Goal: Task Accomplishment & Management: Complete application form

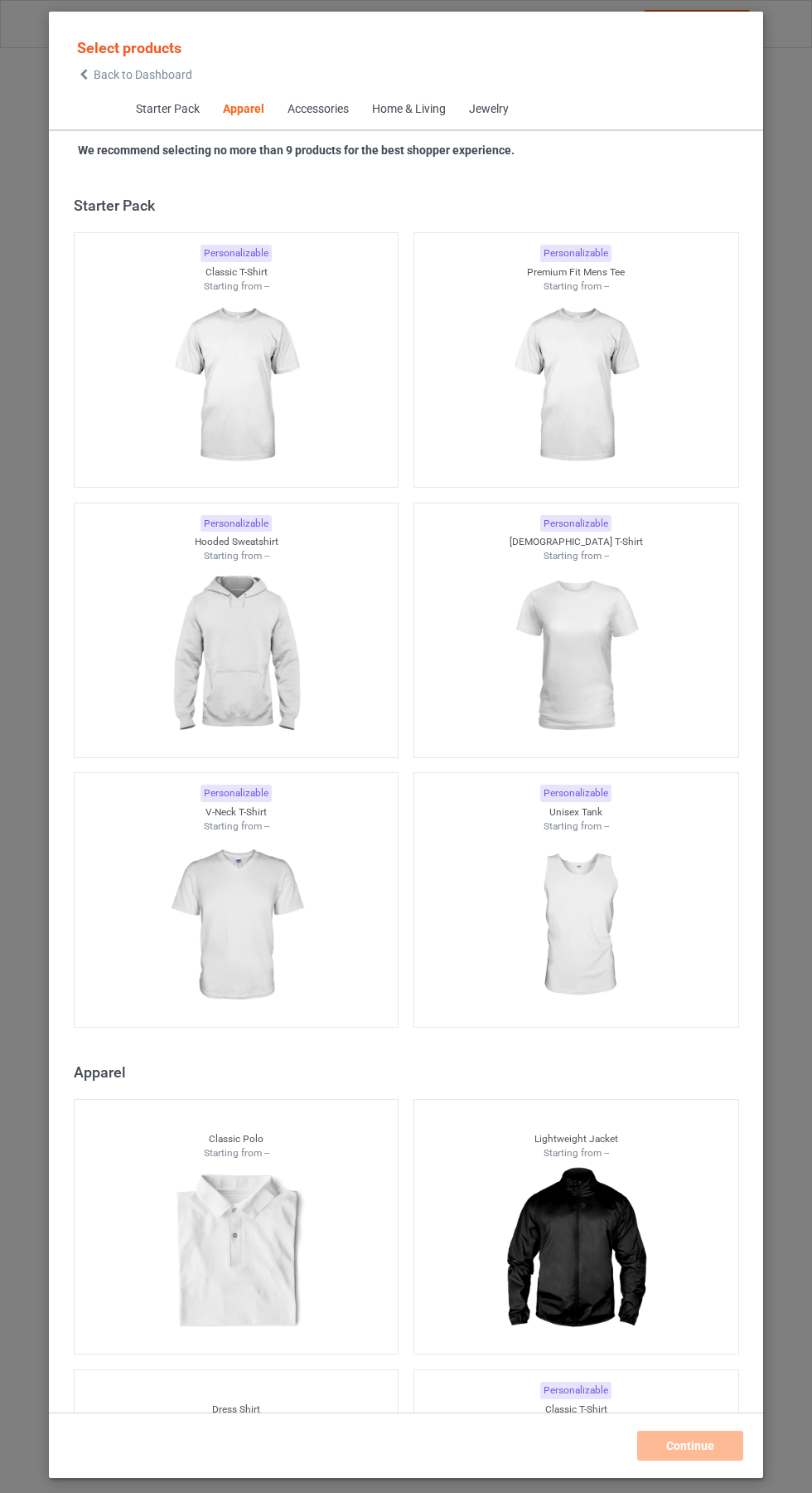
scroll to position [888, 0]
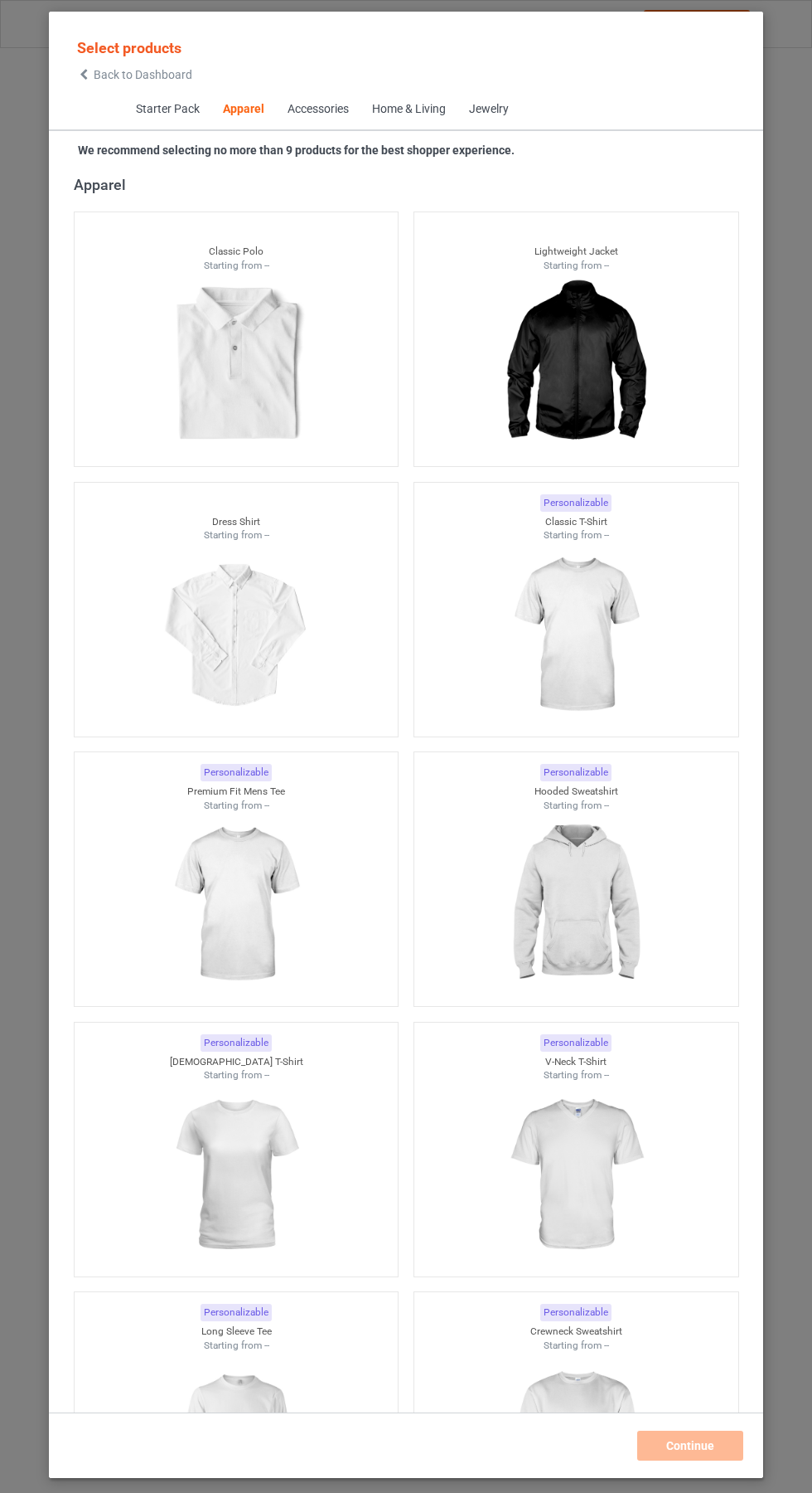
click at [84, 74] on icon at bounding box center [84, 74] width 14 height 11
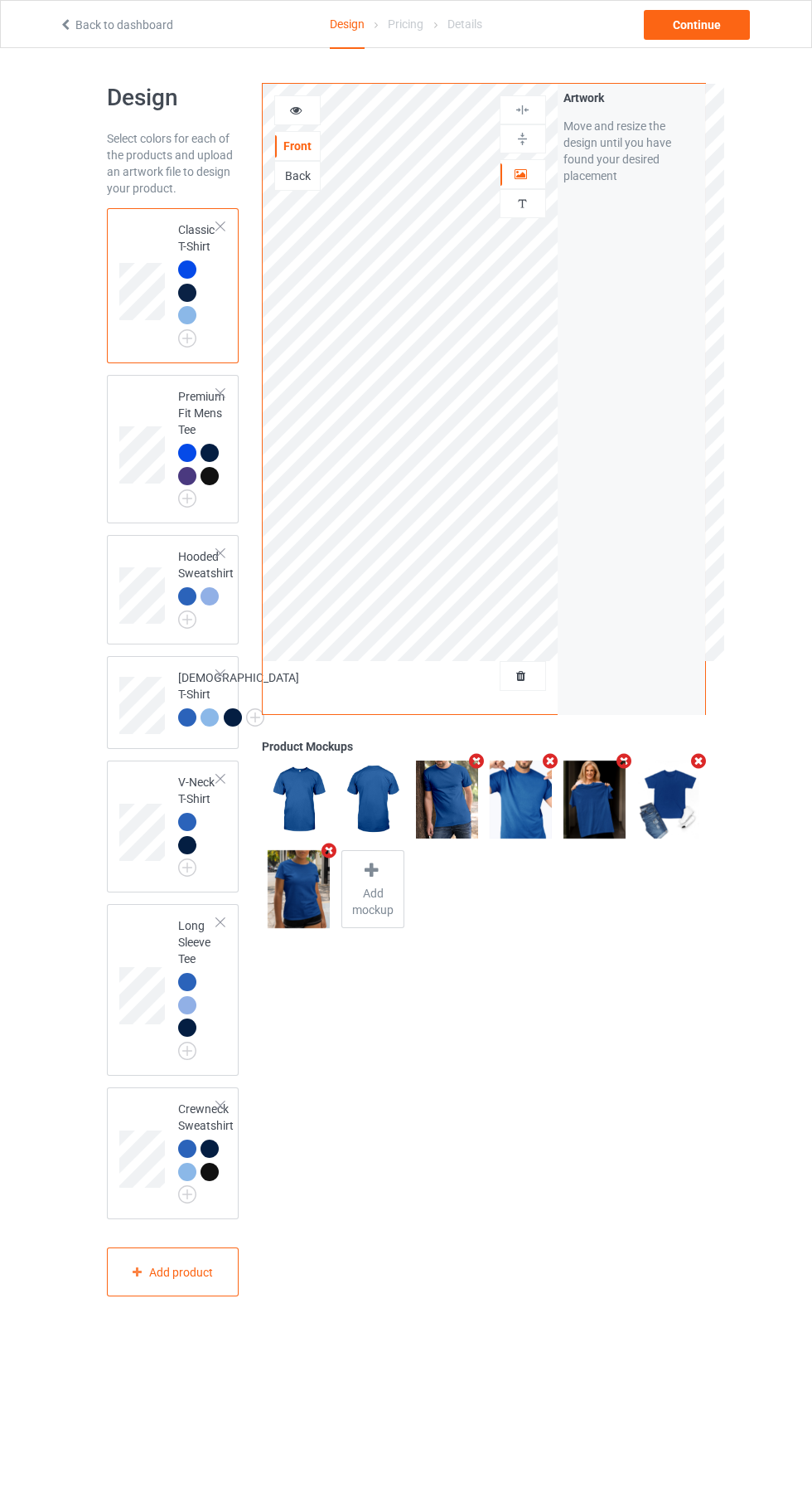
click at [0, 0] on img at bounding box center [0, 0] width 0 height 0
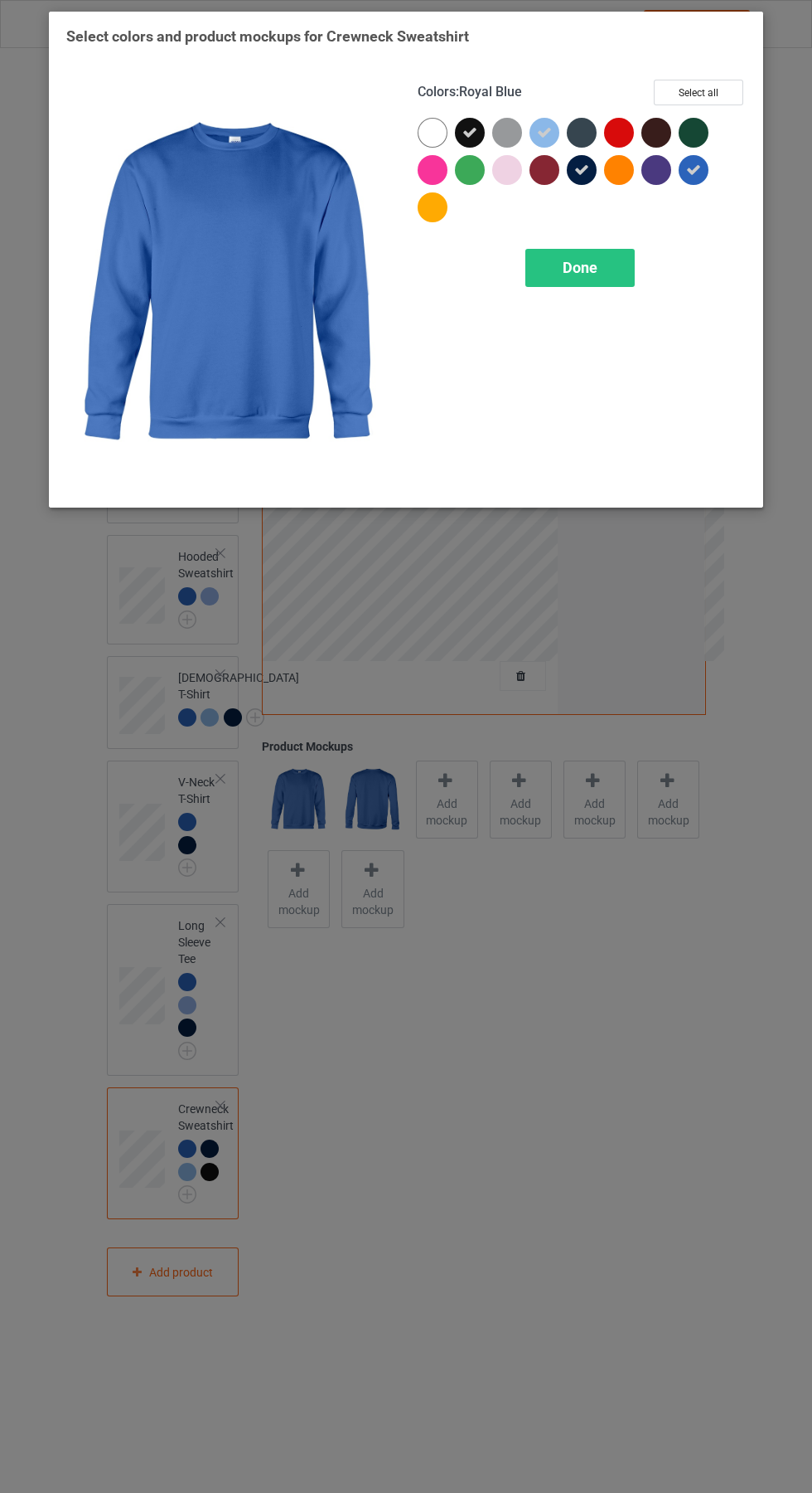
click at [591, 171] on div at bounding box center [582, 170] width 29 height 29
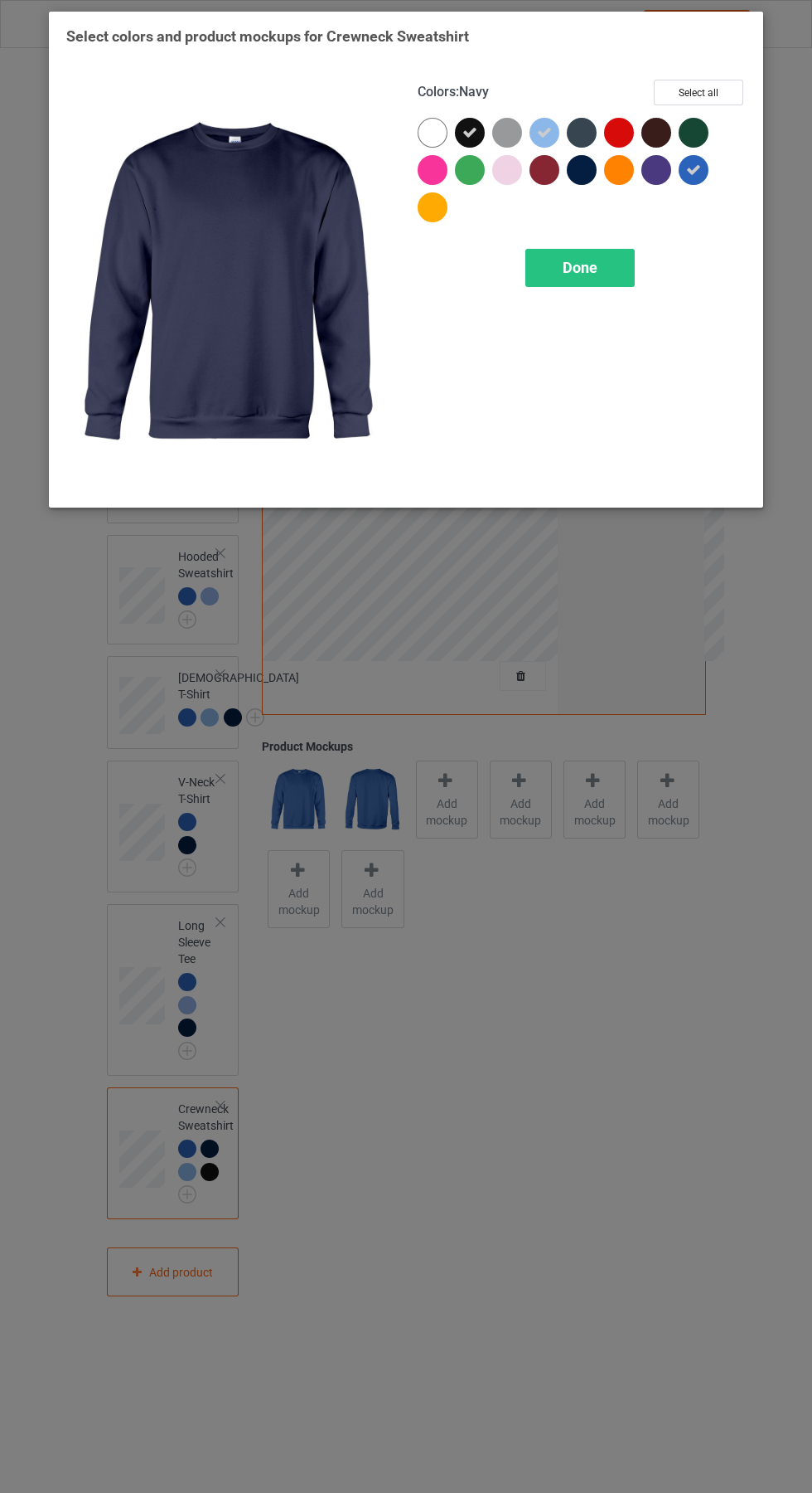
click at [470, 132] on icon at bounding box center [469, 132] width 15 height 15
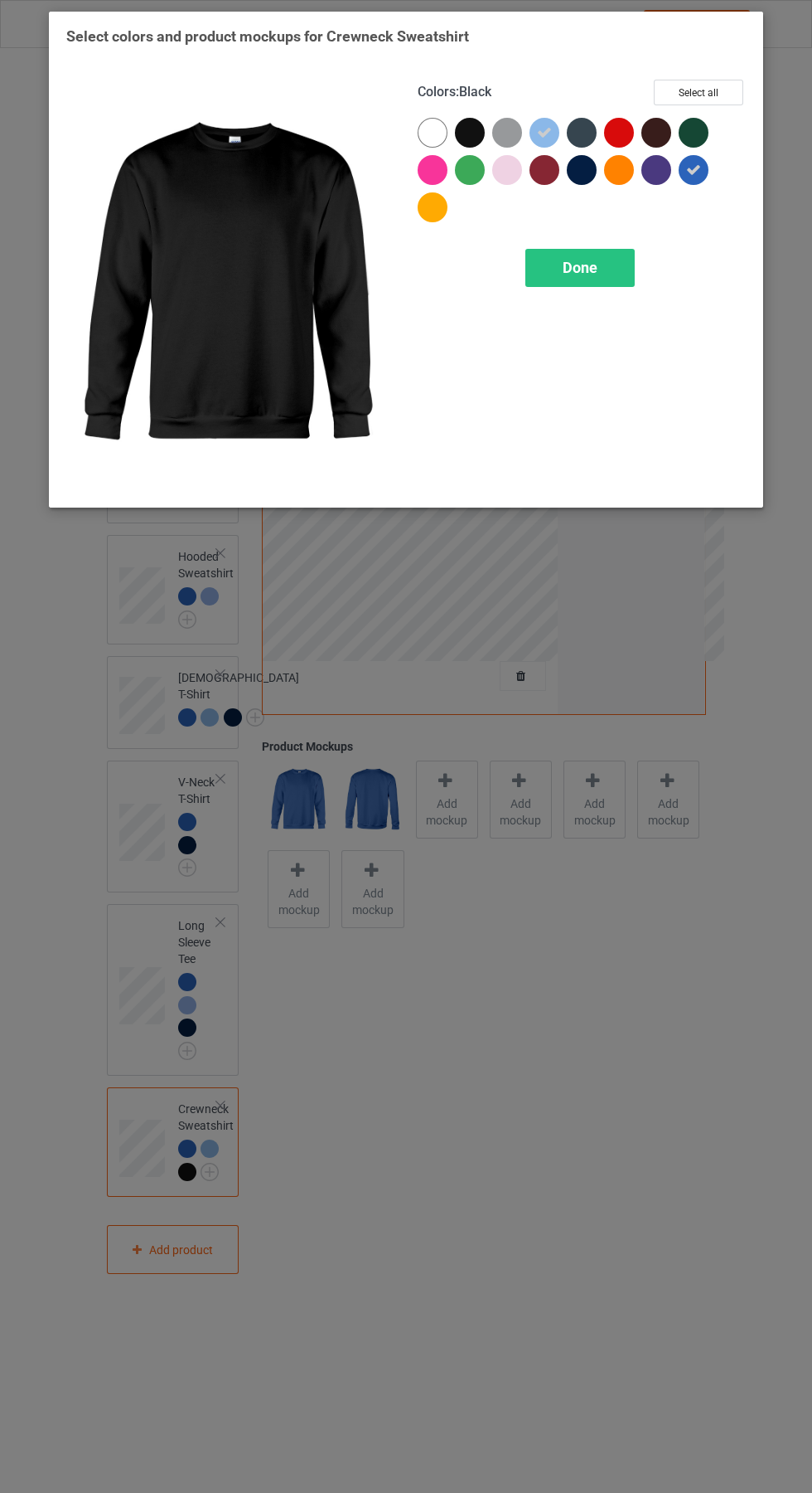
click at [545, 132] on icon at bounding box center [544, 132] width 15 height 15
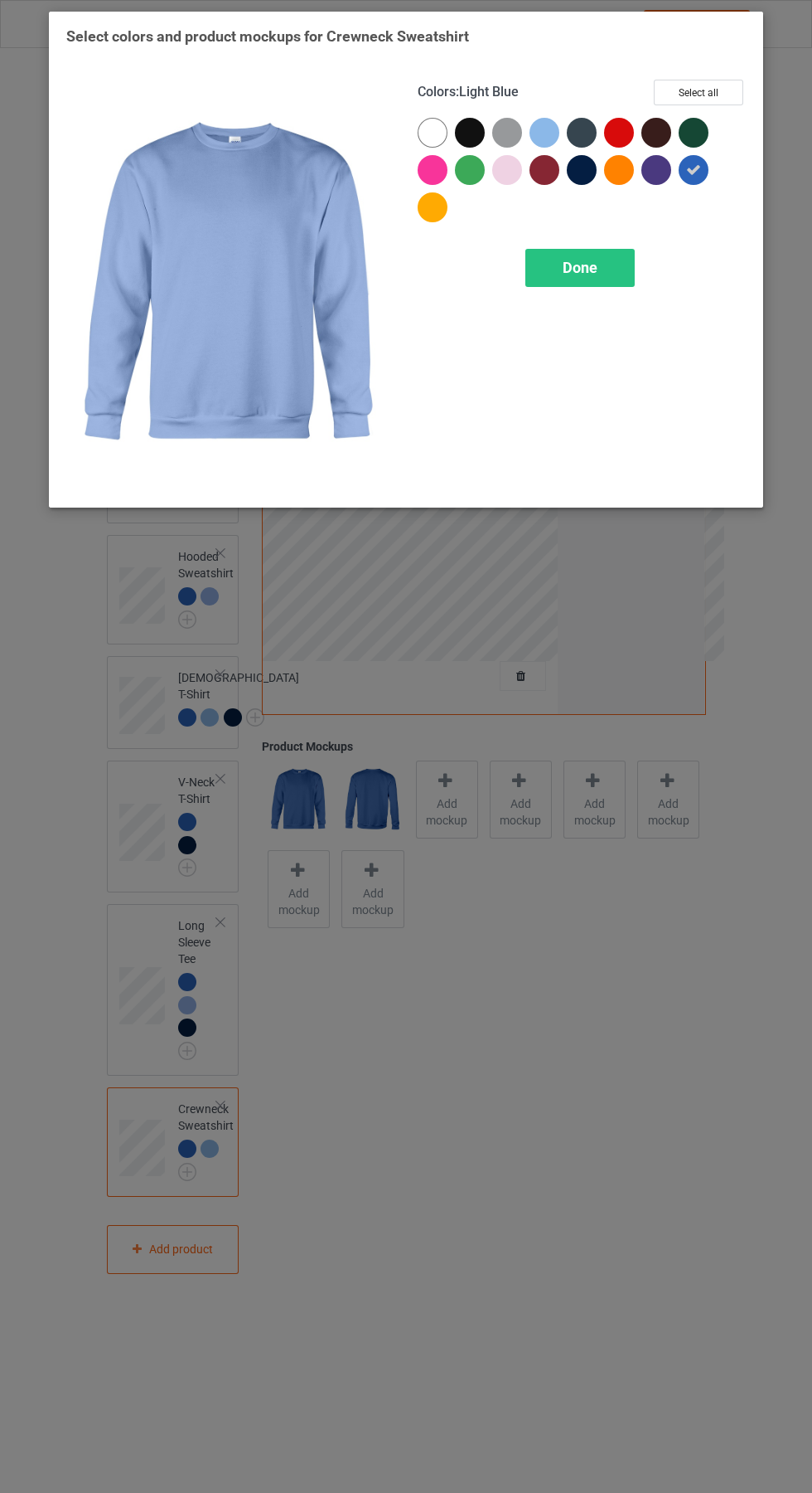
click at [620, 259] on div "Done" at bounding box center [580, 268] width 109 height 38
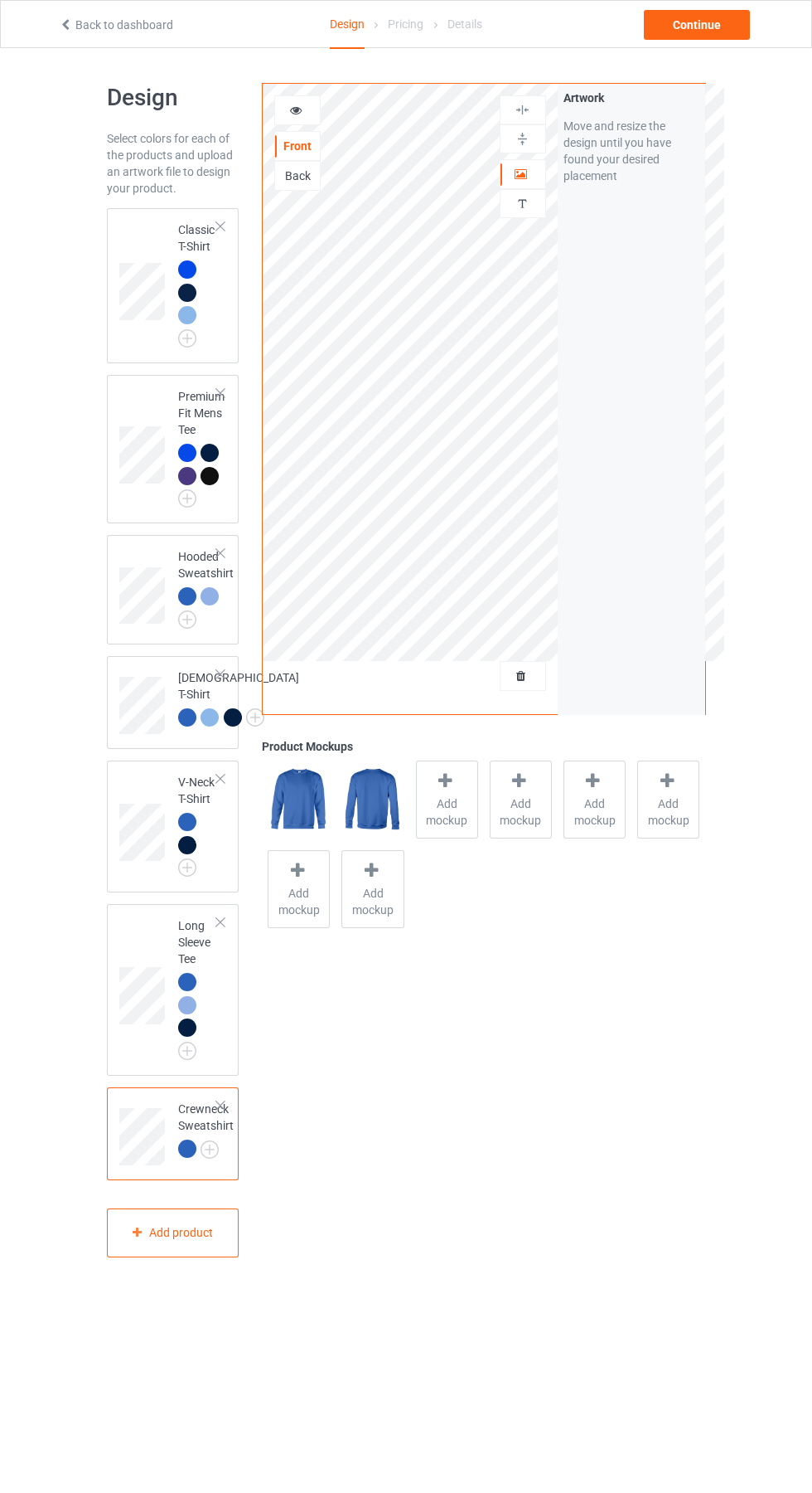
click at [194, 1037] on div at bounding box center [187, 1027] width 18 height 18
click at [0, 0] on img at bounding box center [0, 0] width 0 height 0
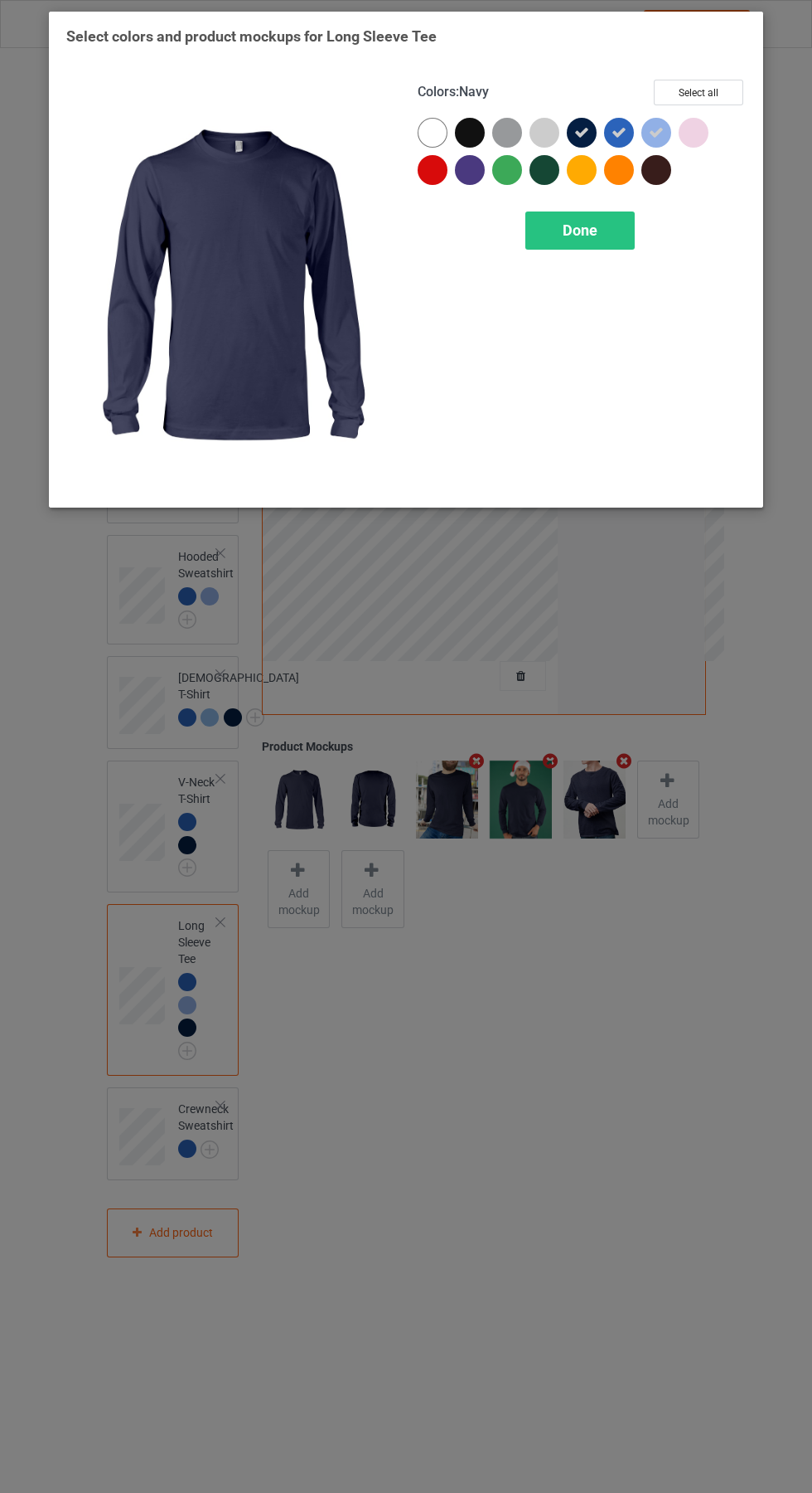
click at [656, 132] on icon at bounding box center [656, 132] width 15 height 15
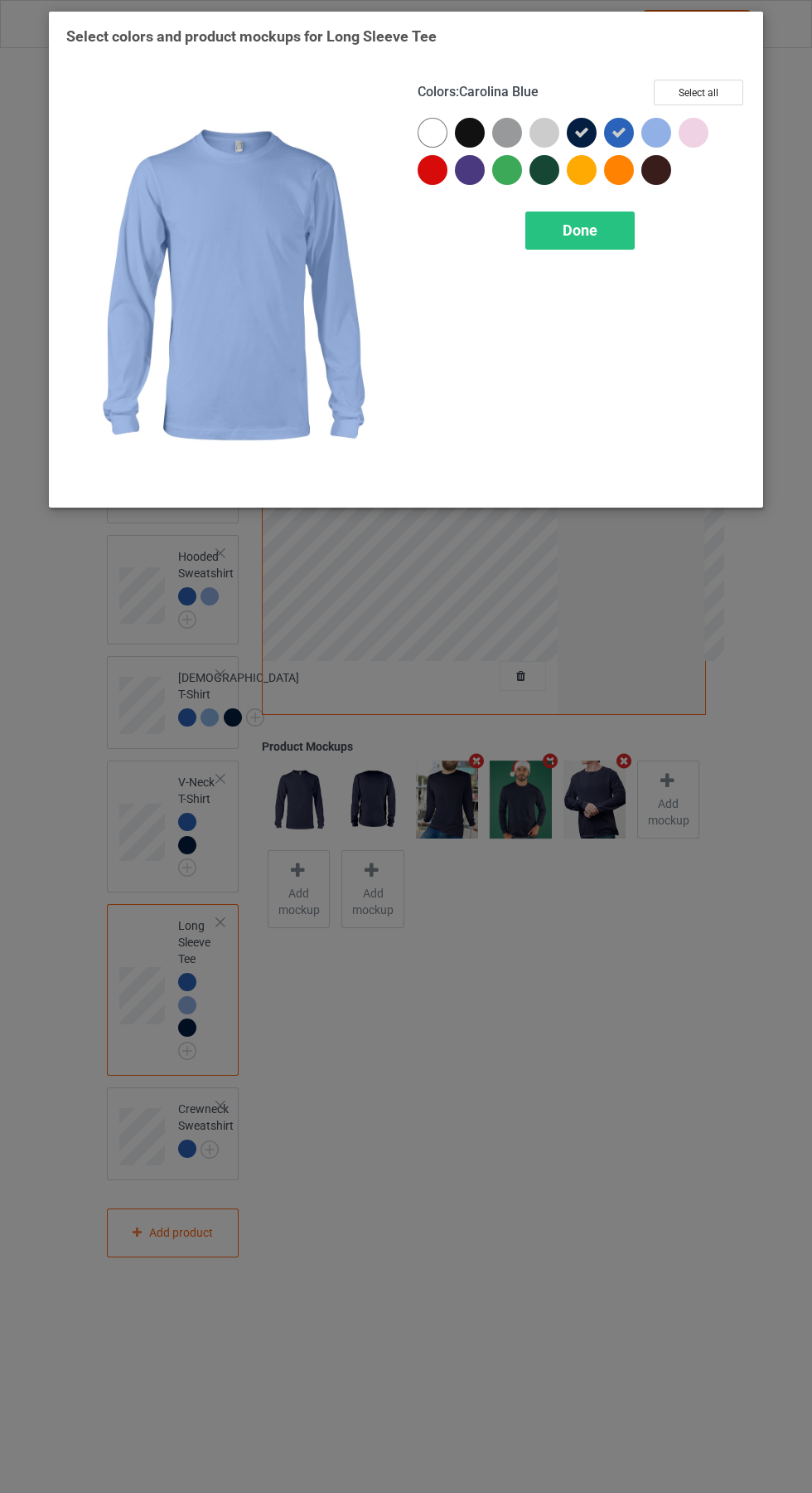
click at [582, 132] on icon at bounding box center [582, 132] width 15 height 15
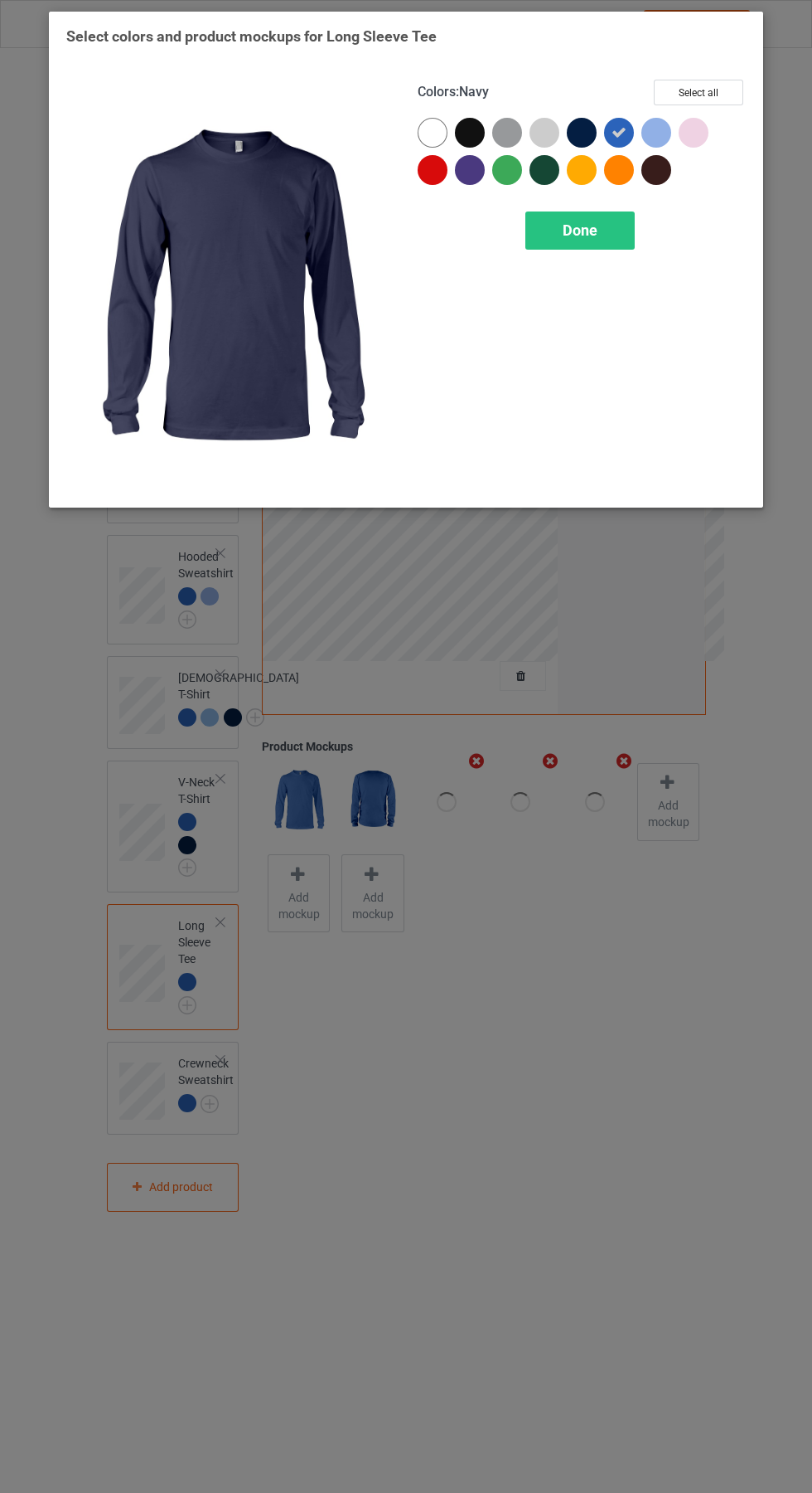
click at [586, 240] on div "Done" at bounding box center [580, 230] width 109 height 38
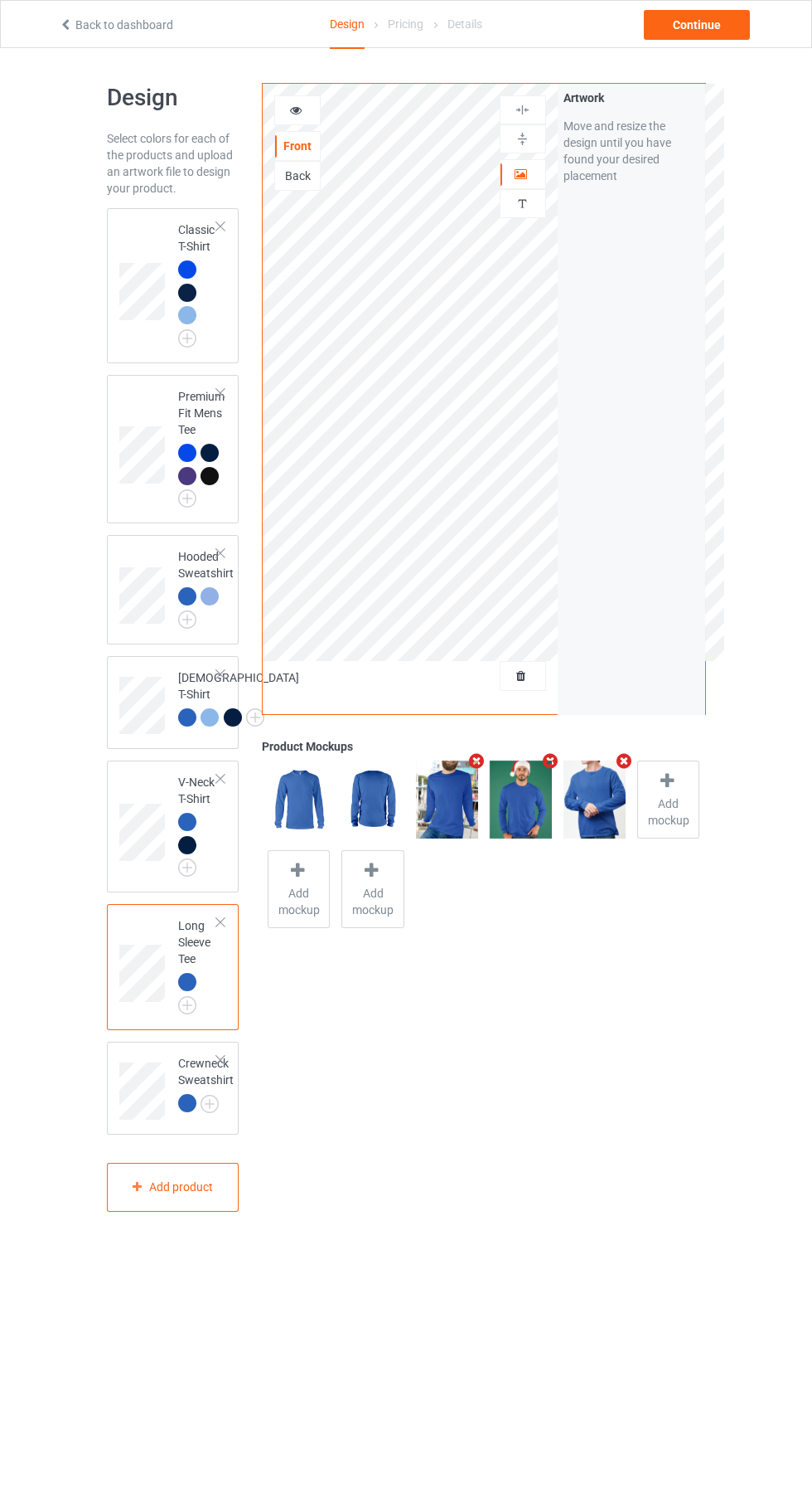
click at [0, 0] on img at bounding box center [0, 0] width 0 height 0
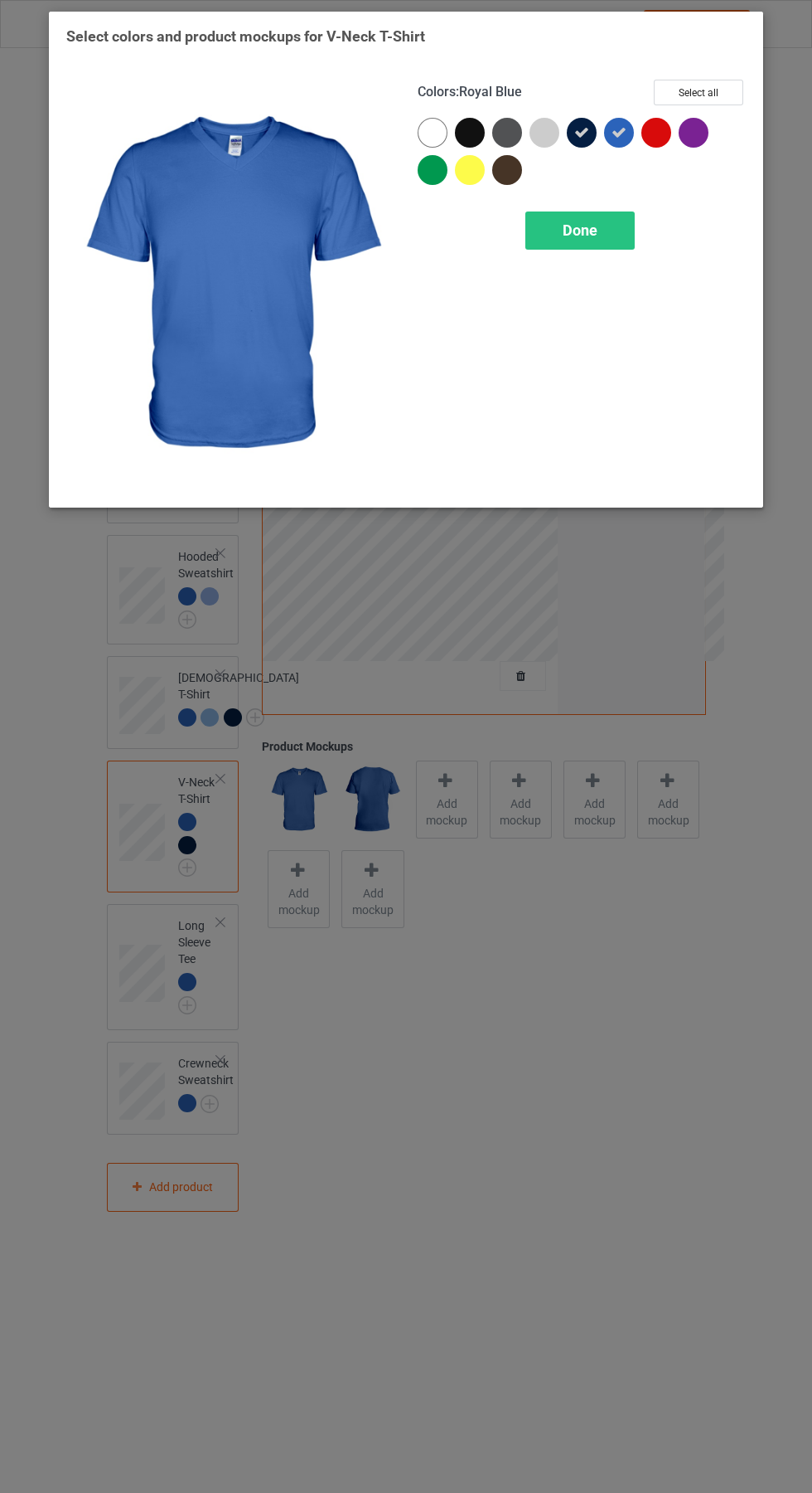
click at [582, 132] on icon at bounding box center [582, 132] width 15 height 15
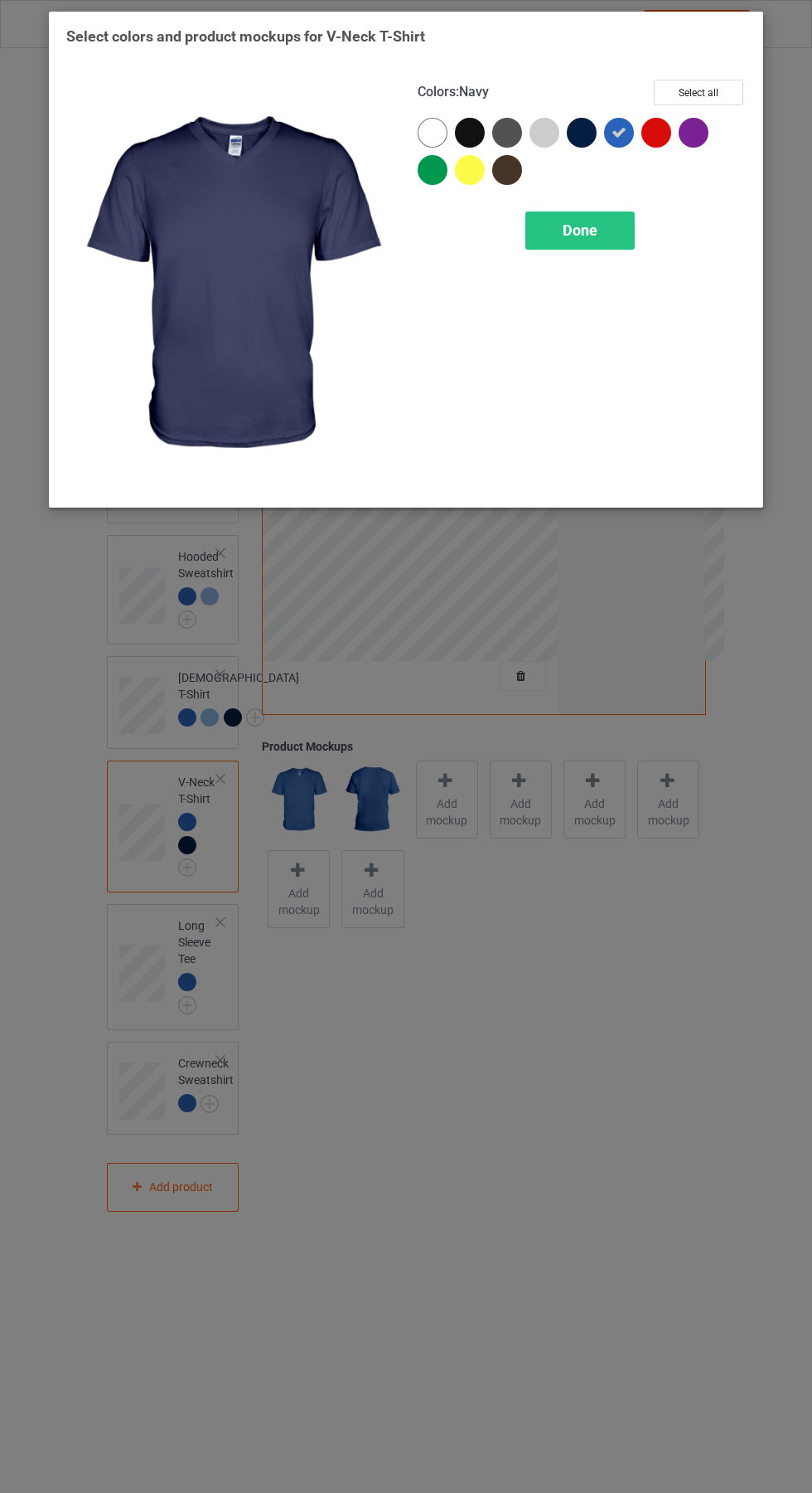
click at [597, 223] on div "Done" at bounding box center [580, 230] width 109 height 38
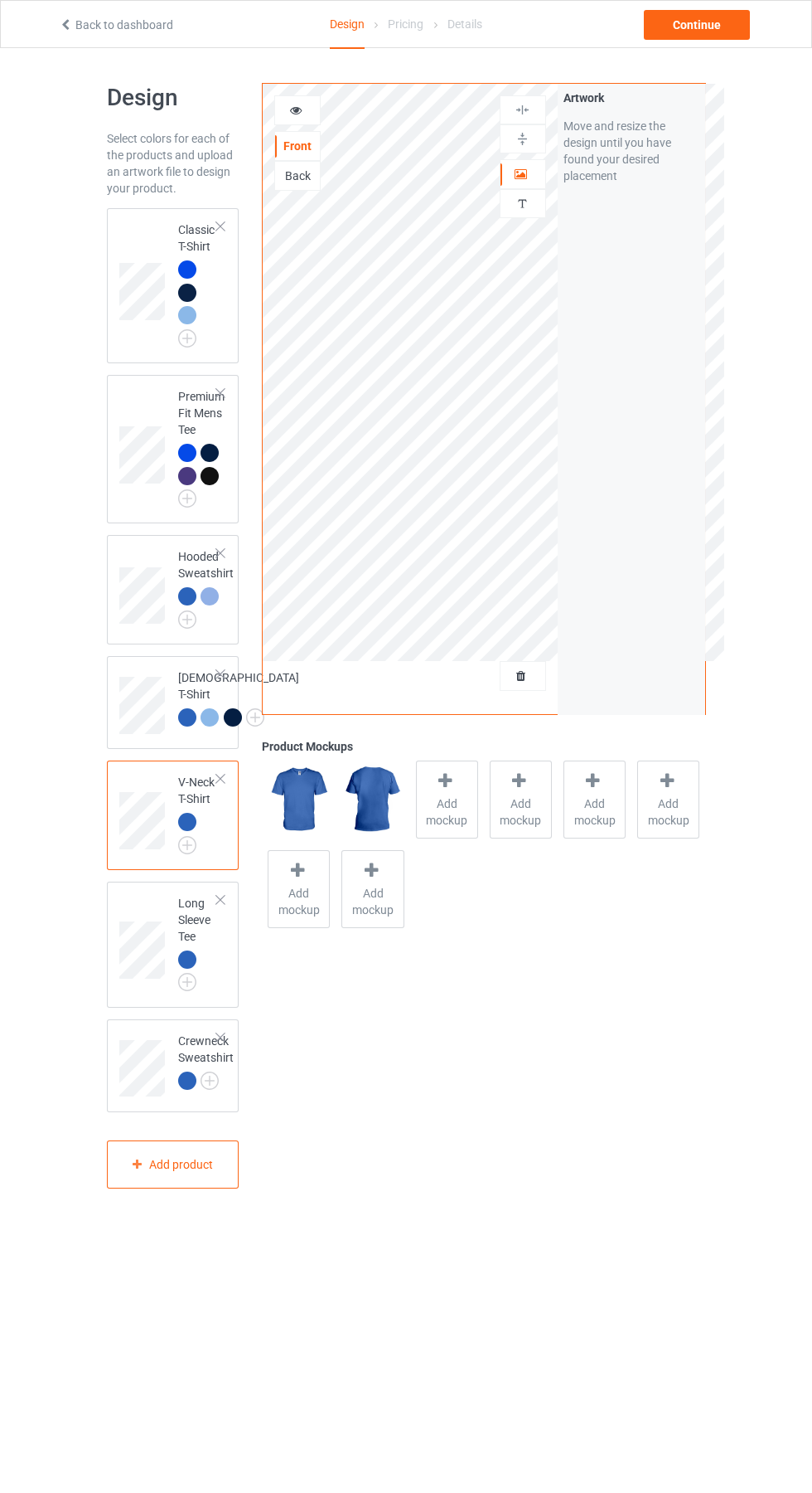
click at [0, 0] on img at bounding box center [0, 0] width 0 height 0
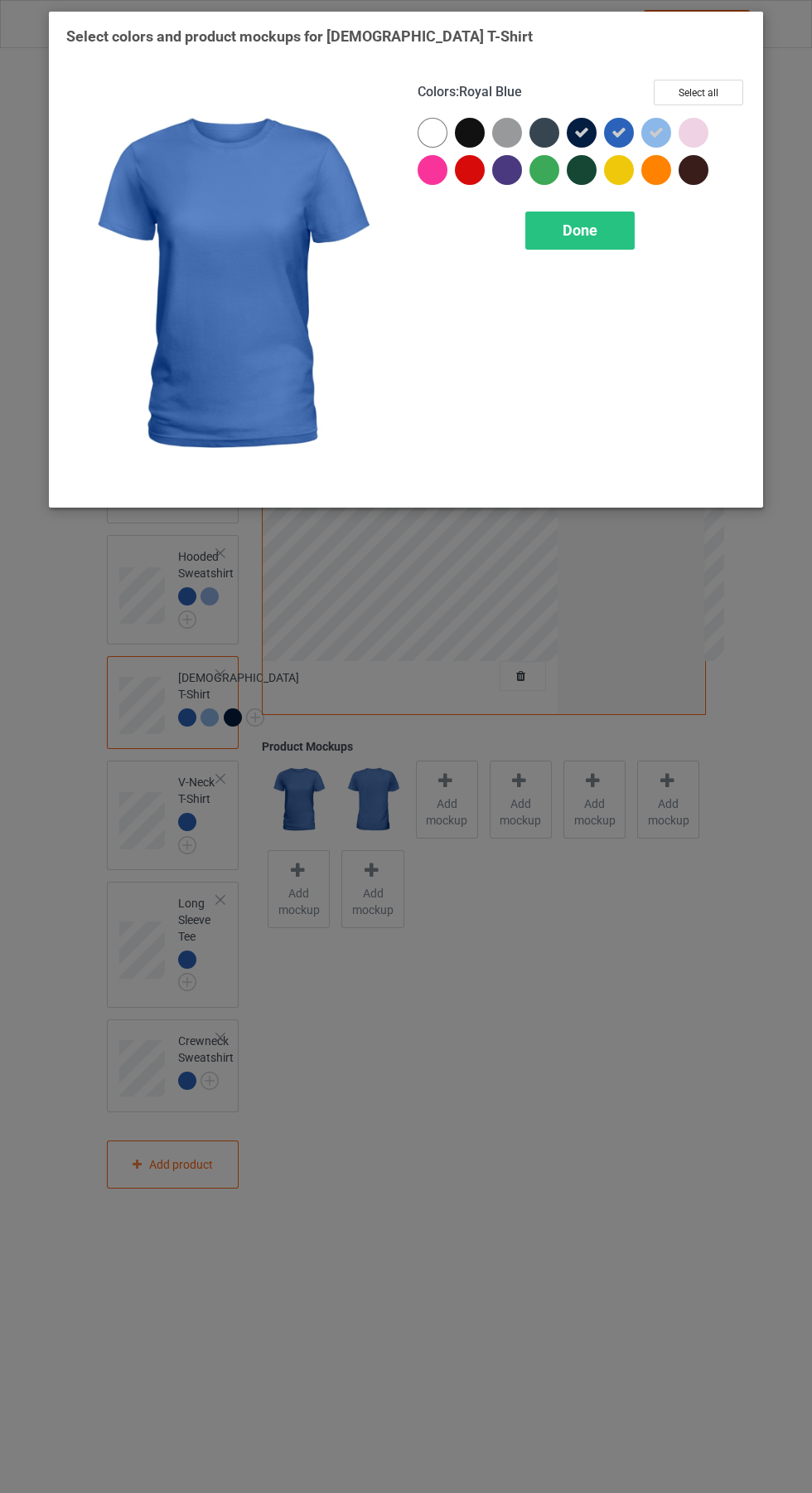
click at [656, 132] on icon at bounding box center [656, 132] width 15 height 15
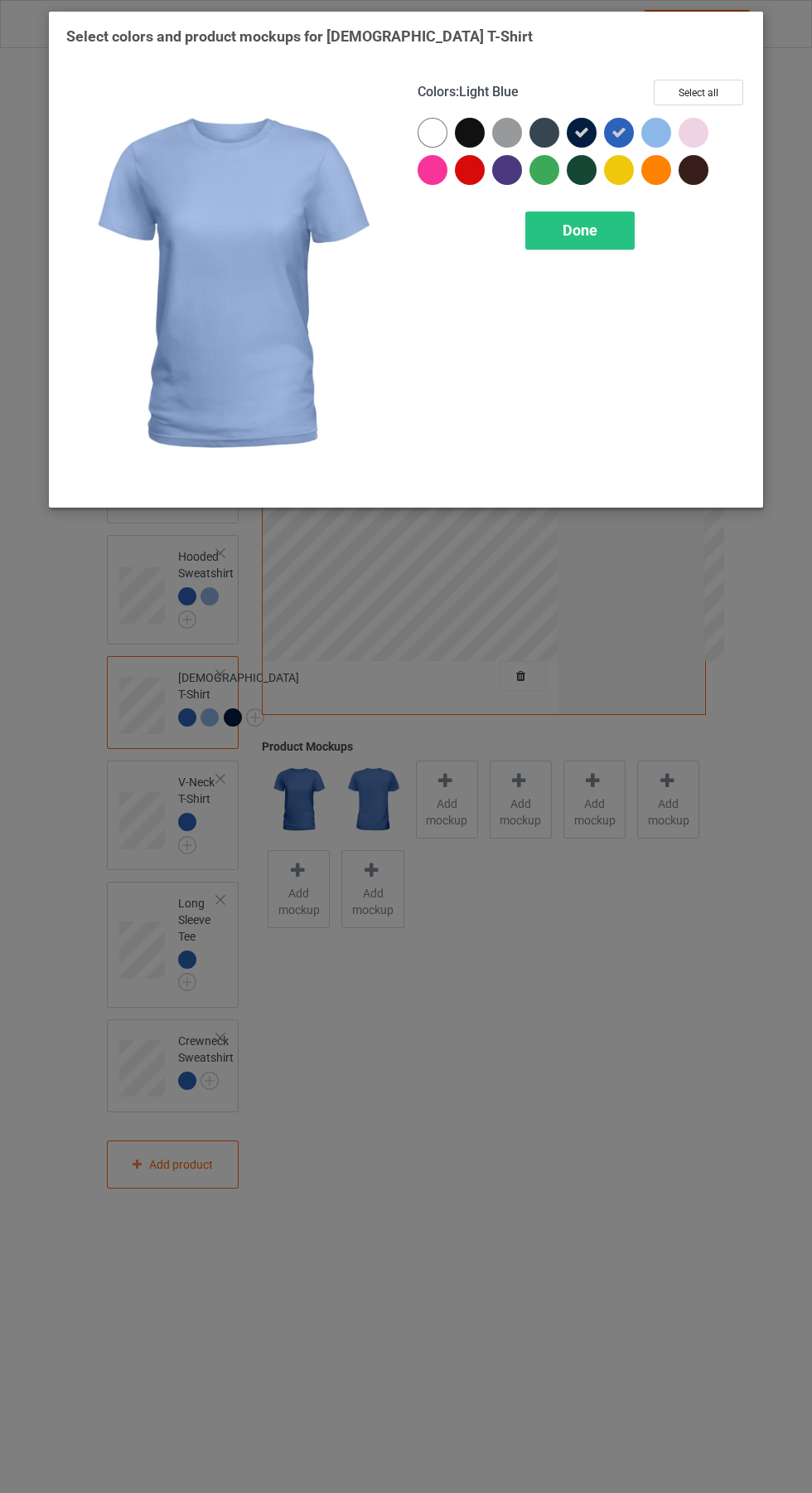
click at [581, 118] on div at bounding box center [582, 132] width 29 height 29
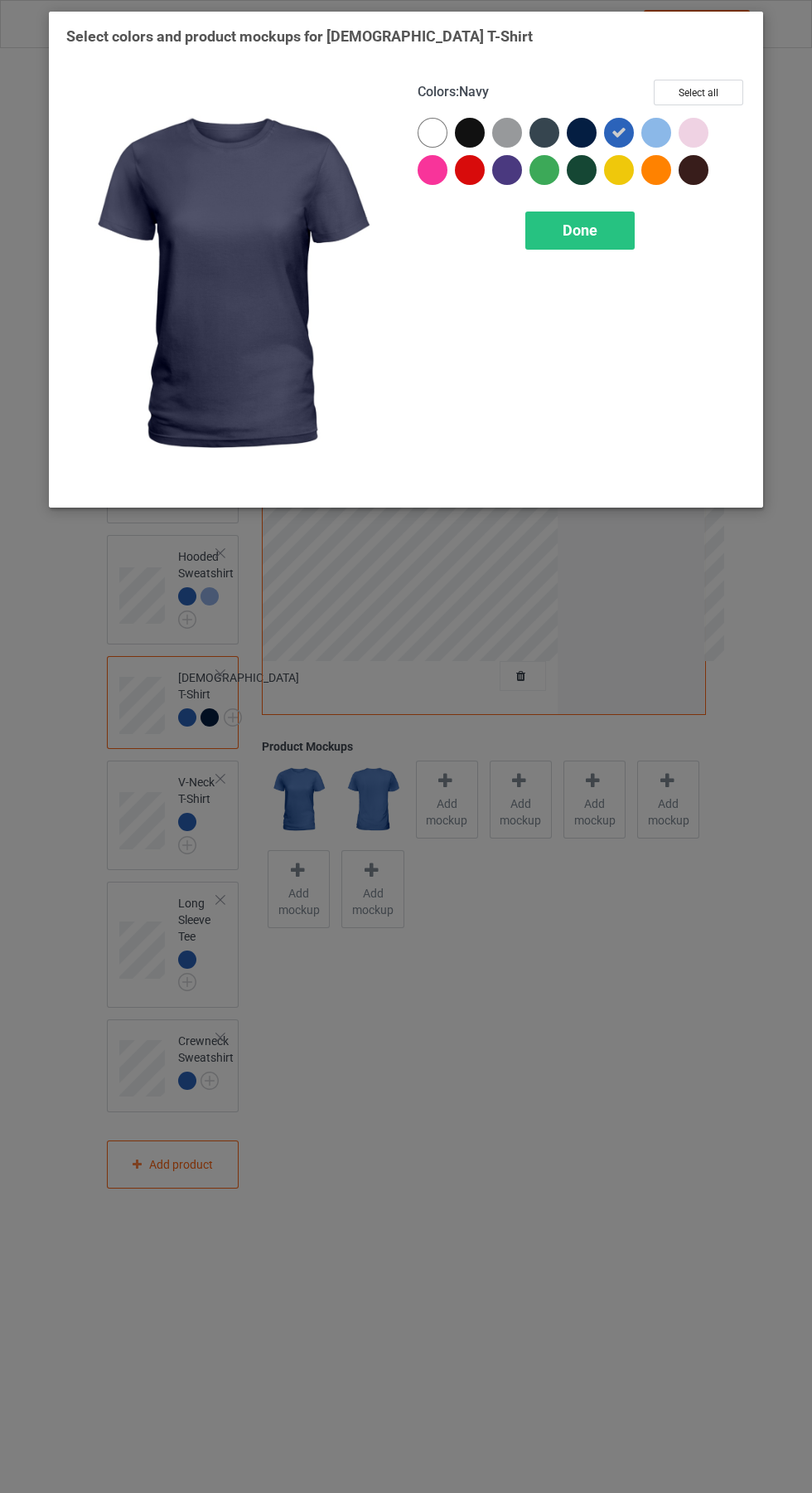
click at [580, 229] on span "Done" at bounding box center [580, 230] width 35 height 17
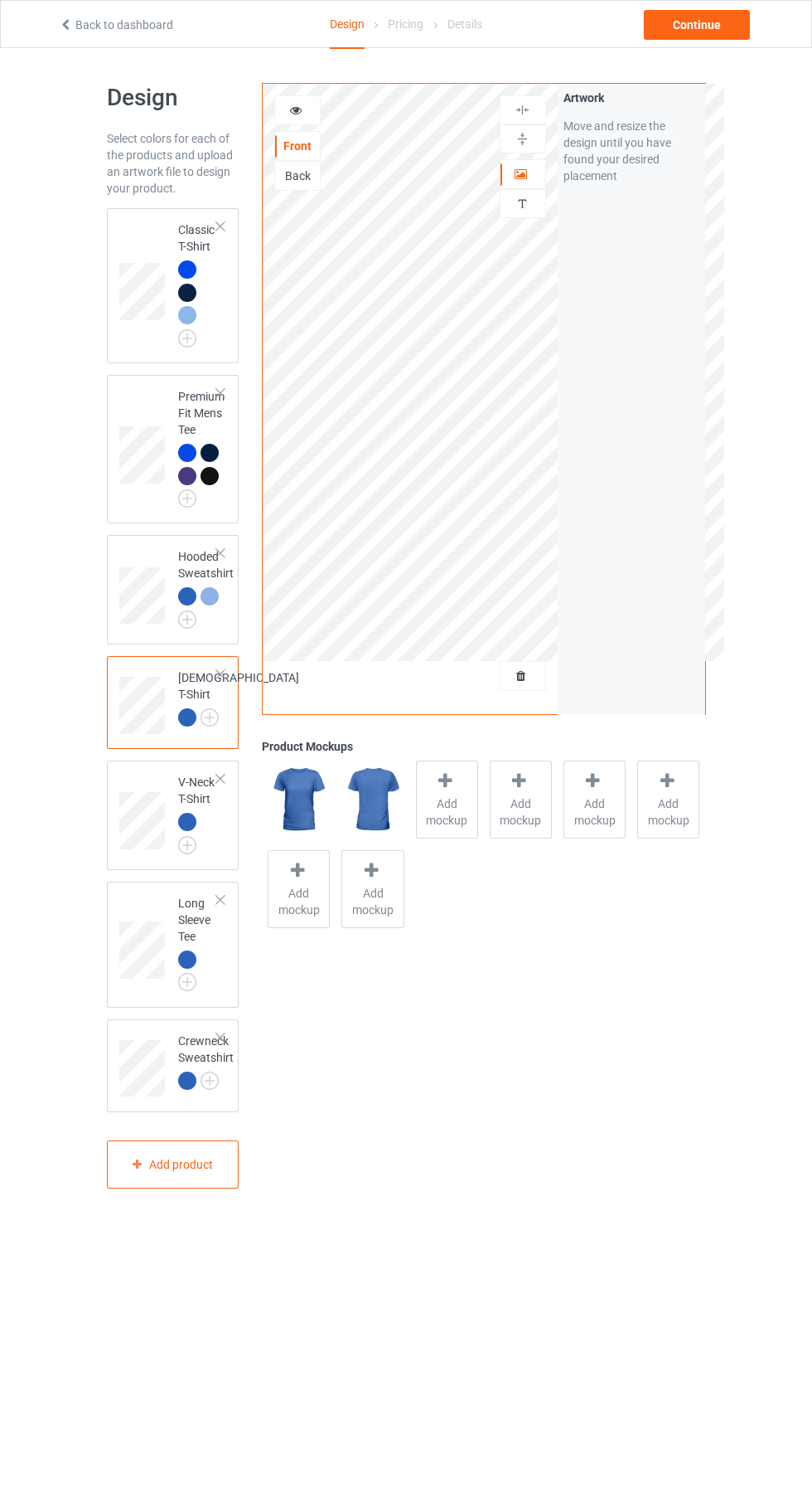
click at [0, 0] on img at bounding box center [0, 0] width 0 height 0
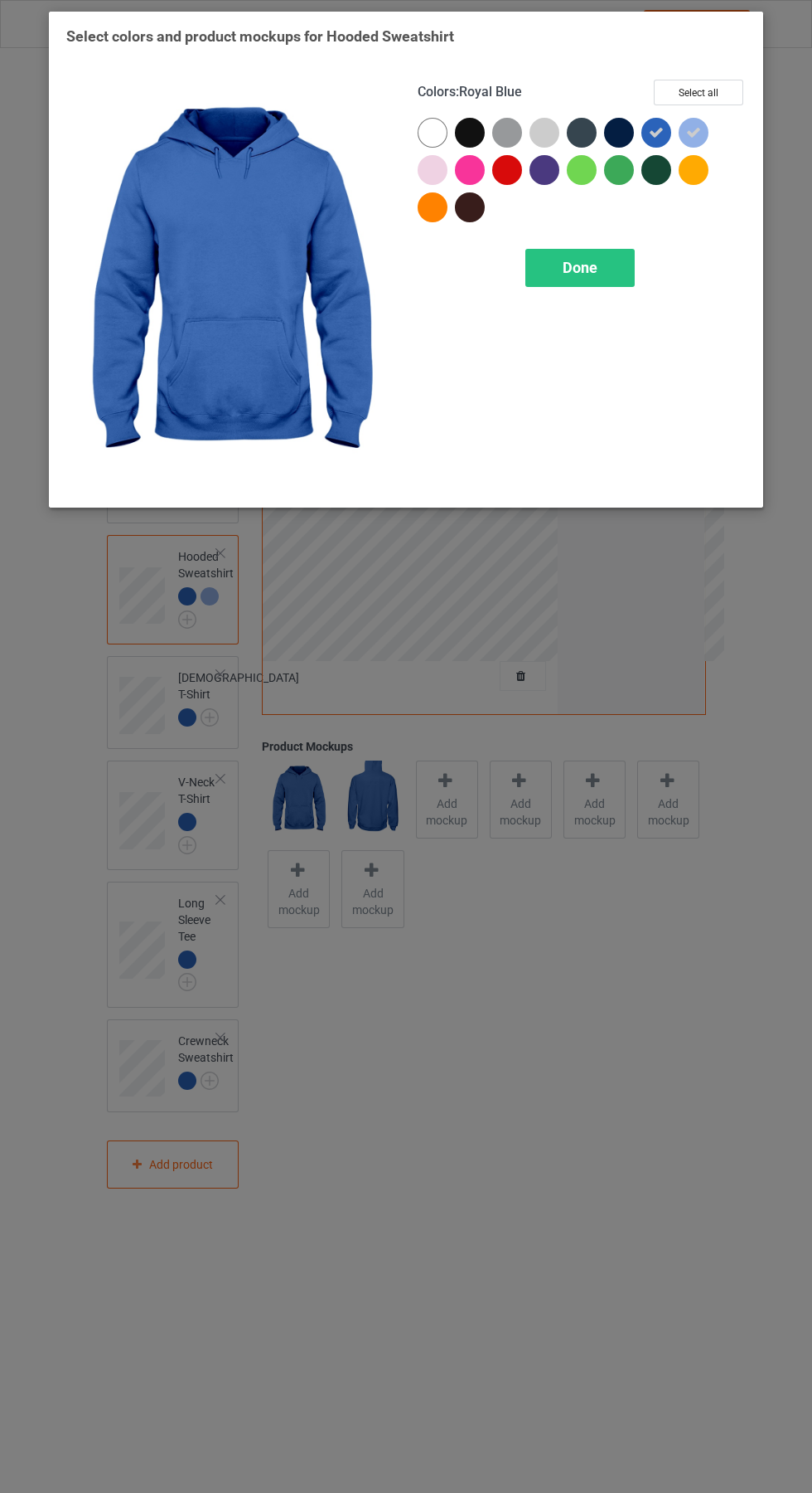
click at [699, 136] on icon at bounding box center [693, 132] width 15 height 15
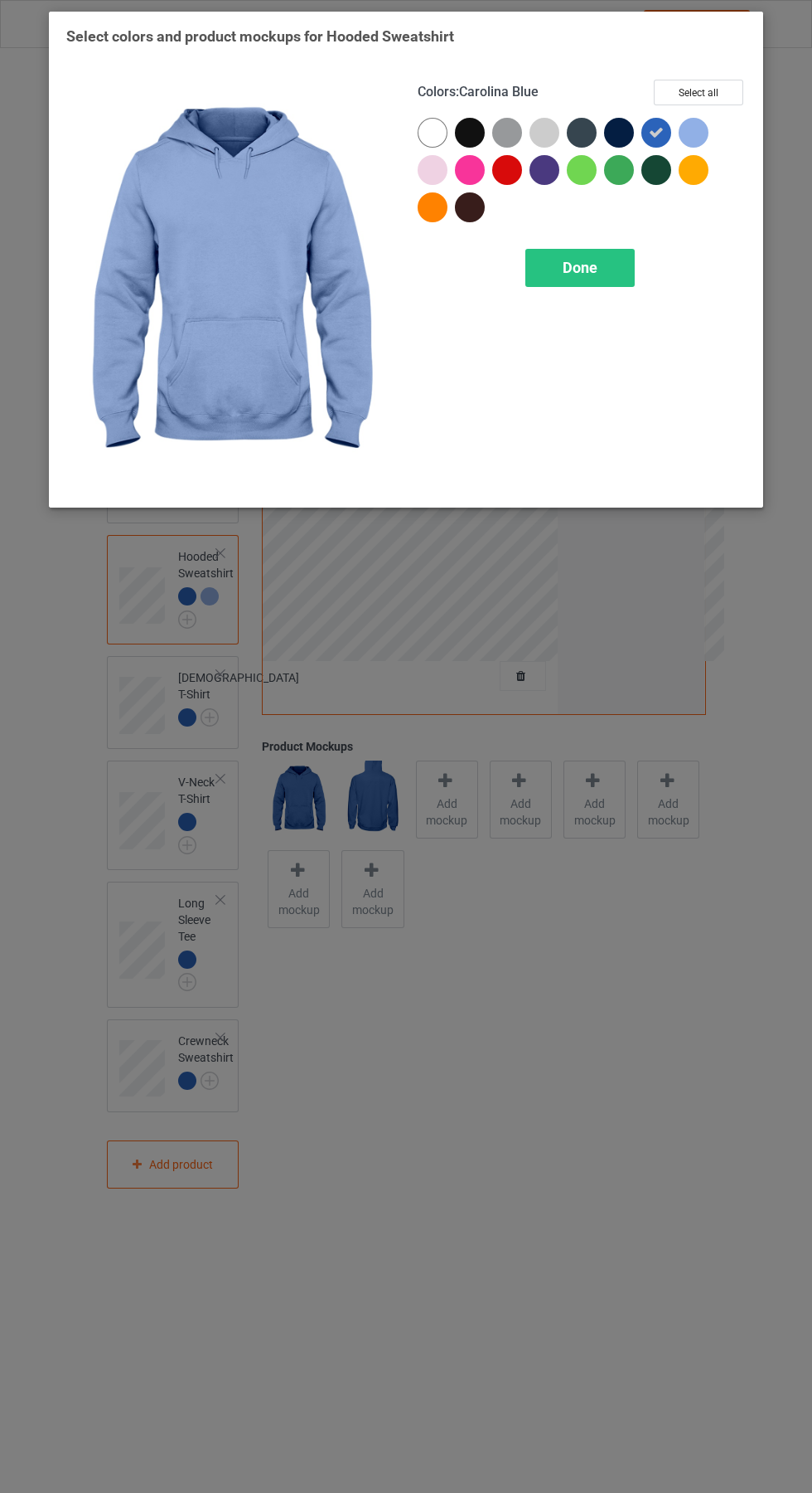
click at [606, 257] on div "Done" at bounding box center [580, 268] width 109 height 38
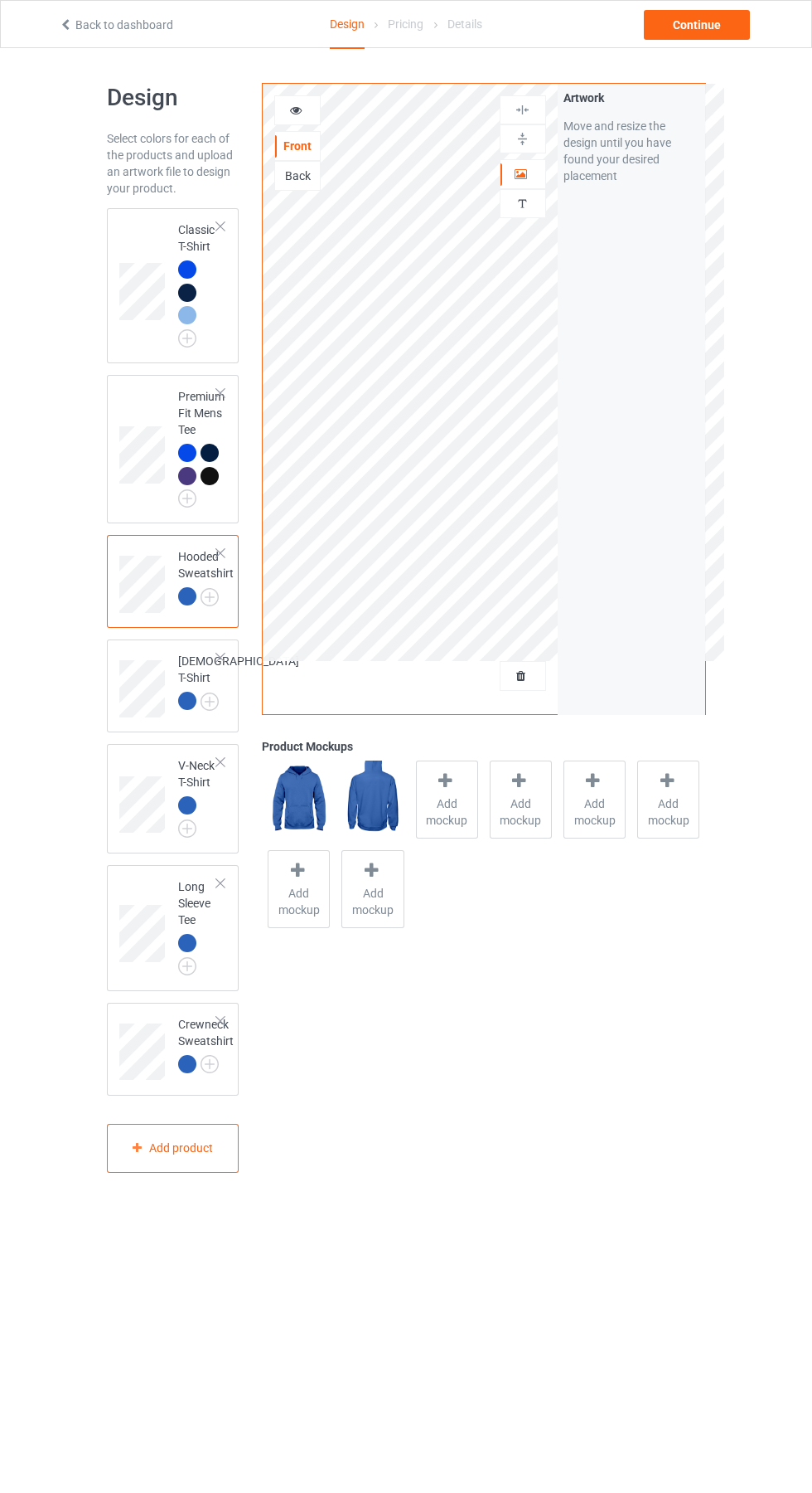
click at [0, 0] on img at bounding box center [0, 0] width 0 height 0
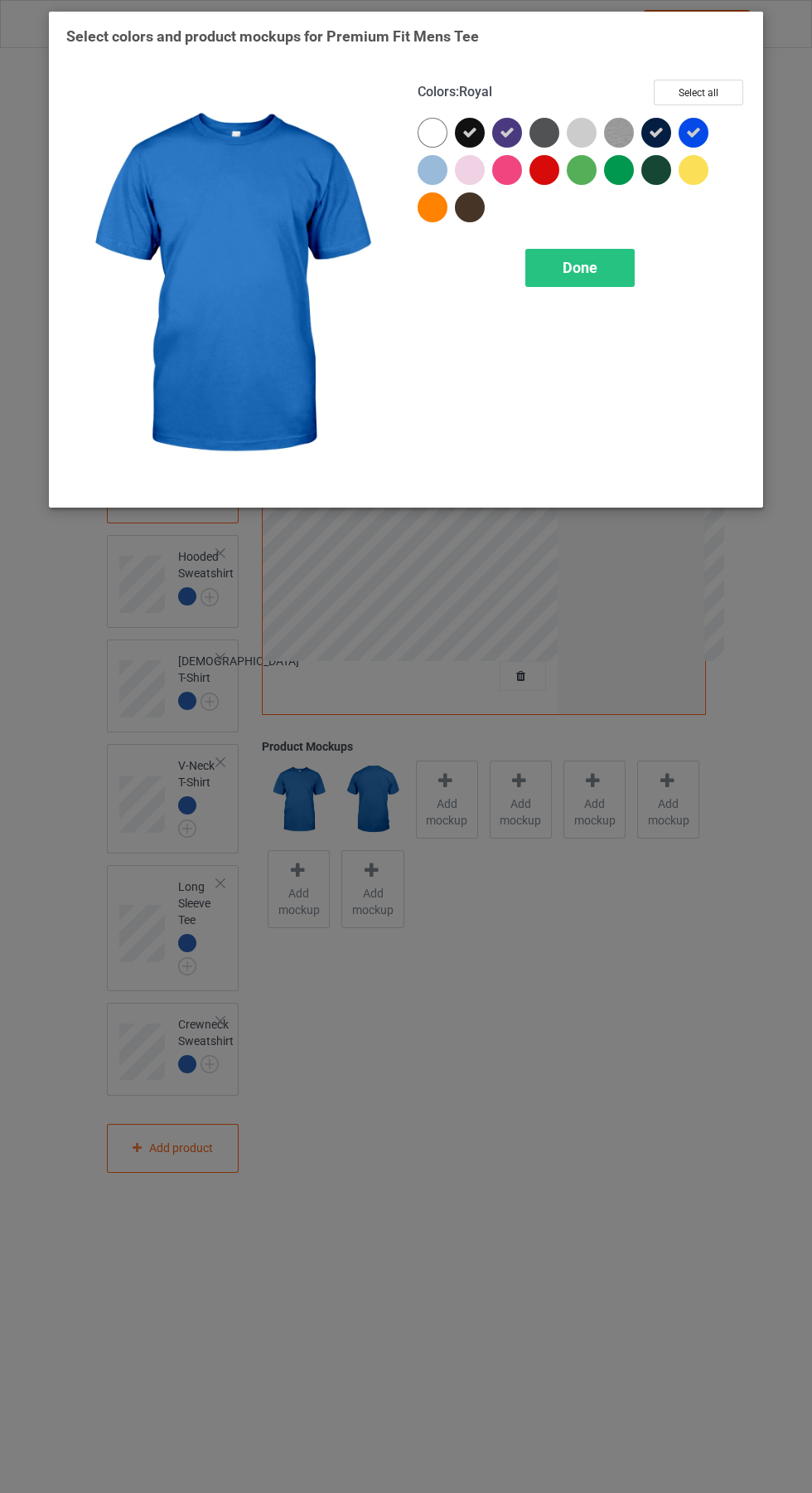
click at [666, 119] on div at bounding box center [660, 136] width 37 height 37
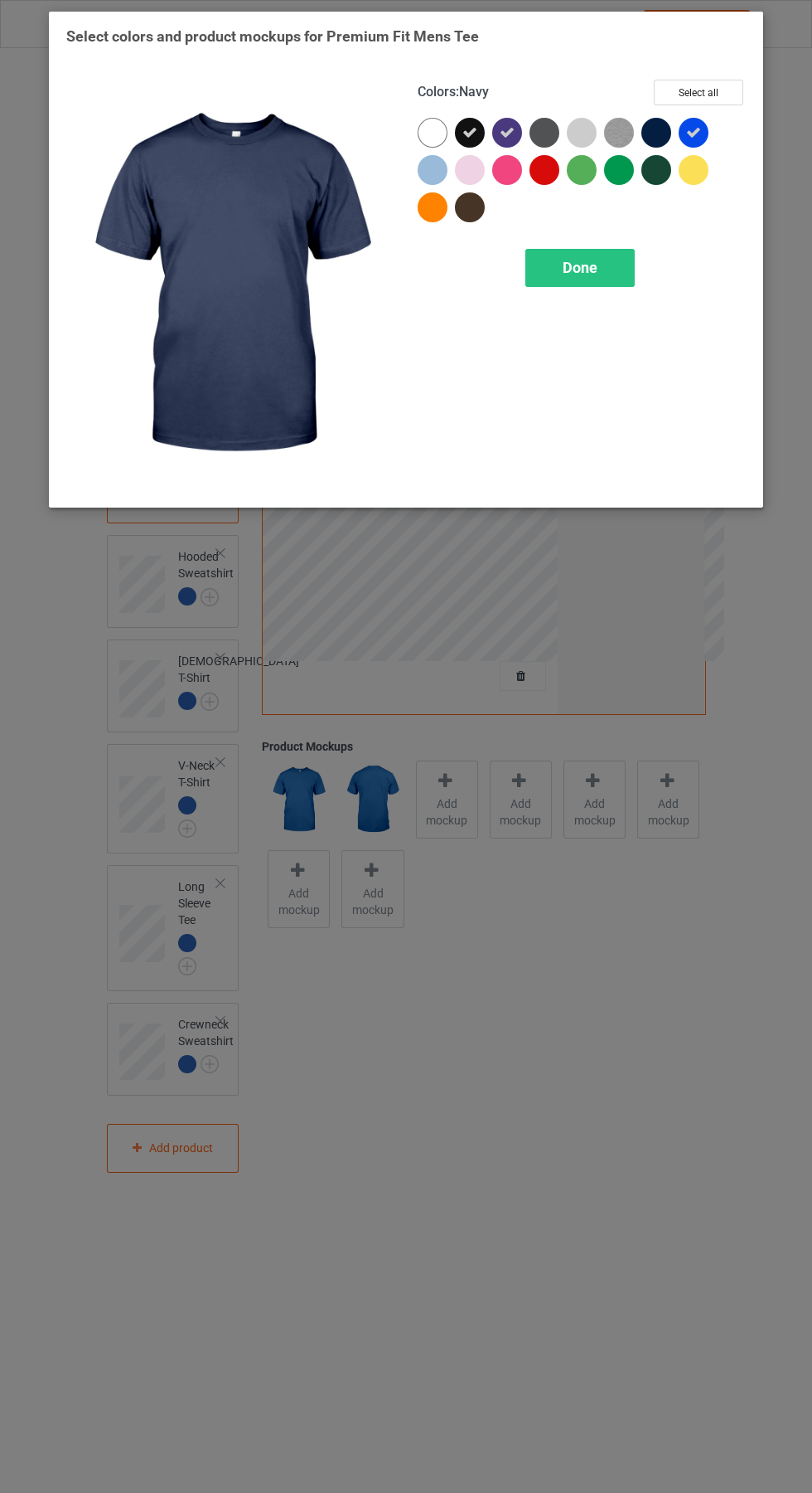
click at [507, 132] on icon at bounding box center [506, 132] width 15 height 15
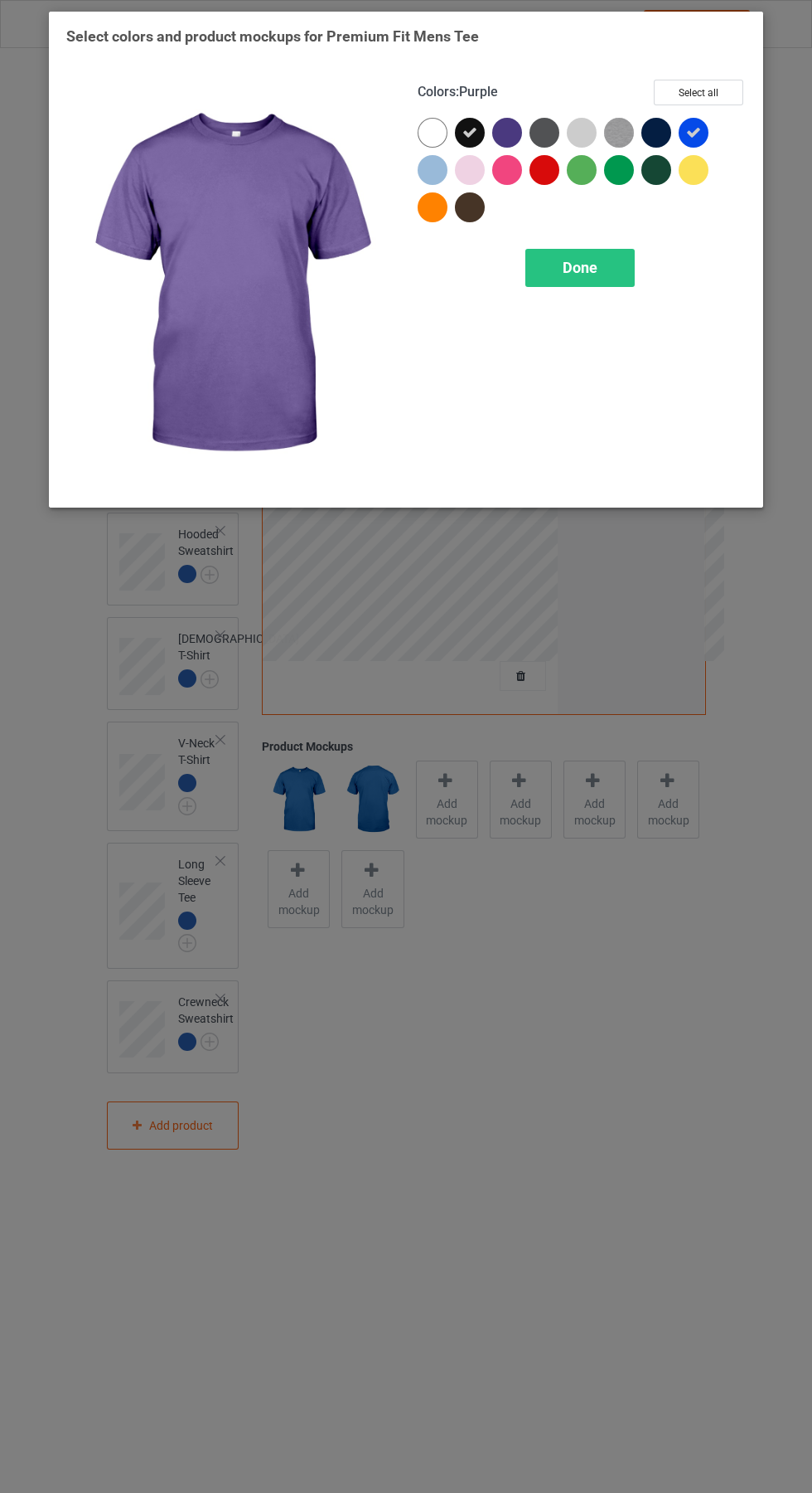
click at [461, 120] on div at bounding box center [470, 132] width 29 height 29
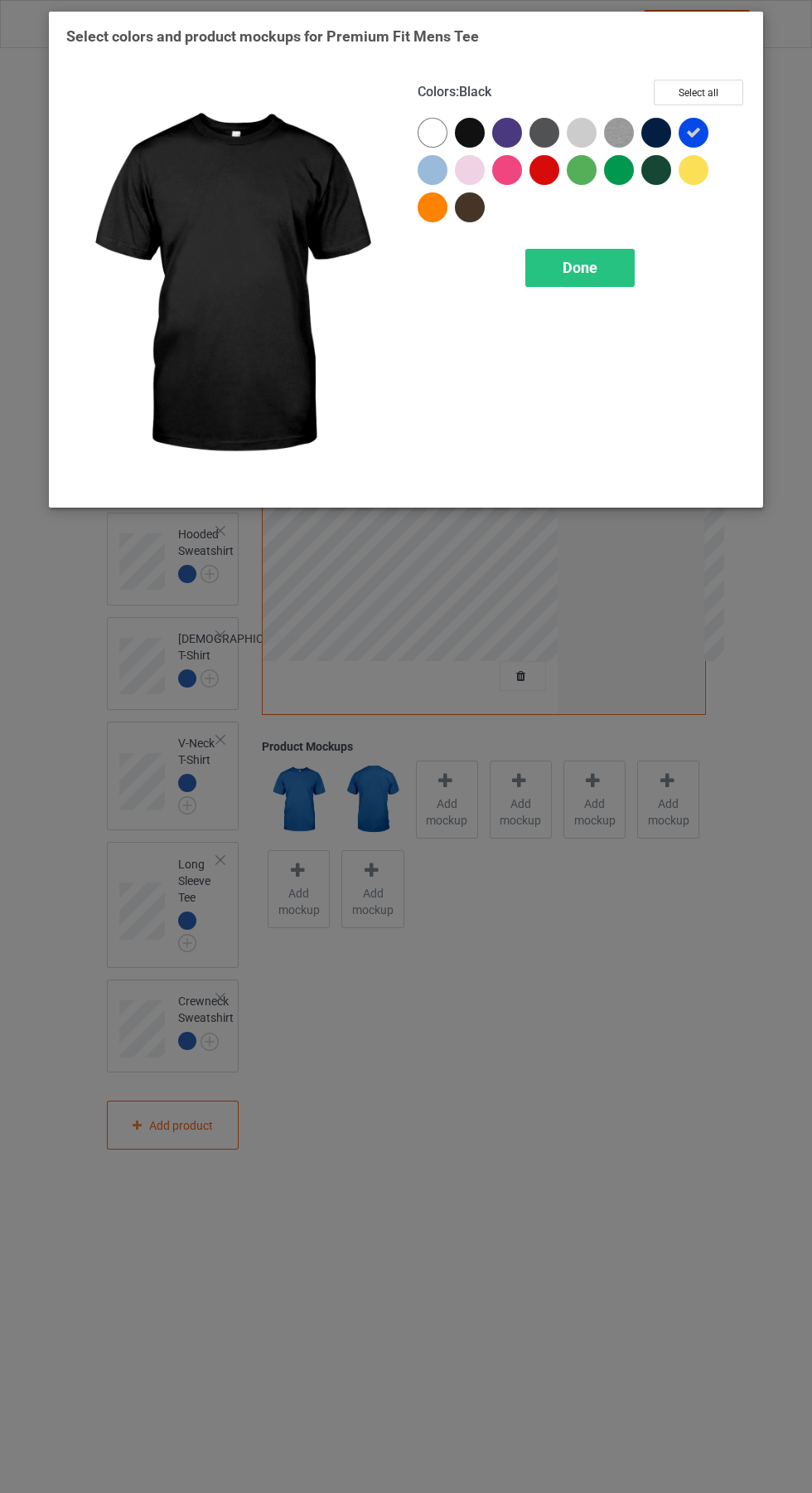
click at [580, 267] on span "Done" at bounding box center [580, 268] width 35 height 17
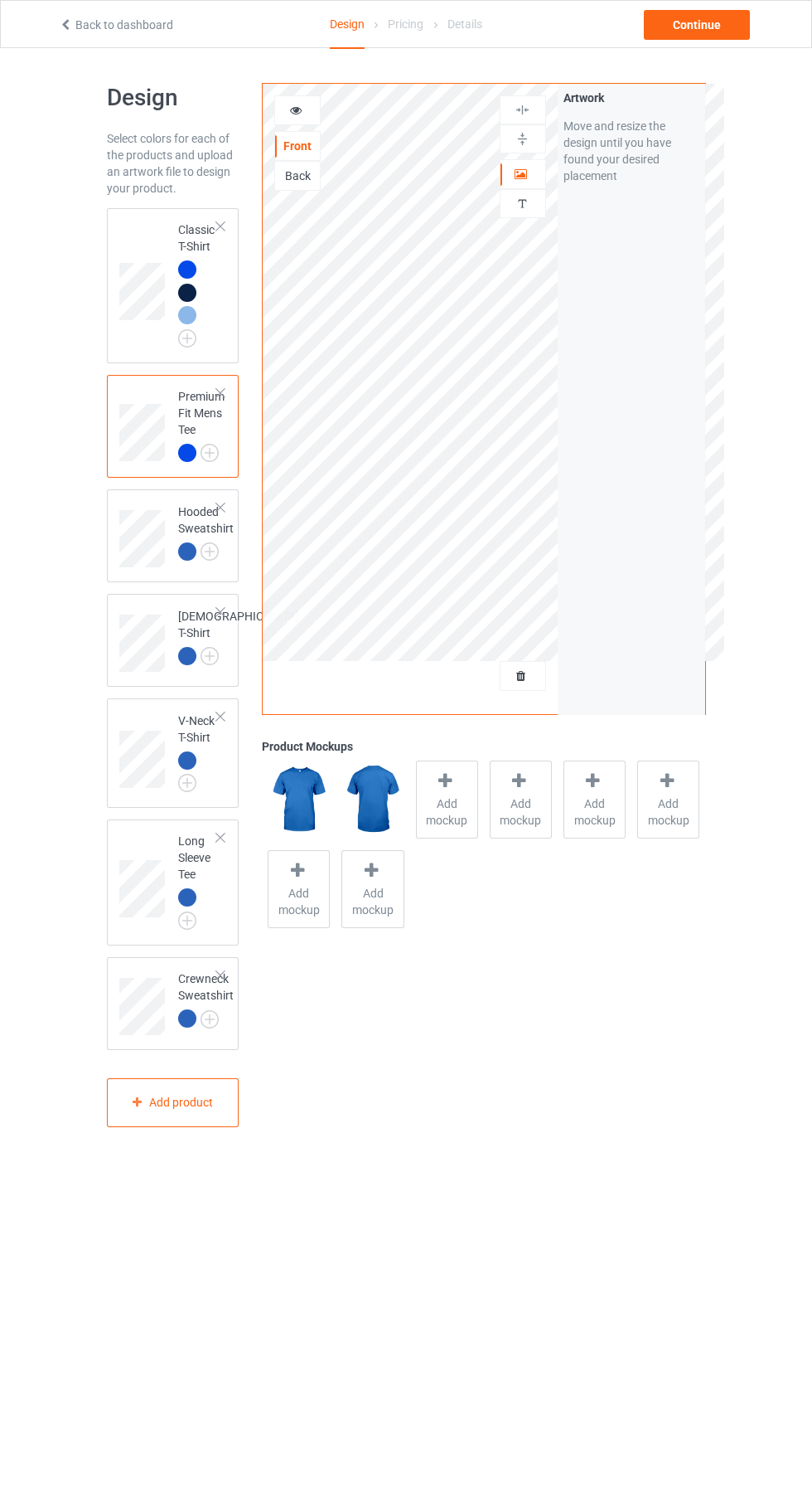
click at [0, 0] on img at bounding box center [0, 0] width 0 height 0
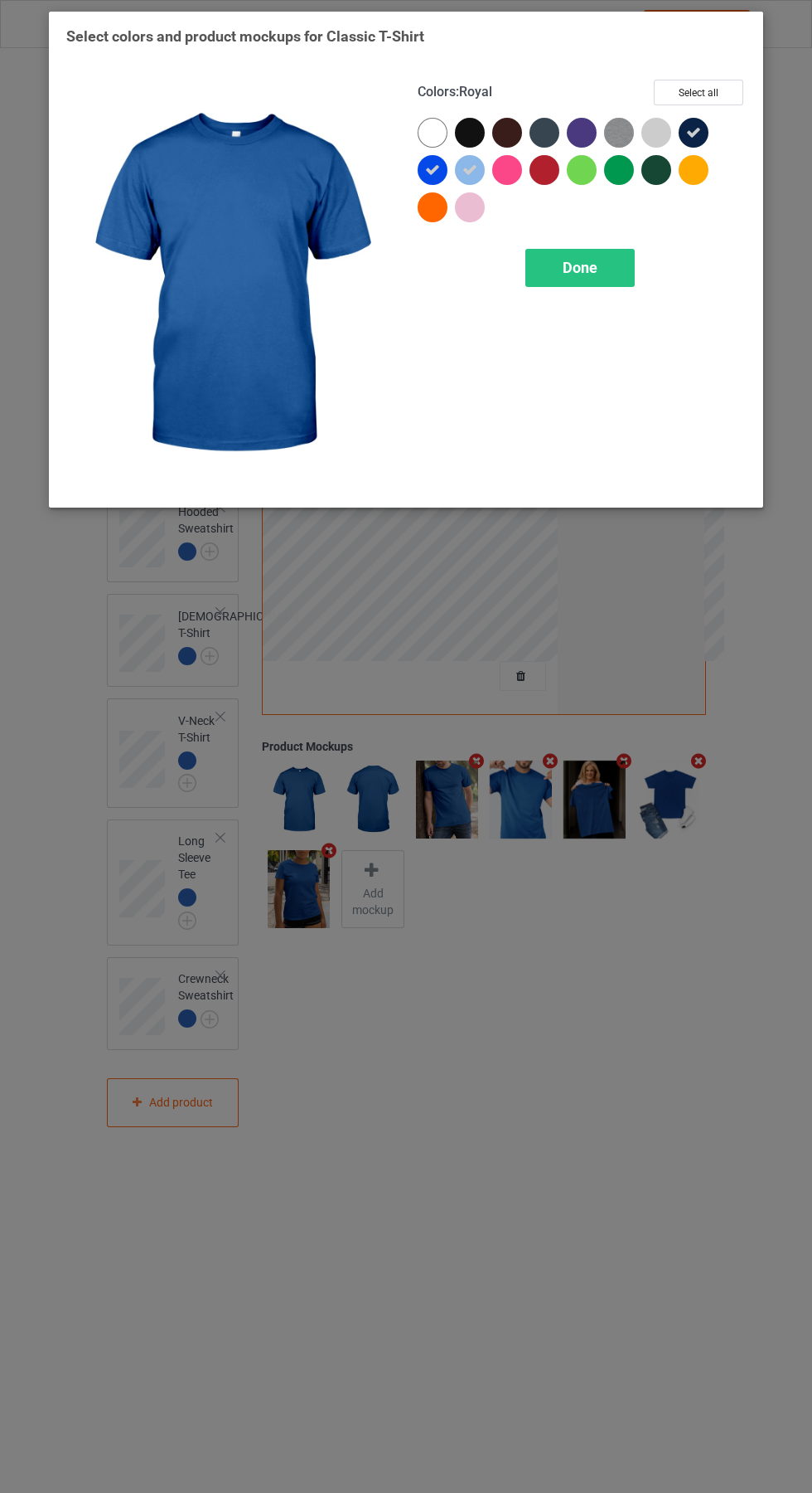
click at [491, 165] on div at bounding box center [474, 173] width 37 height 37
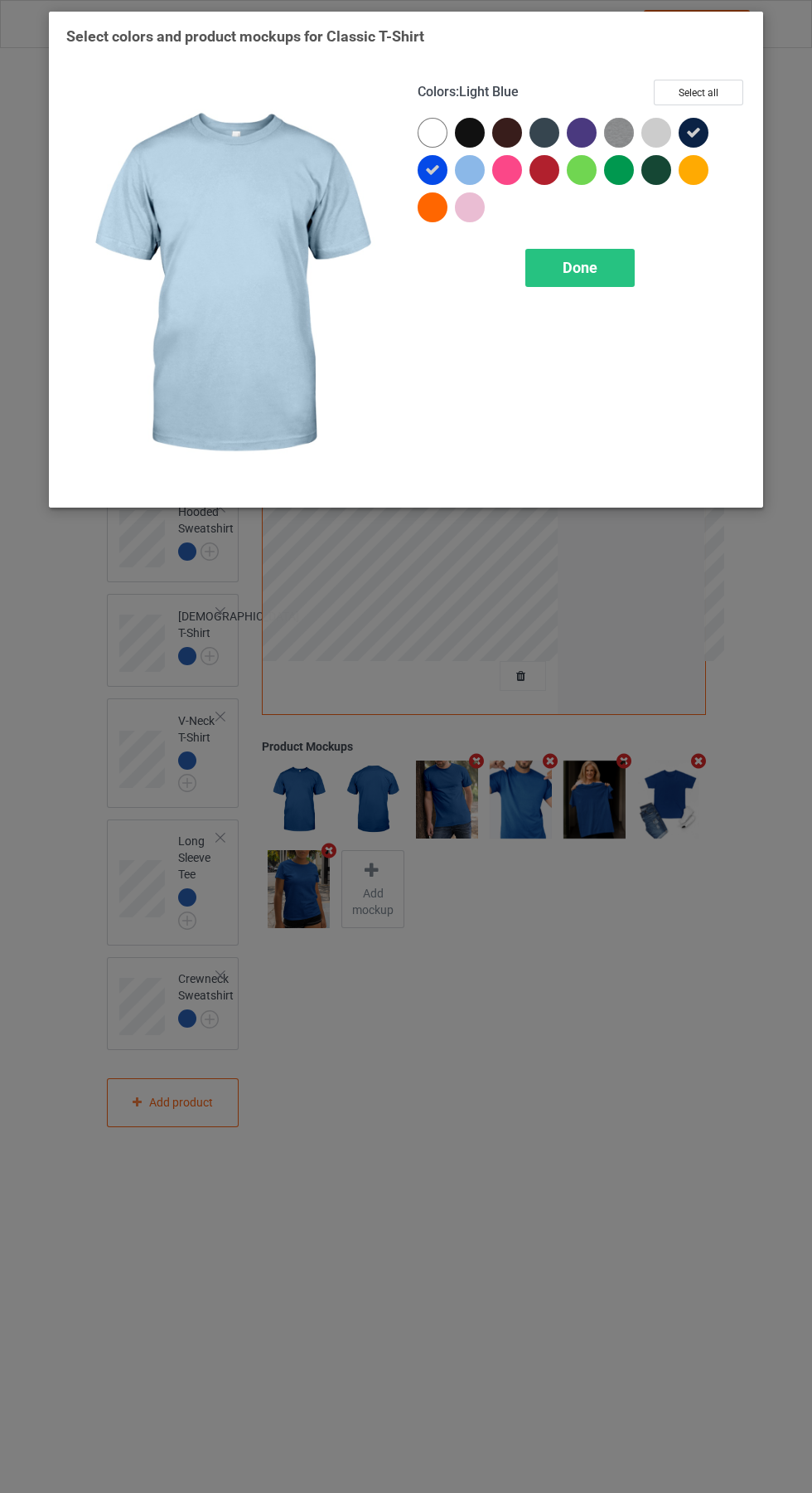
click at [711, 126] on div at bounding box center [697, 136] width 37 height 37
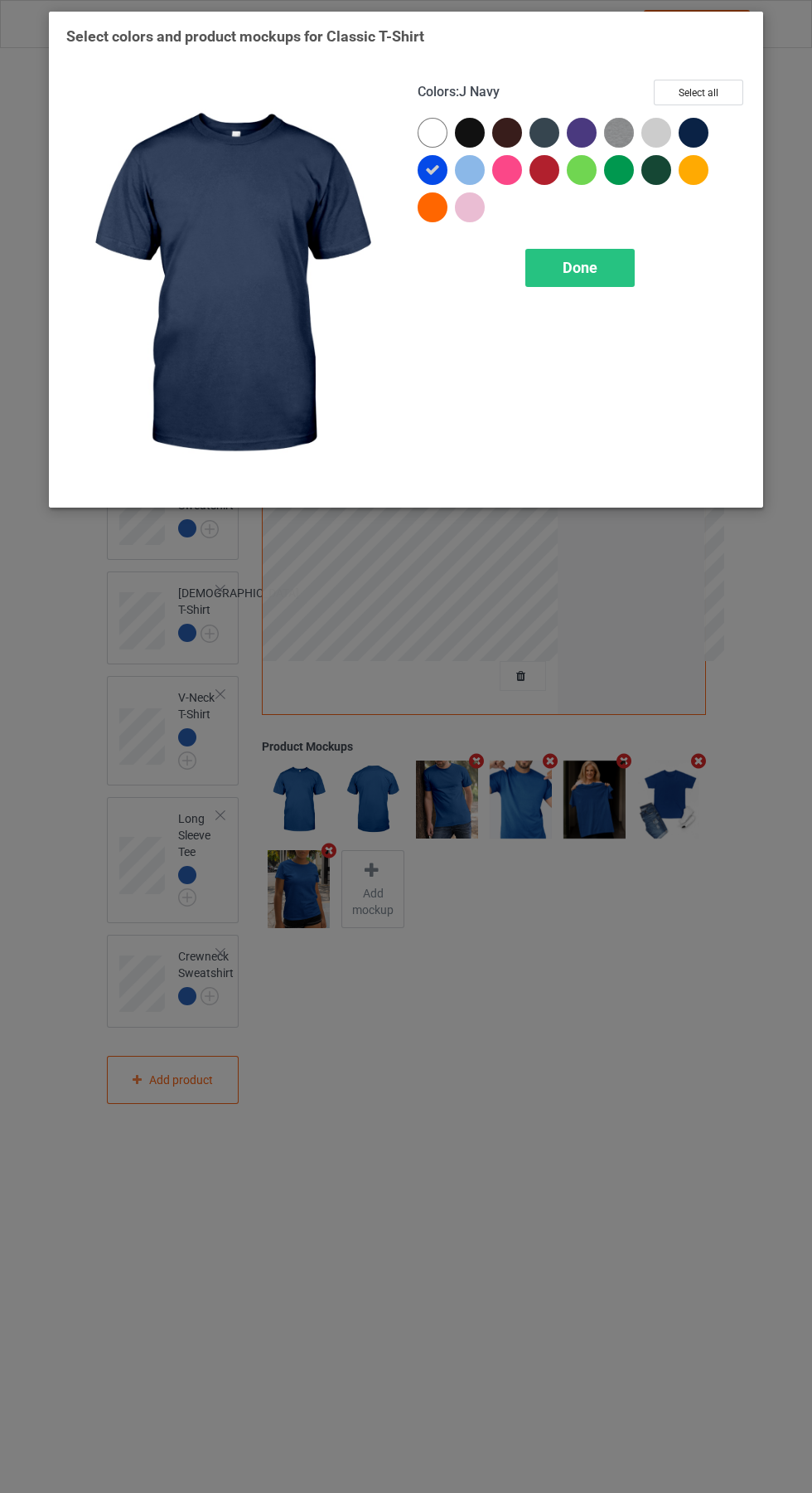
click at [598, 255] on div "Done" at bounding box center [580, 268] width 109 height 38
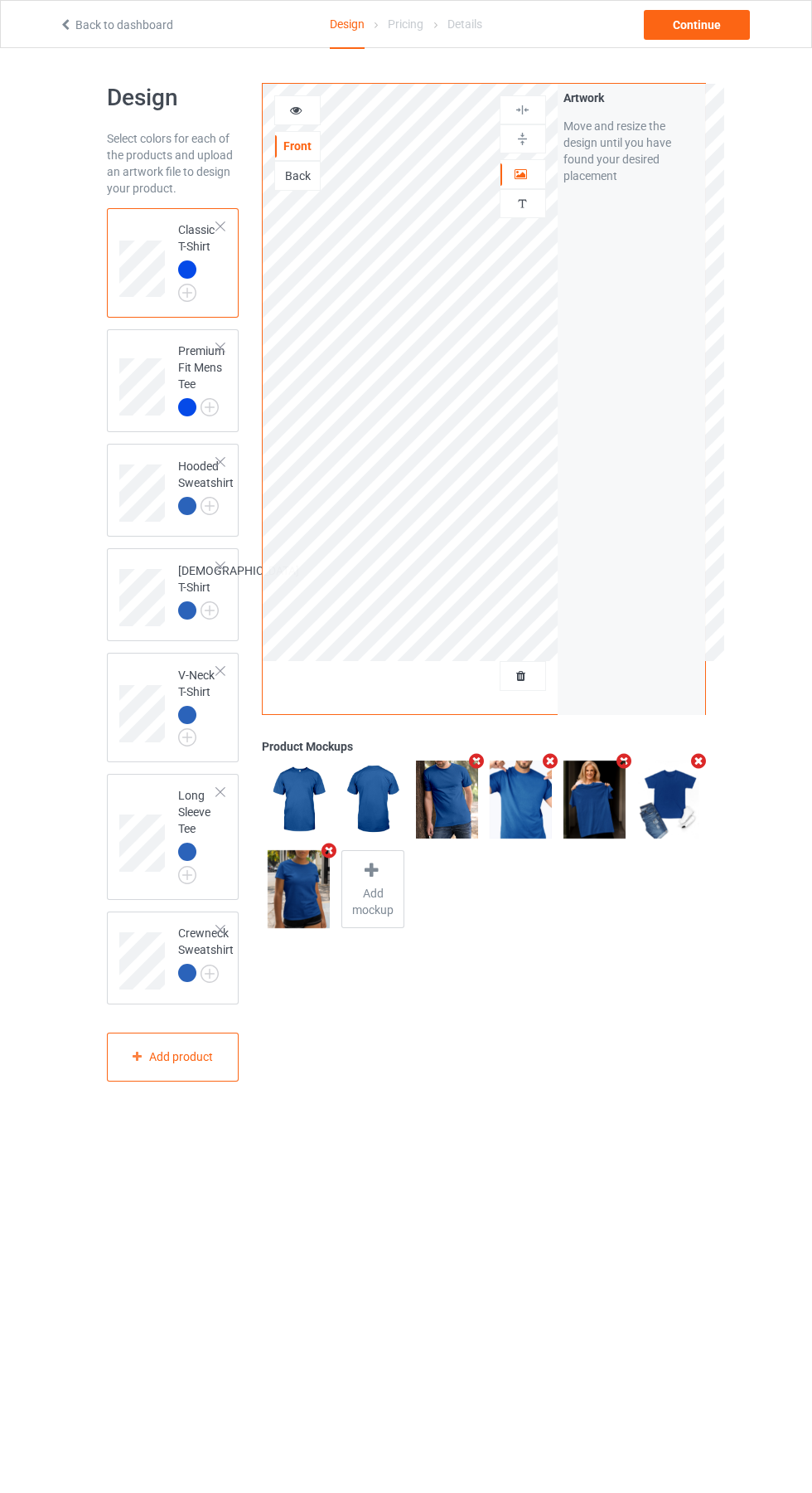
click at [524, 679] on icon at bounding box center [522, 673] width 14 height 11
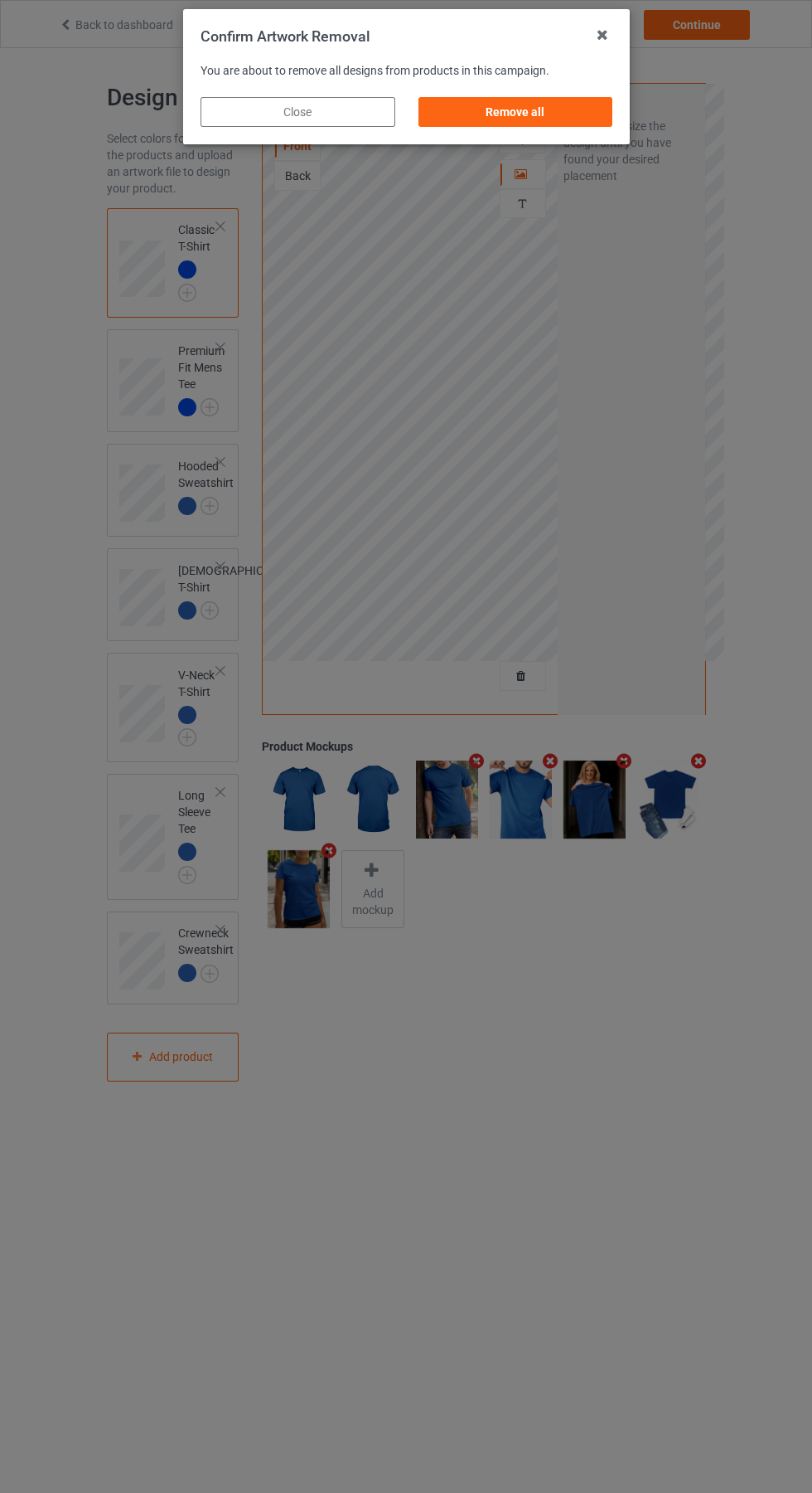
click at [525, 123] on div "Remove all" at bounding box center [515, 112] width 195 height 29
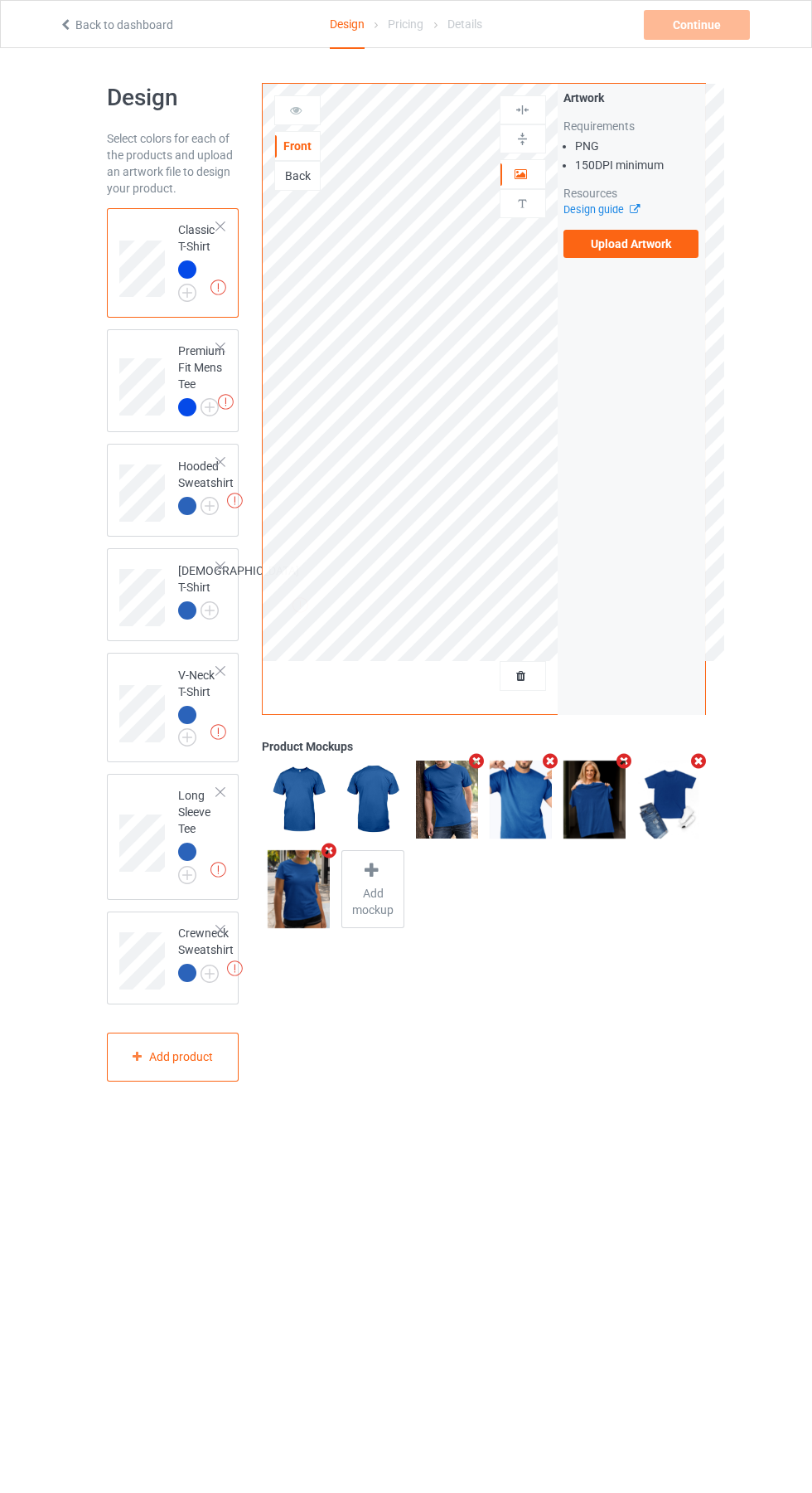
click at [678, 265] on div "Artwork Requirements PNG 150 DPI minimum Resources Design guide Upload Artwork" at bounding box center [631, 399] width 147 height 630
click at [684, 256] on label "Upload Artwork" at bounding box center [631, 243] width 136 height 29
click at [0, 0] on input "Upload Artwork" at bounding box center [0, 0] width 0 height 0
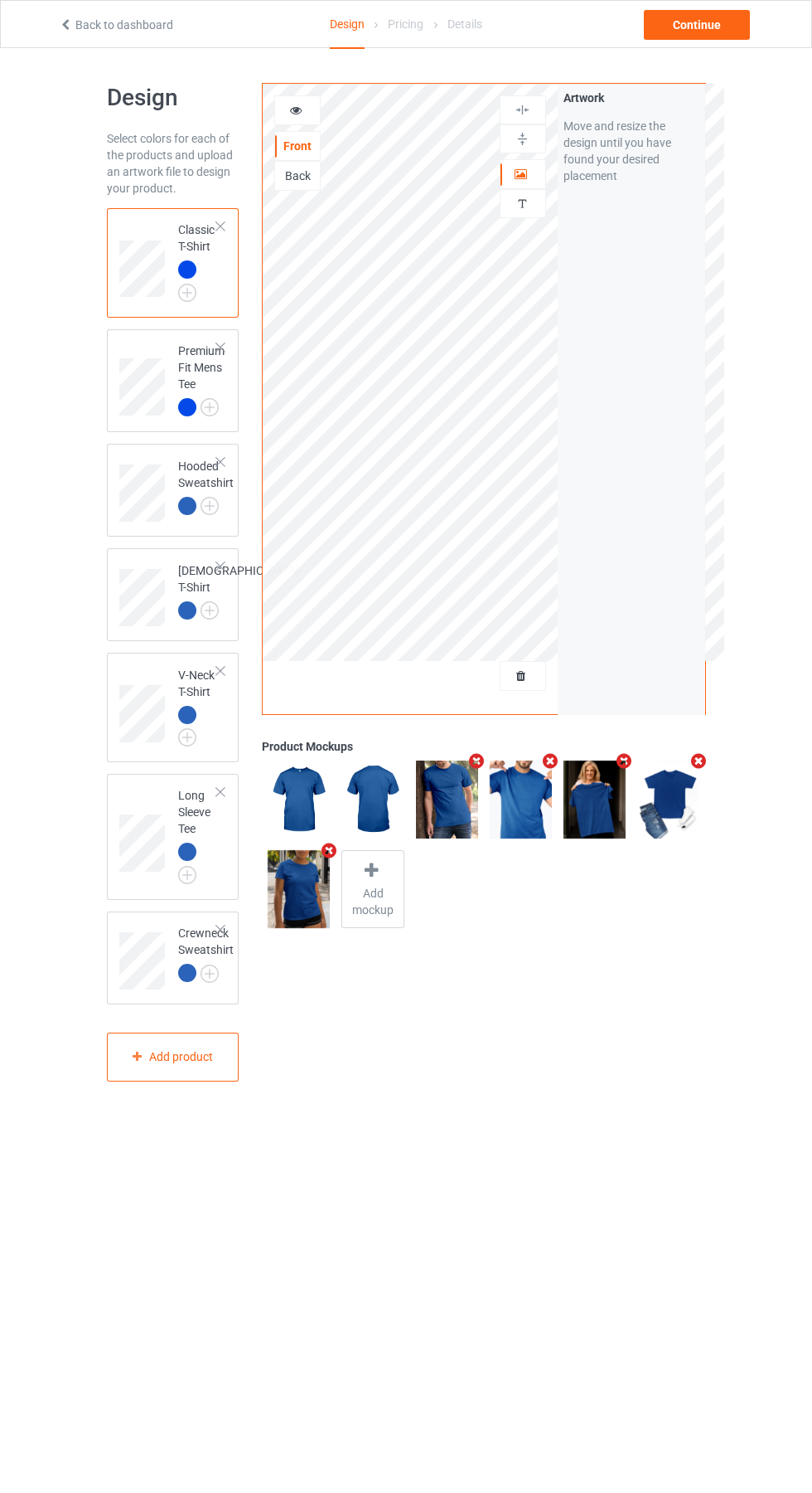
click at [298, 110] on icon at bounding box center [296, 107] width 14 height 11
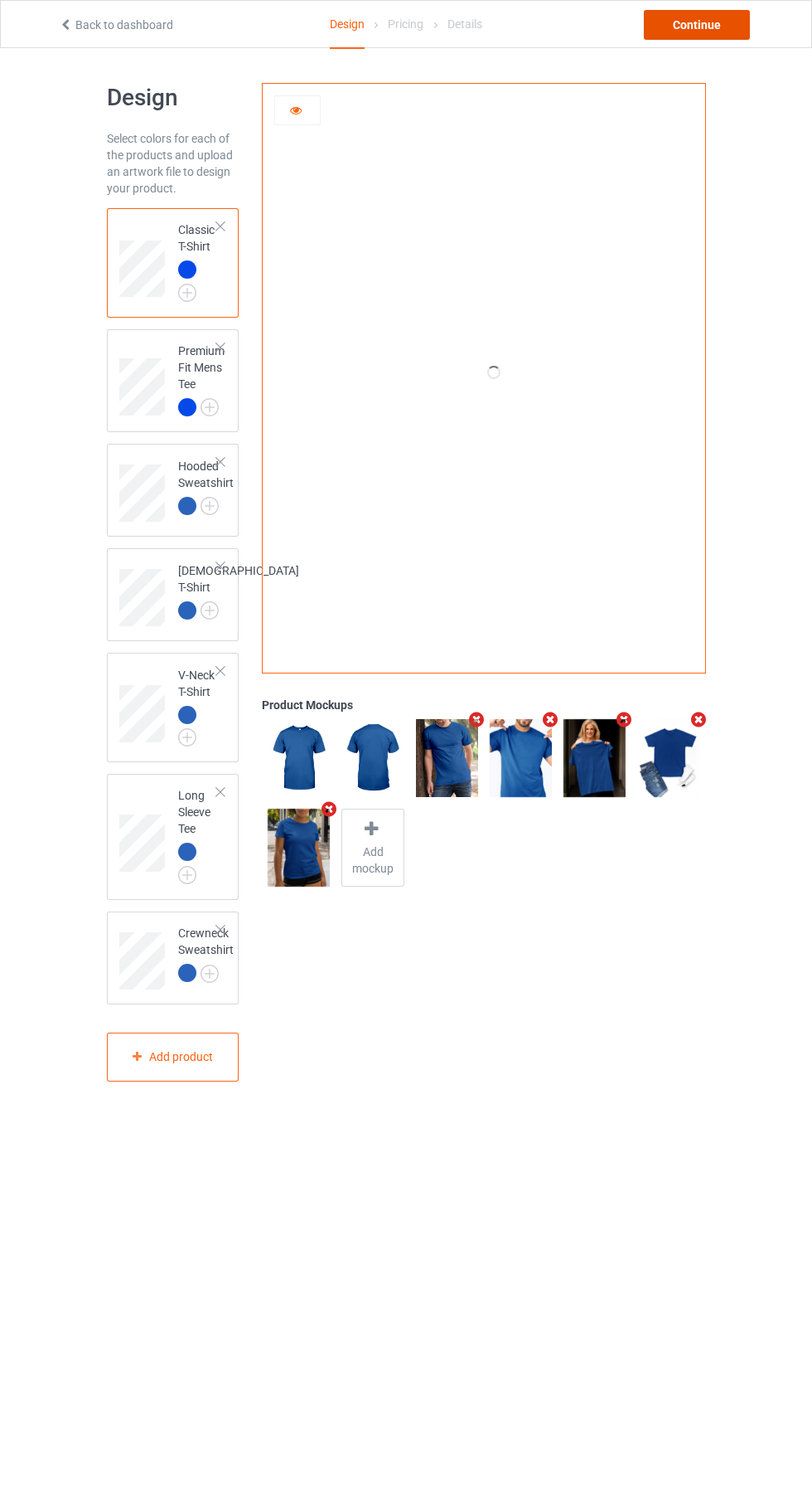
click at [725, 26] on div "Continue" at bounding box center [697, 24] width 106 height 29
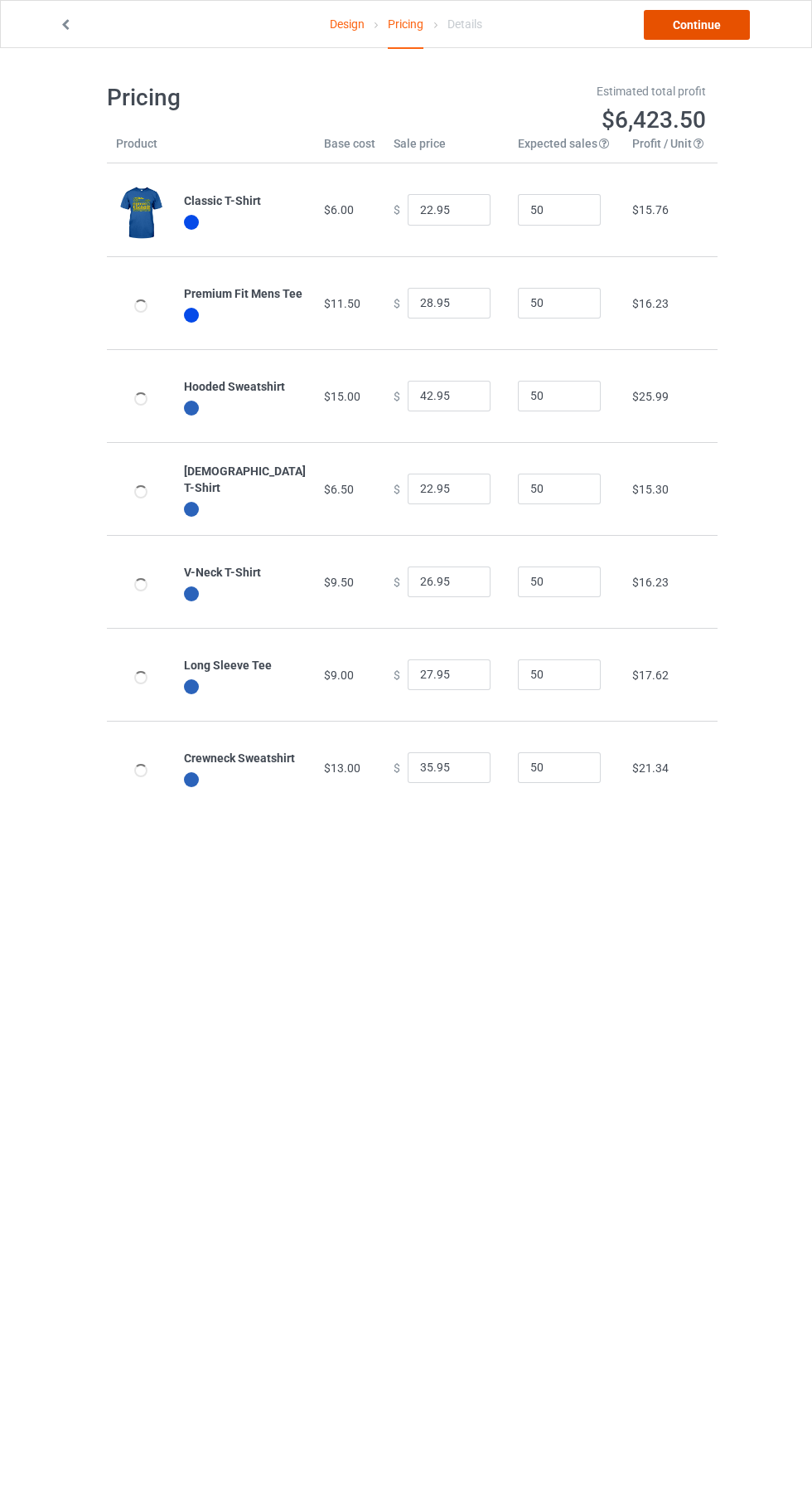
click at [736, 39] on link "Continue" at bounding box center [697, 24] width 106 height 29
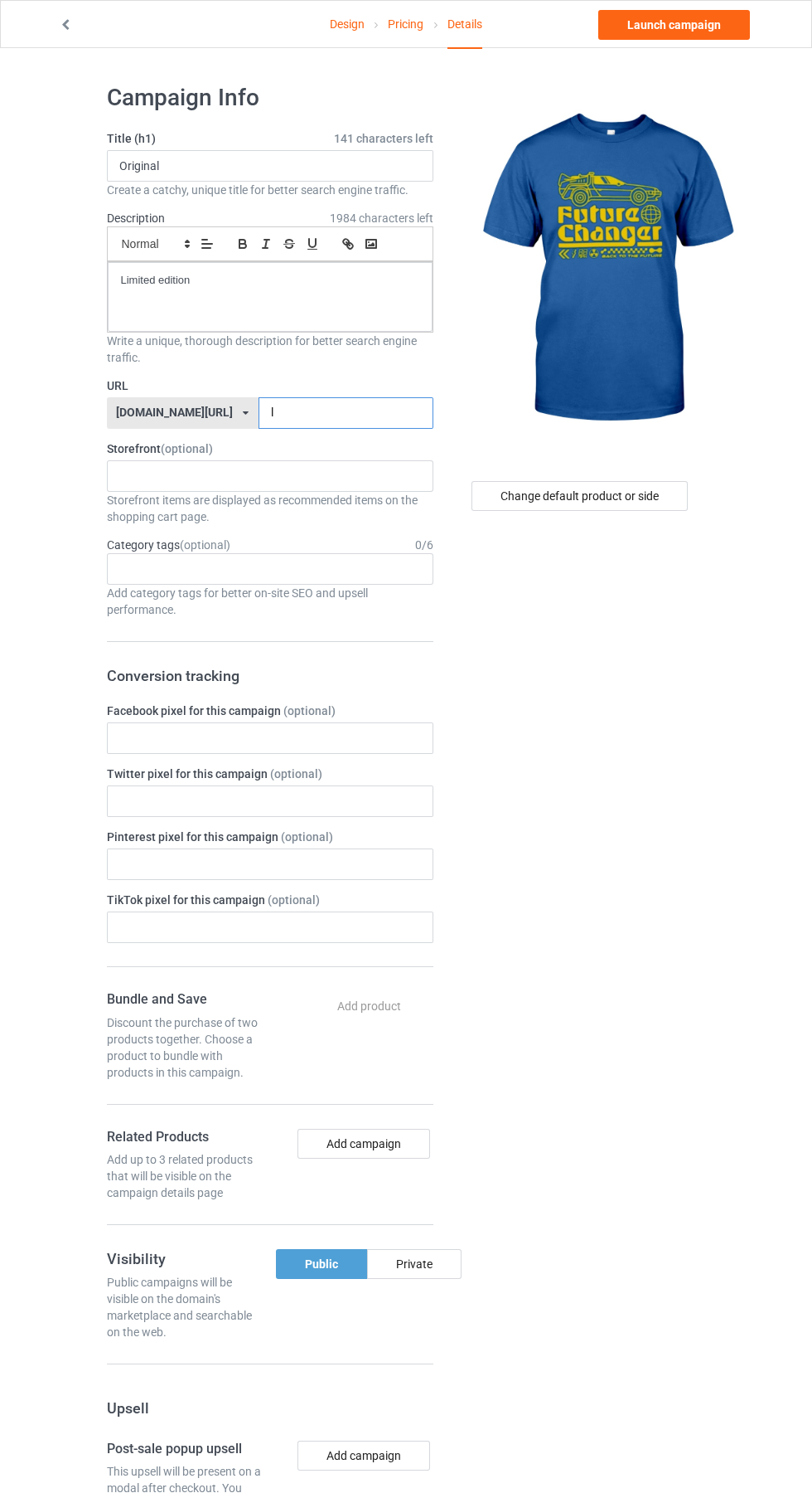
click at [293, 413] on input "l" at bounding box center [346, 413] width 175 height 31
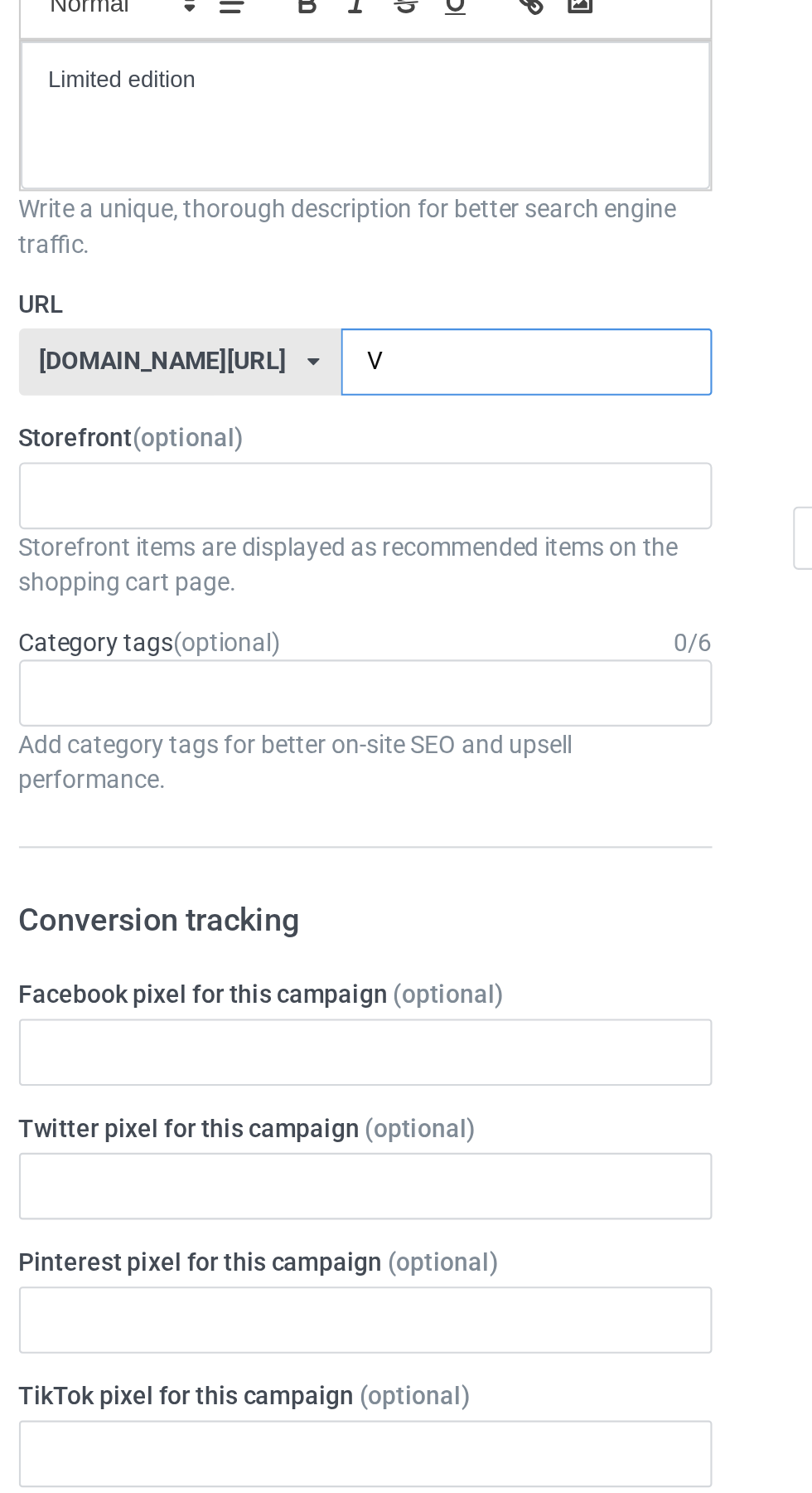
type input "Vo"
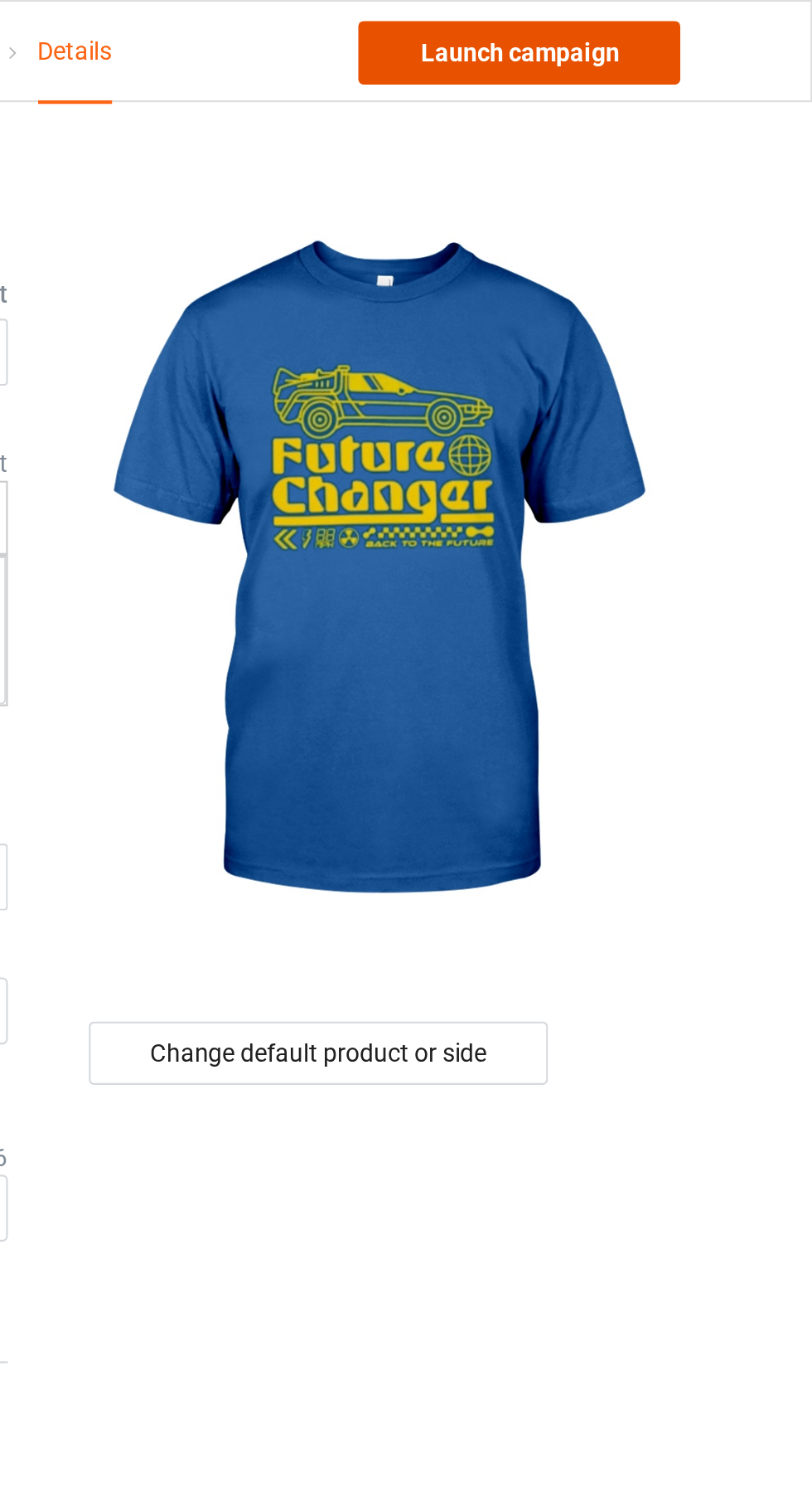
click at [702, 26] on link "Launch campaign" at bounding box center [673, 24] width 151 height 29
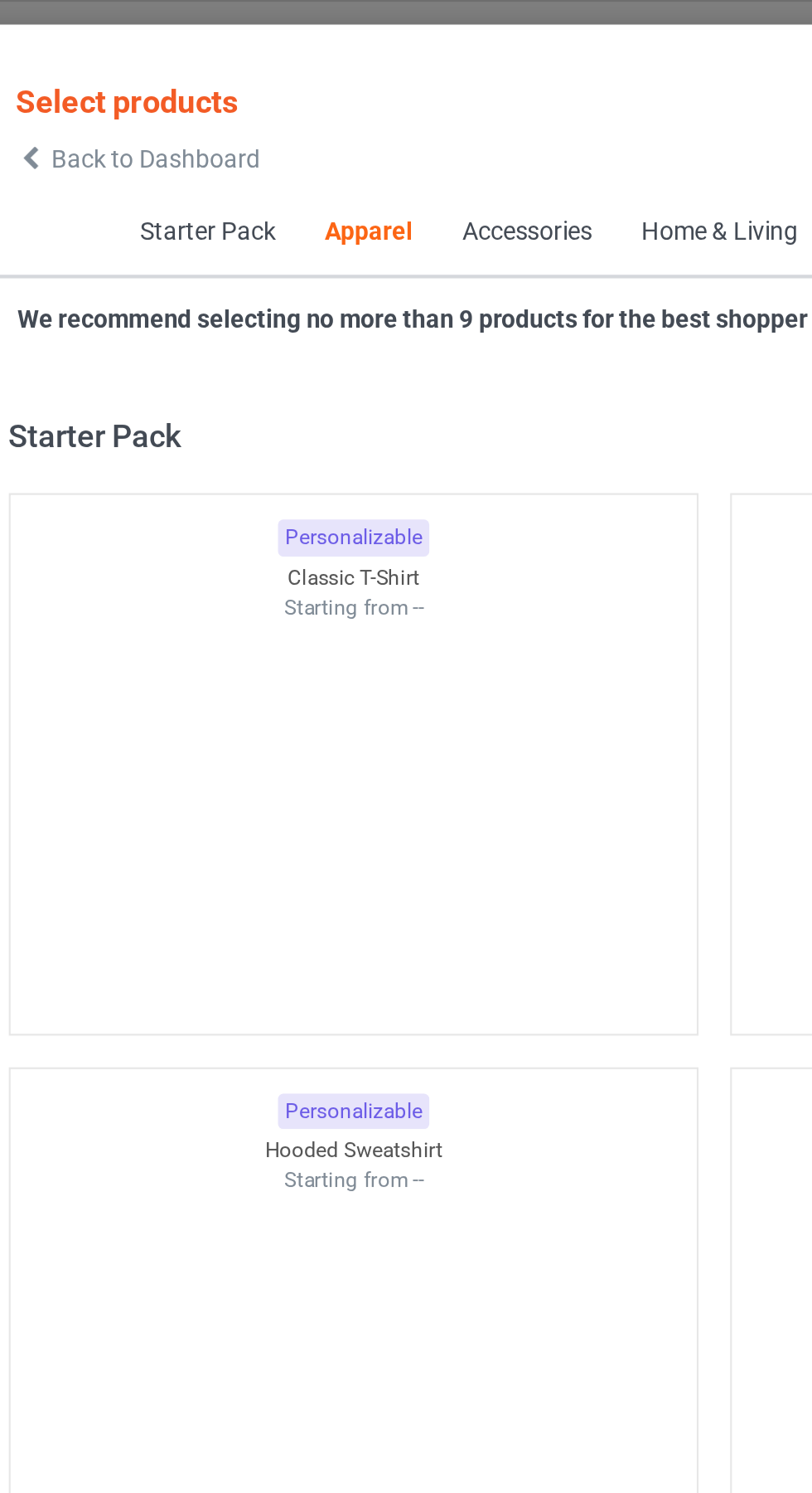
scroll to position [888, 0]
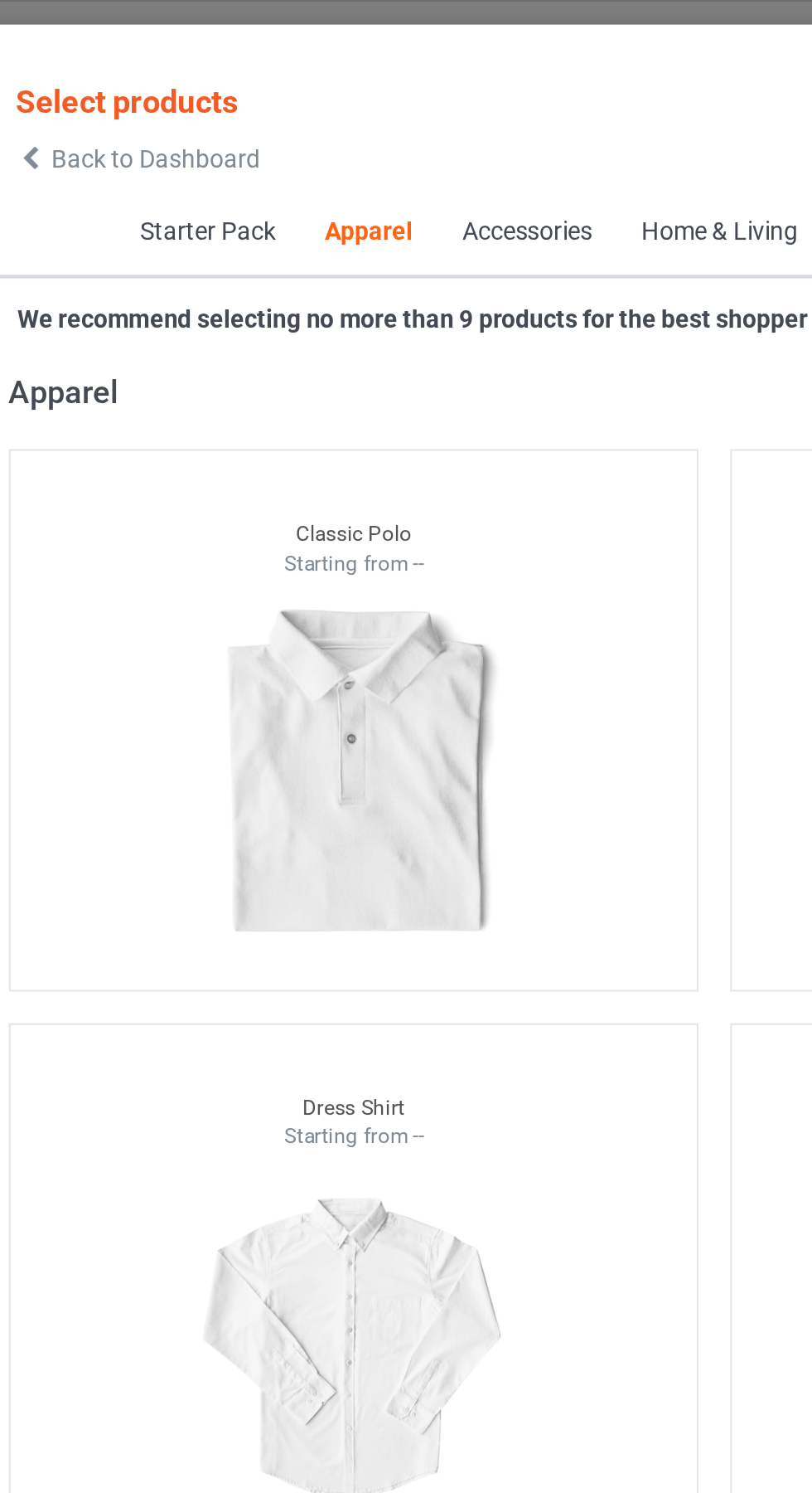
click at [101, 72] on span "Back to Dashboard" at bounding box center [143, 74] width 99 height 13
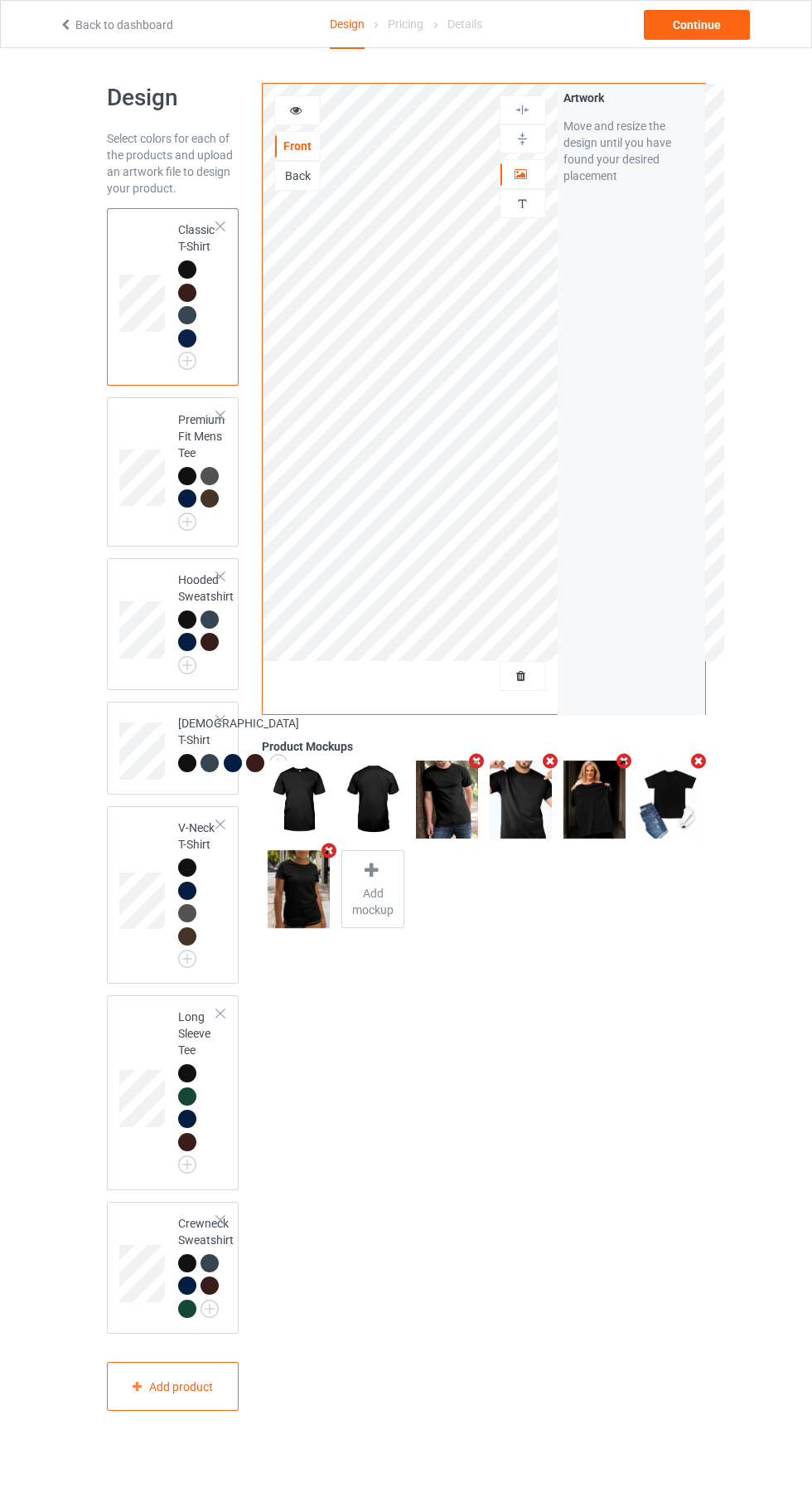
click at [547, 755] on icon "Remove mockup" at bounding box center [551, 760] width 21 height 17
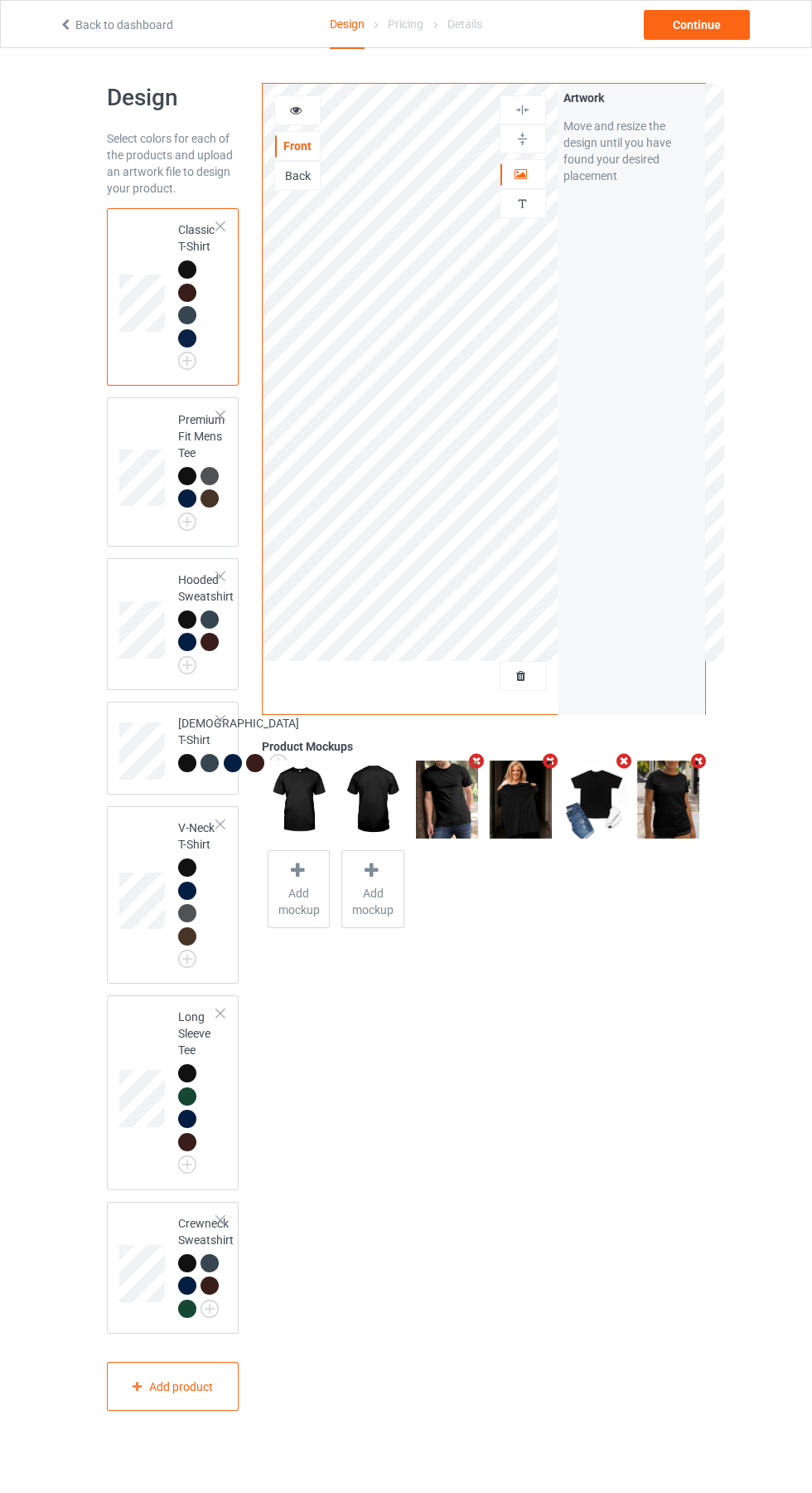
click at [632, 762] on div at bounding box center [668, 798] width 74 height 89
click at [624, 761] on icon "Remove mockup" at bounding box center [625, 760] width 21 height 17
click at [555, 757] on icon "Remove mockup" at bounding box center [551, 760] width 21 height 17
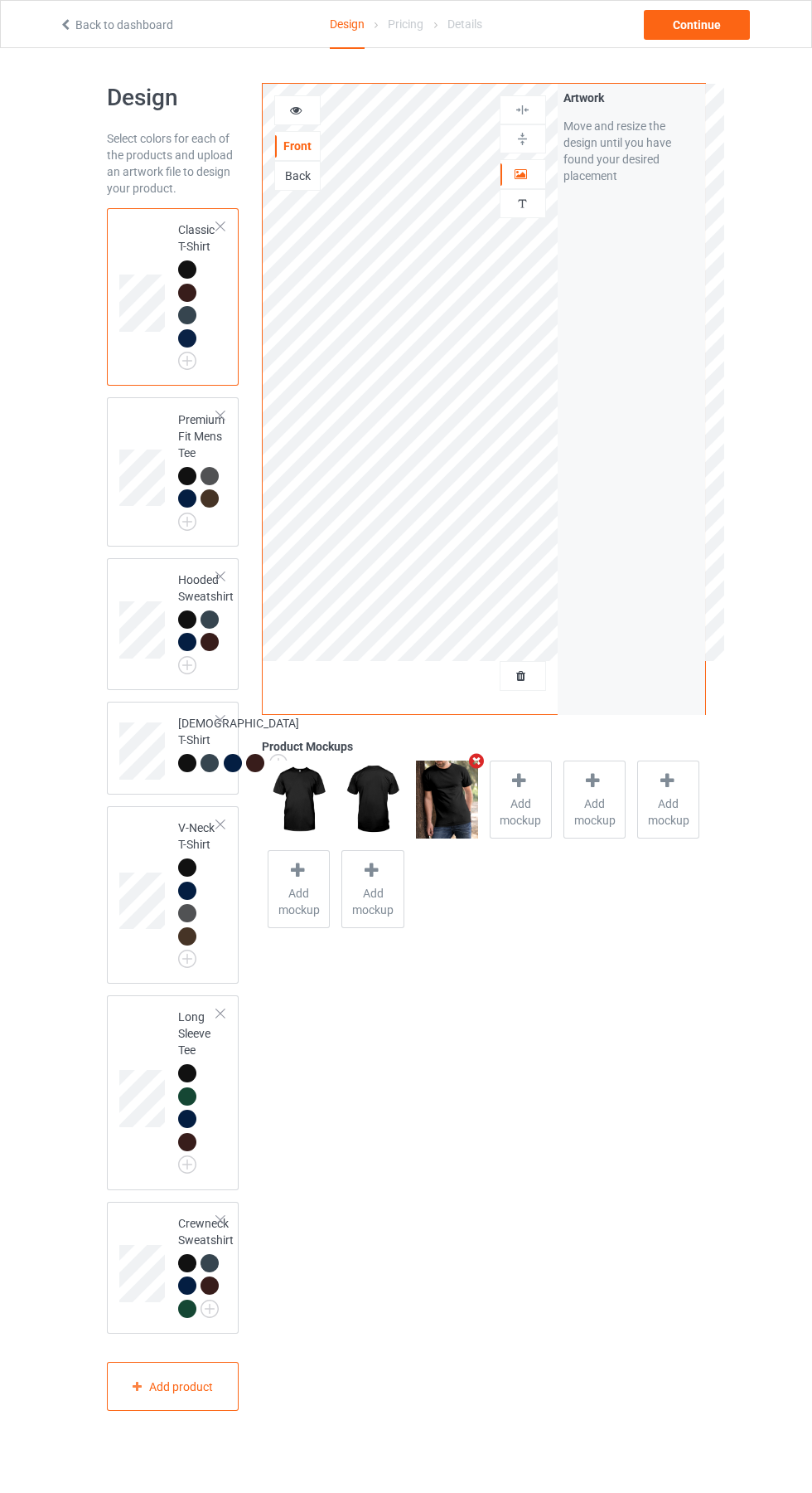
click at [476, 761] on icon "Remove mockup" at bounding box center [477, 760] width 21 height 17
click at [521, 673] on icon at bounding box center [522, 673] width 14 height 11
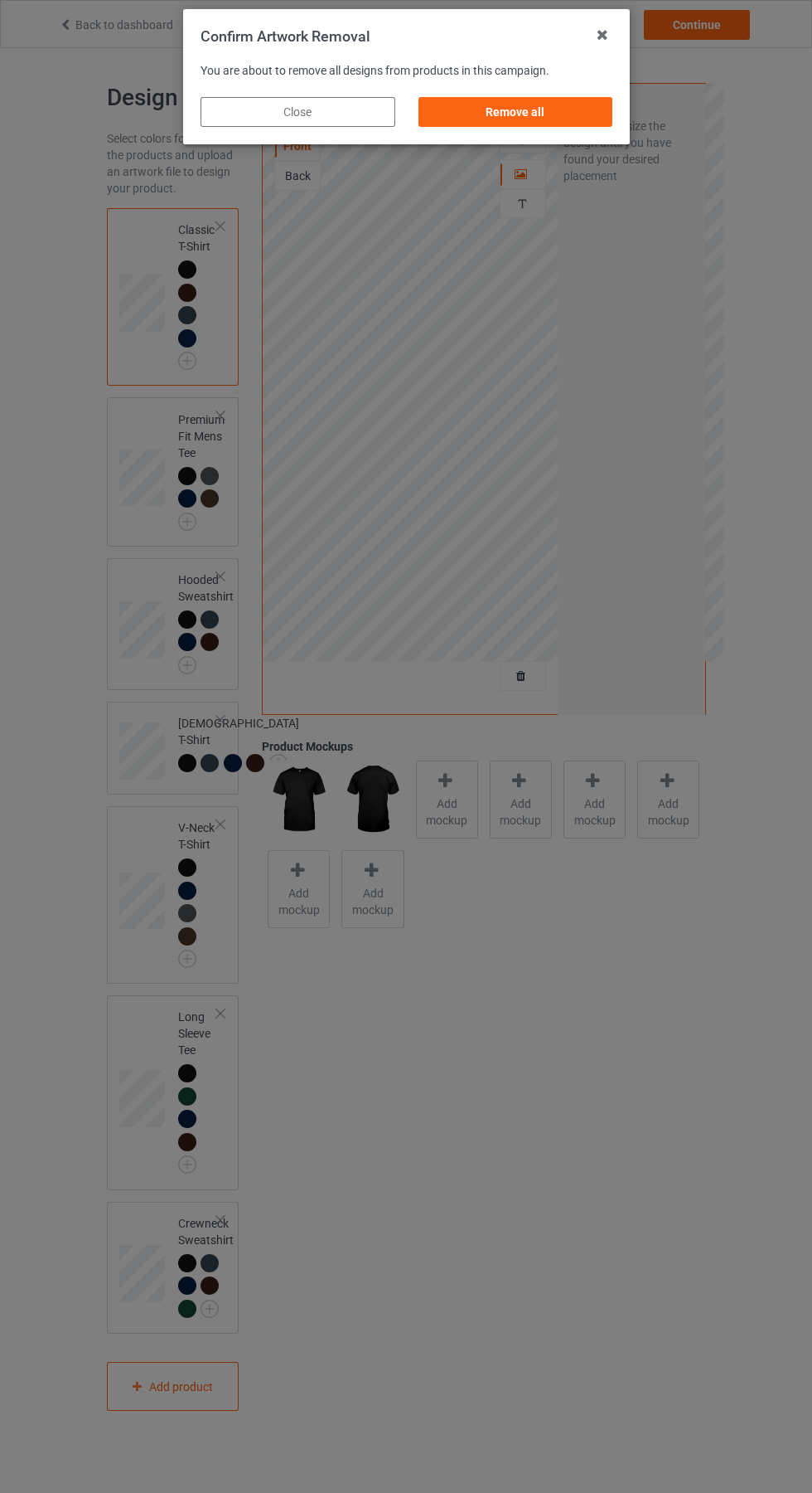
click at [545, 123] on div "Remove all" at bounding box center [515, 112] width 195 height 29
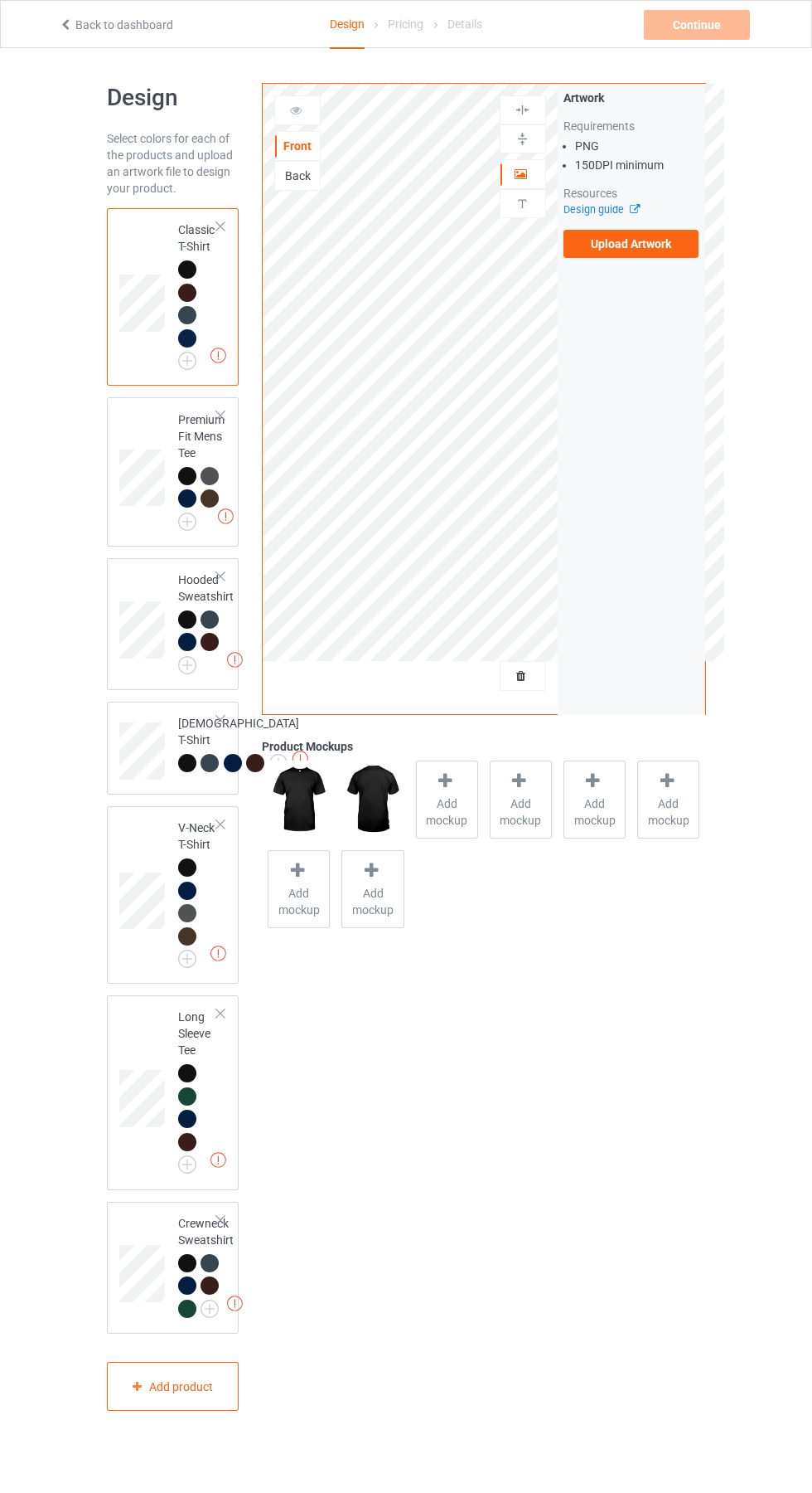
click at [642, 253] on label "Upload Artwork" at bounding box center [631, 243] width 136 height 29
click at [0, 0] on input "Upload Artwork" at bounding box center [0, 0] width 0 height 0
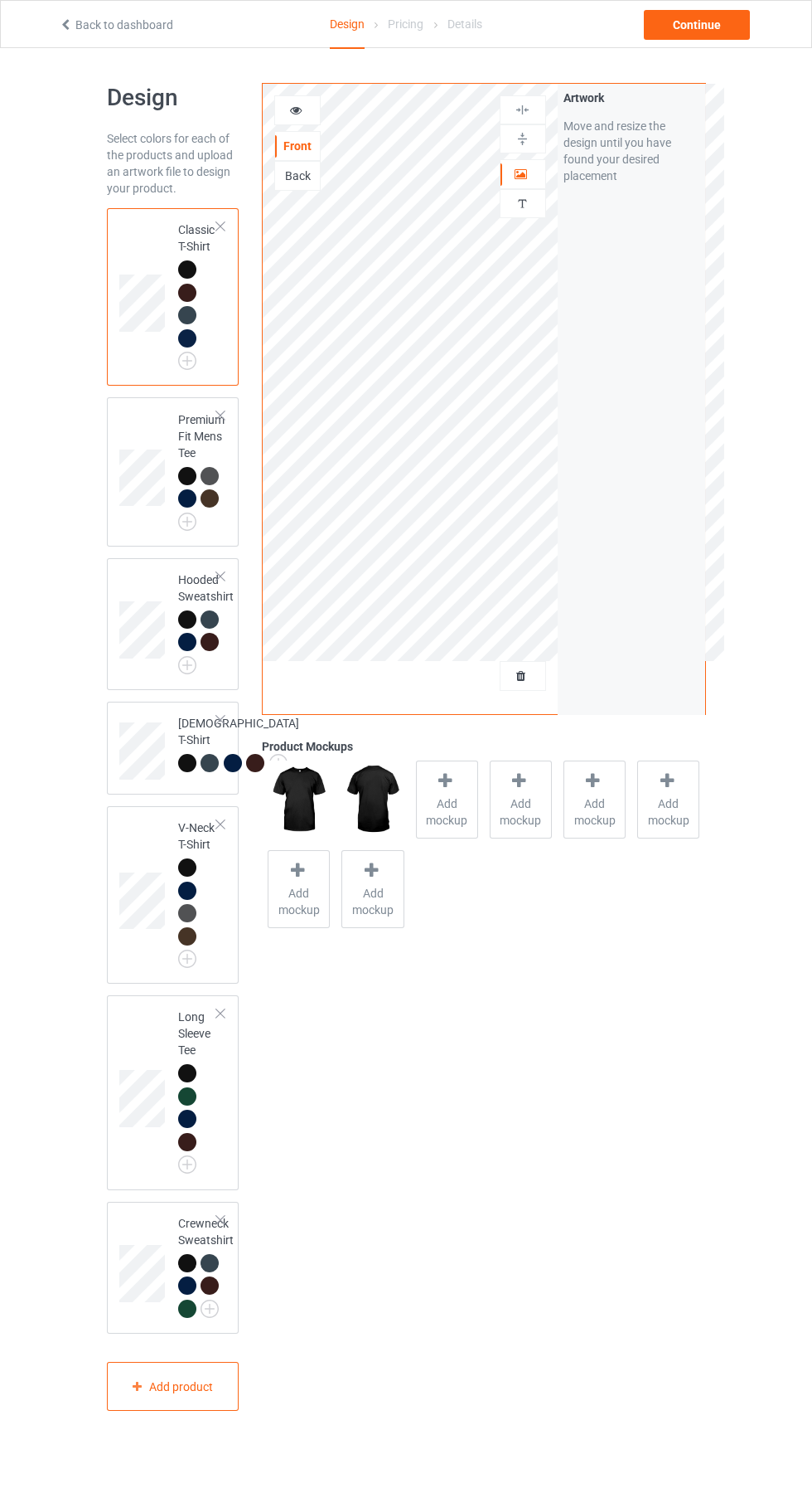
click at [533, 171] on div at bounding box center [523, 174] width 45 height 16
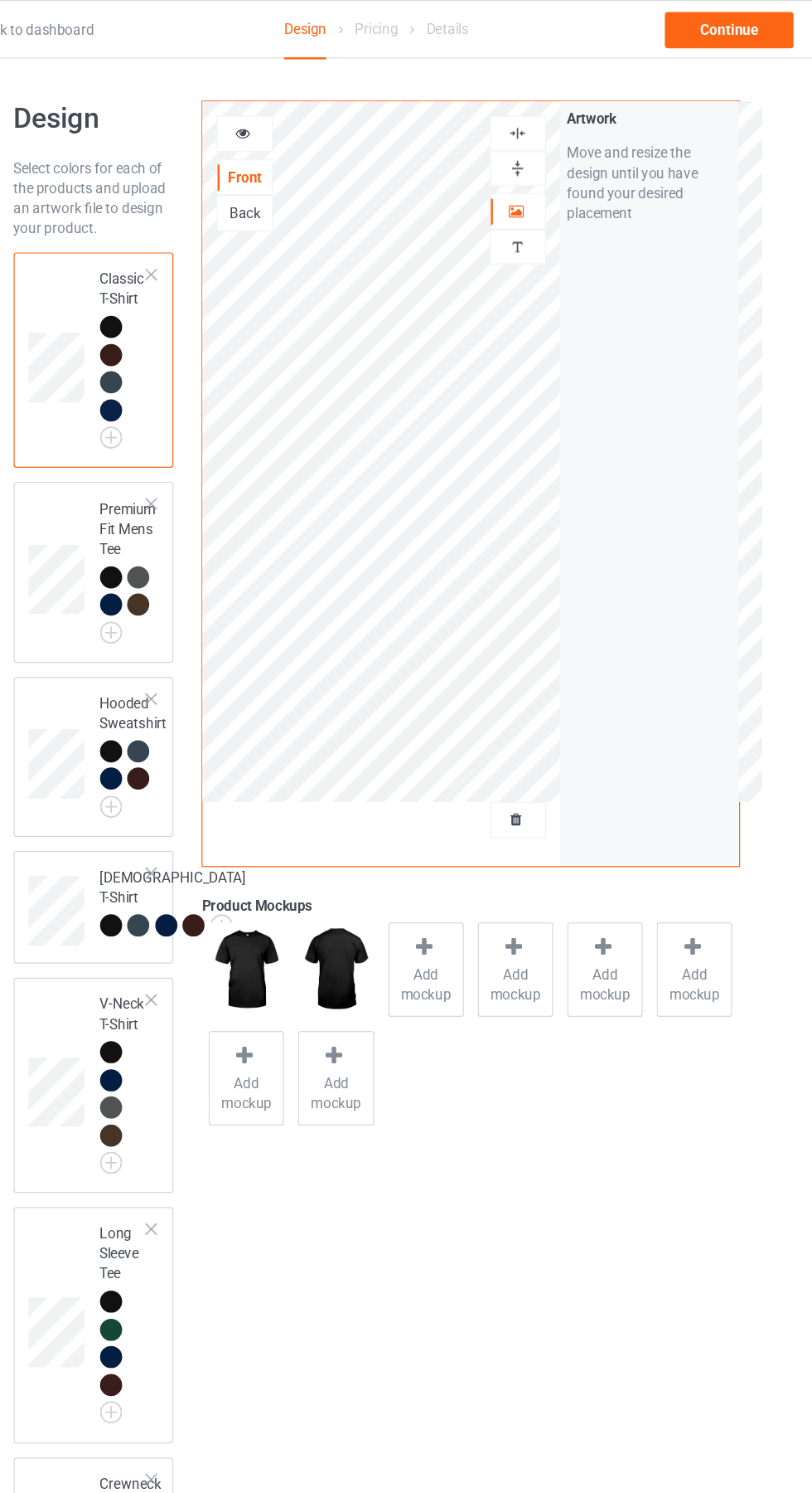
click at [298, 110] on icon at bounding box center [296, 107] width 14 height 11
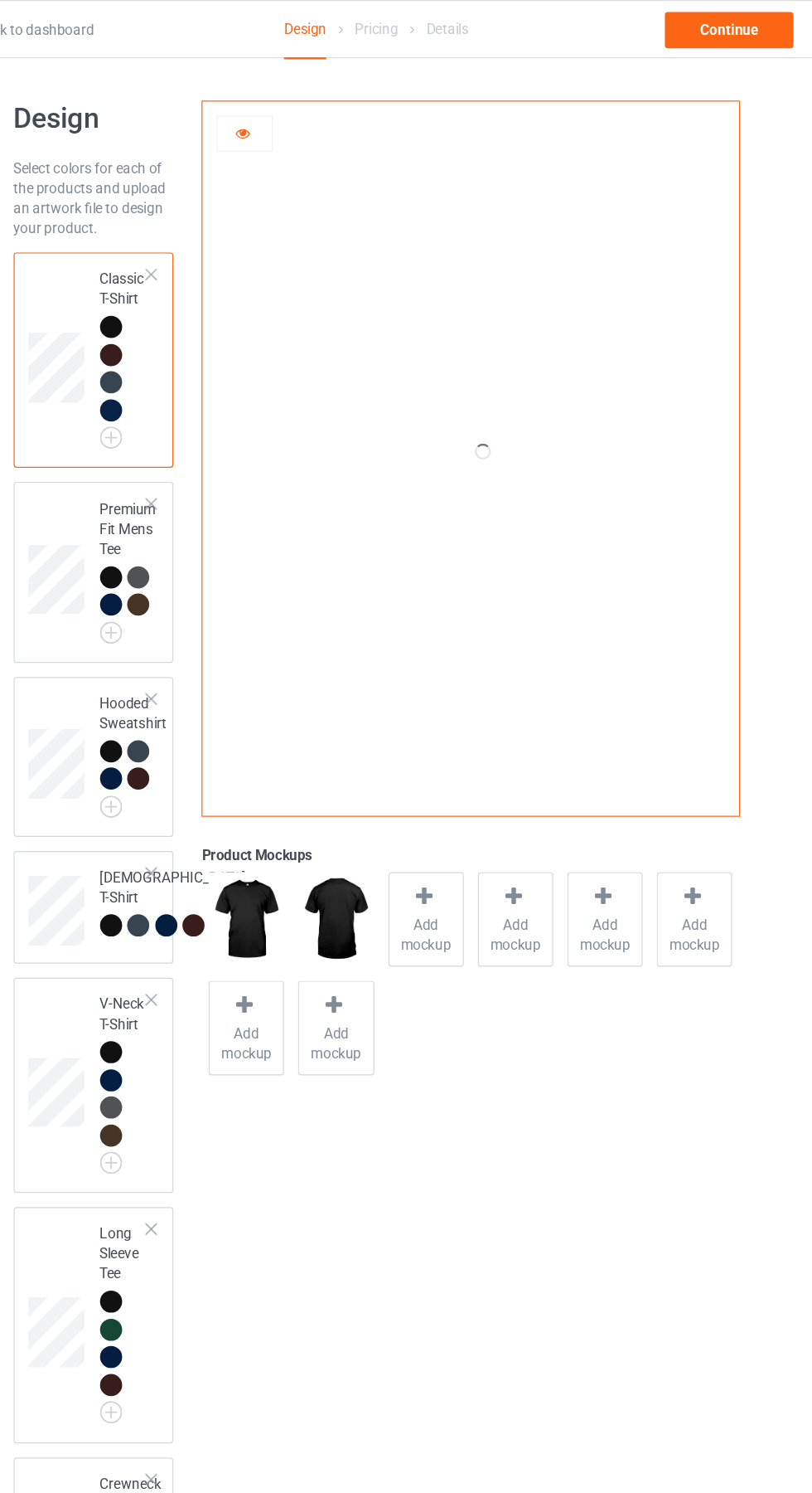
click at [455, 755] on span "Add mockup" at bounding box center [448, 770] width 61 height 33
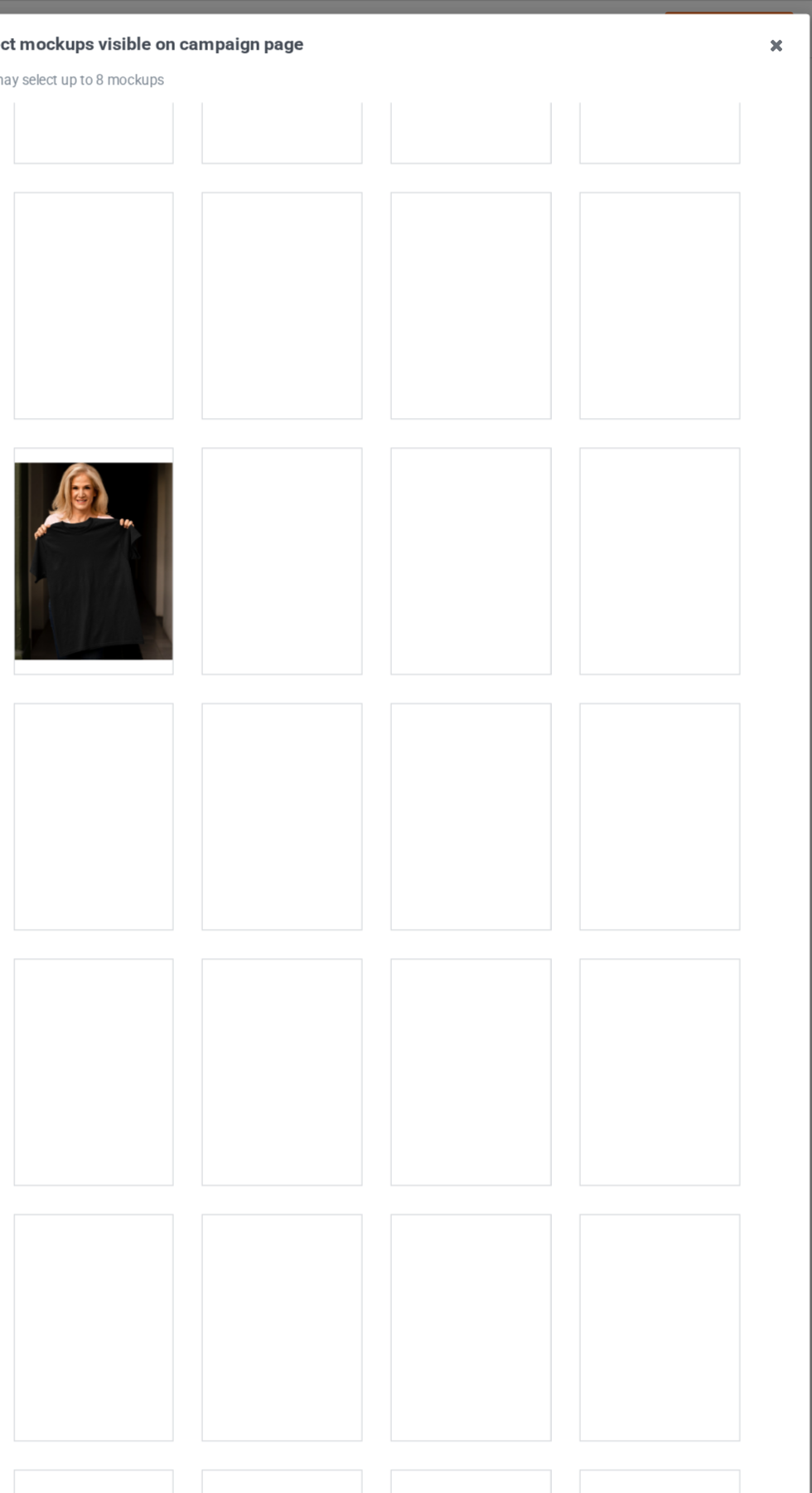
scroll to position [4378, 0]
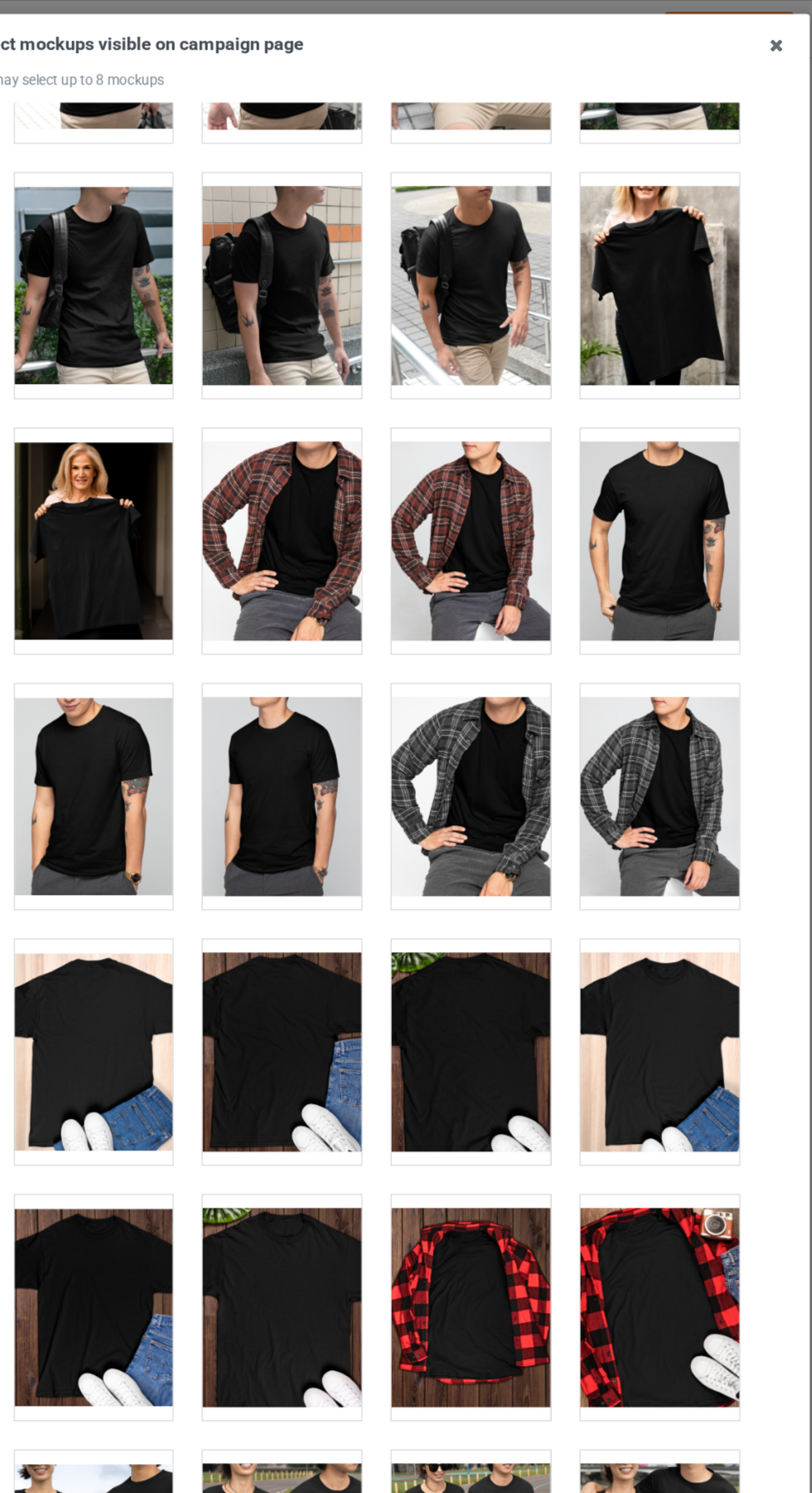
click at [183, 636] on div at bounding box center [172, 656] width 131 height 185
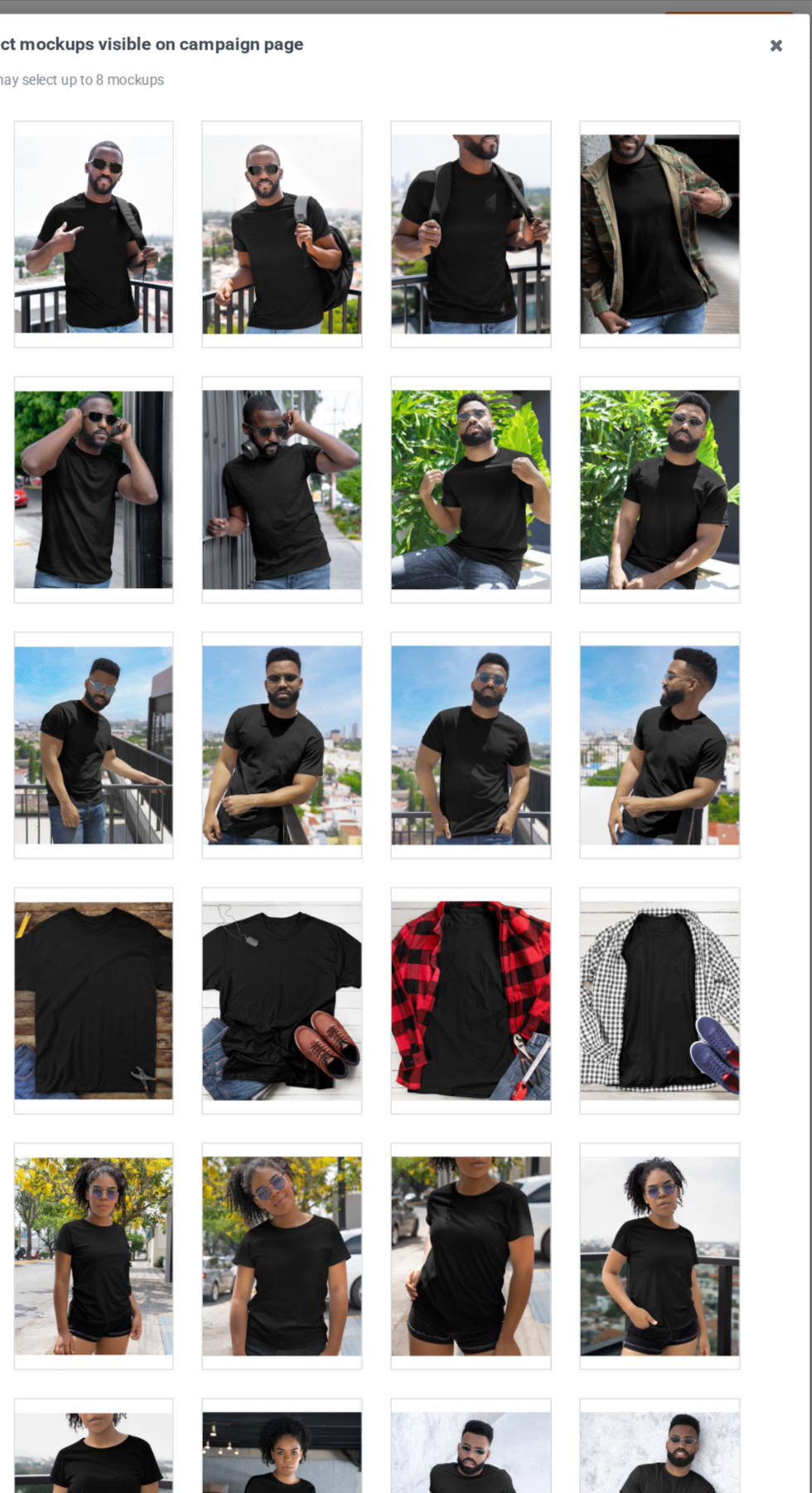
scroll to position [10533, 0]
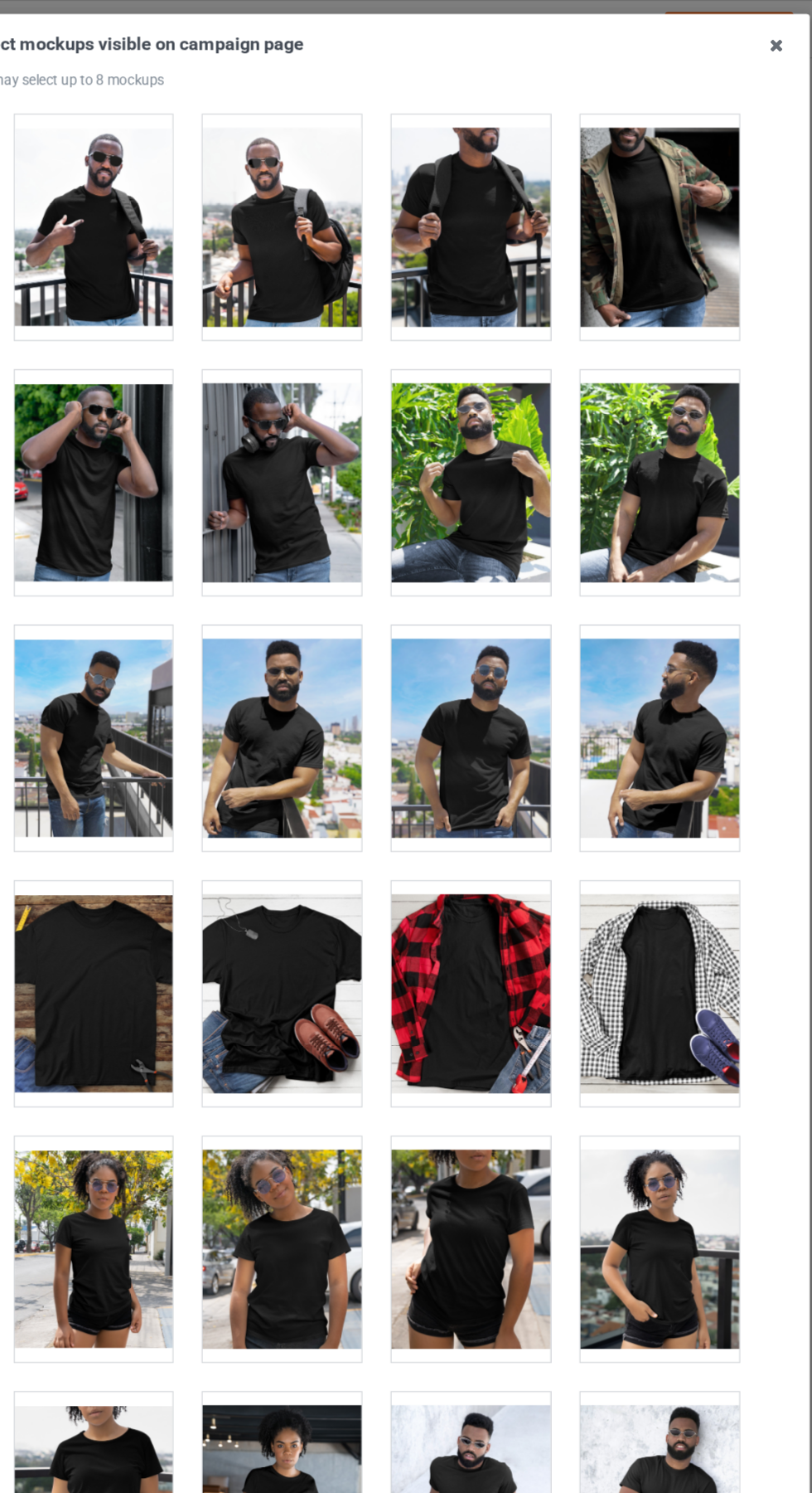
click at [338, 792] on div at bounding box center [328, 819] width 131 height 185
click at [736, 36] on icon at bounding box center [736, 37] width 27 height 27
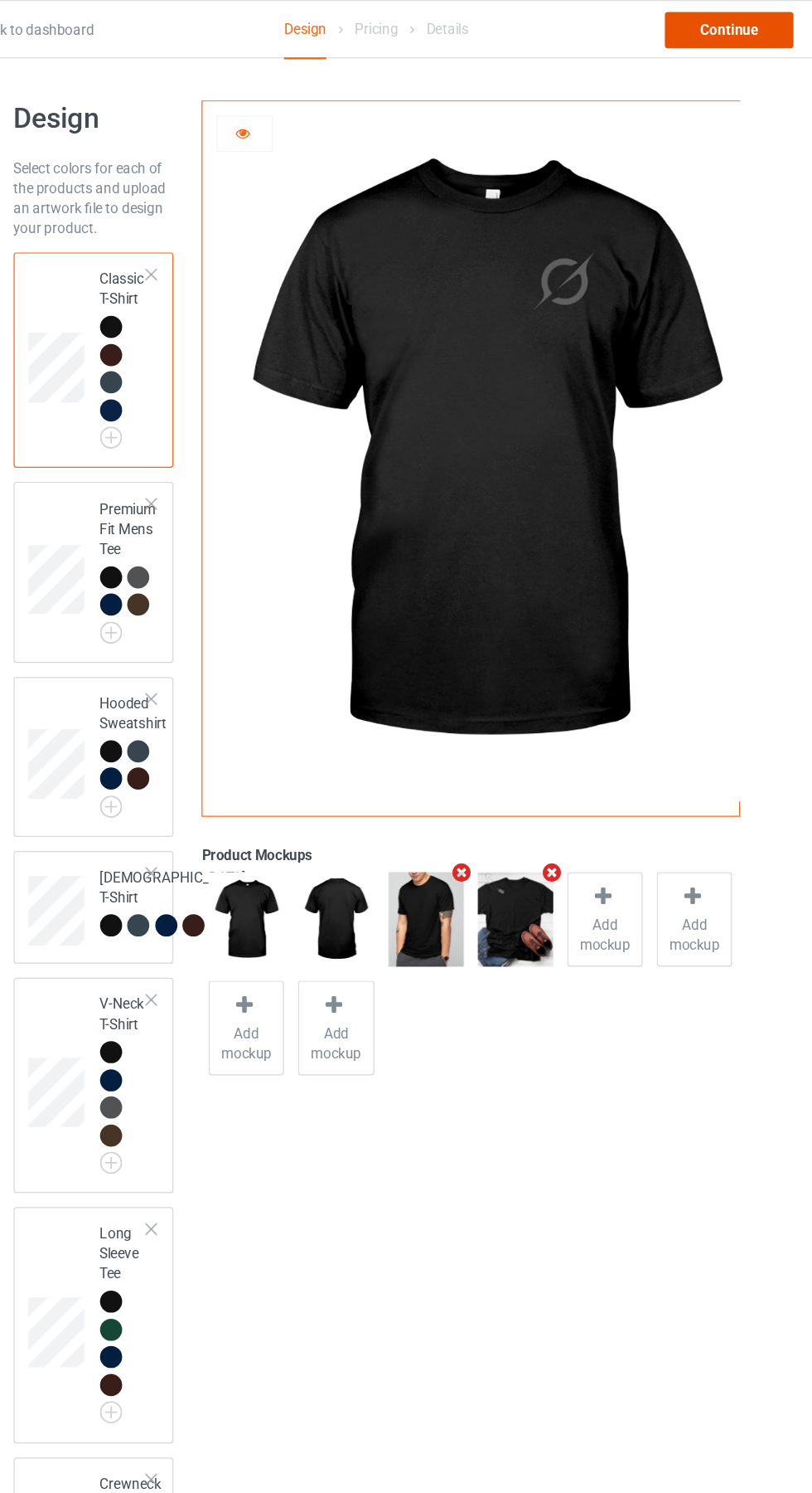
click at [715, 38] on div "Continue" at bounding box center [697, 24] width 106 height 29
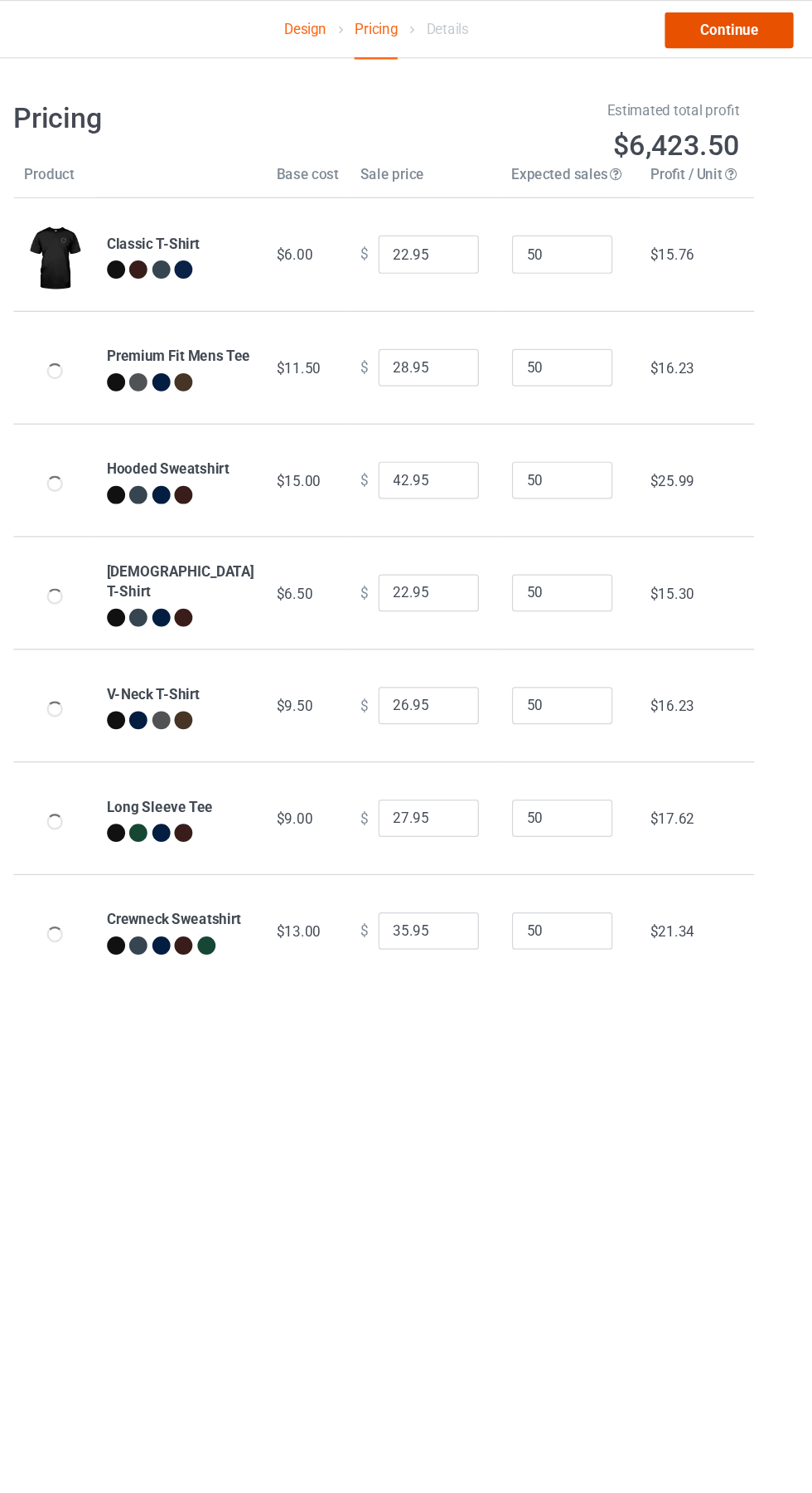
click at [712, 27] on link "Continue" at bounding box center [697, 24] width 106 height 29
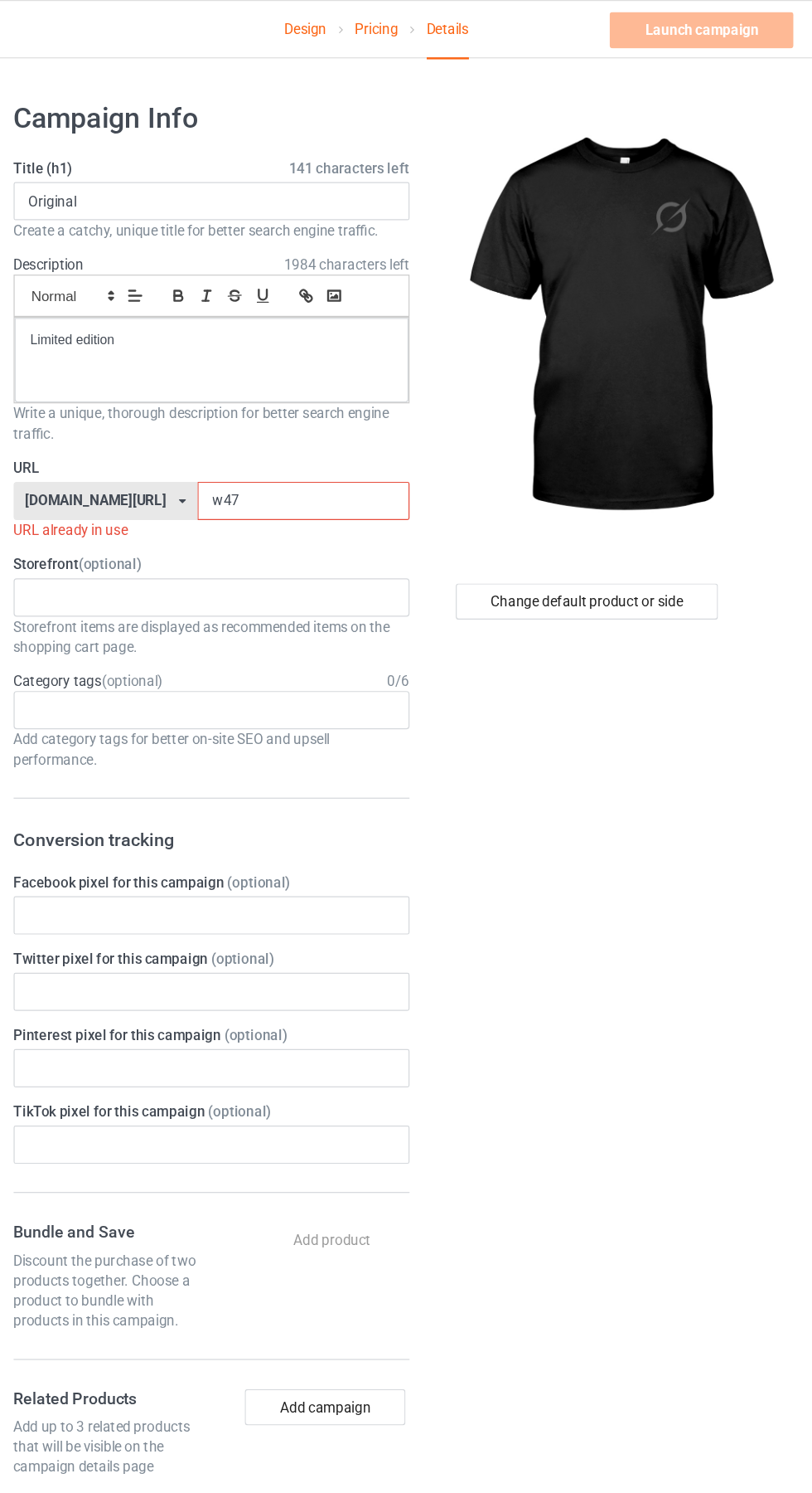
click at [293, 413] on input "w47" at bounding box center [346, 413] width 175 height 31
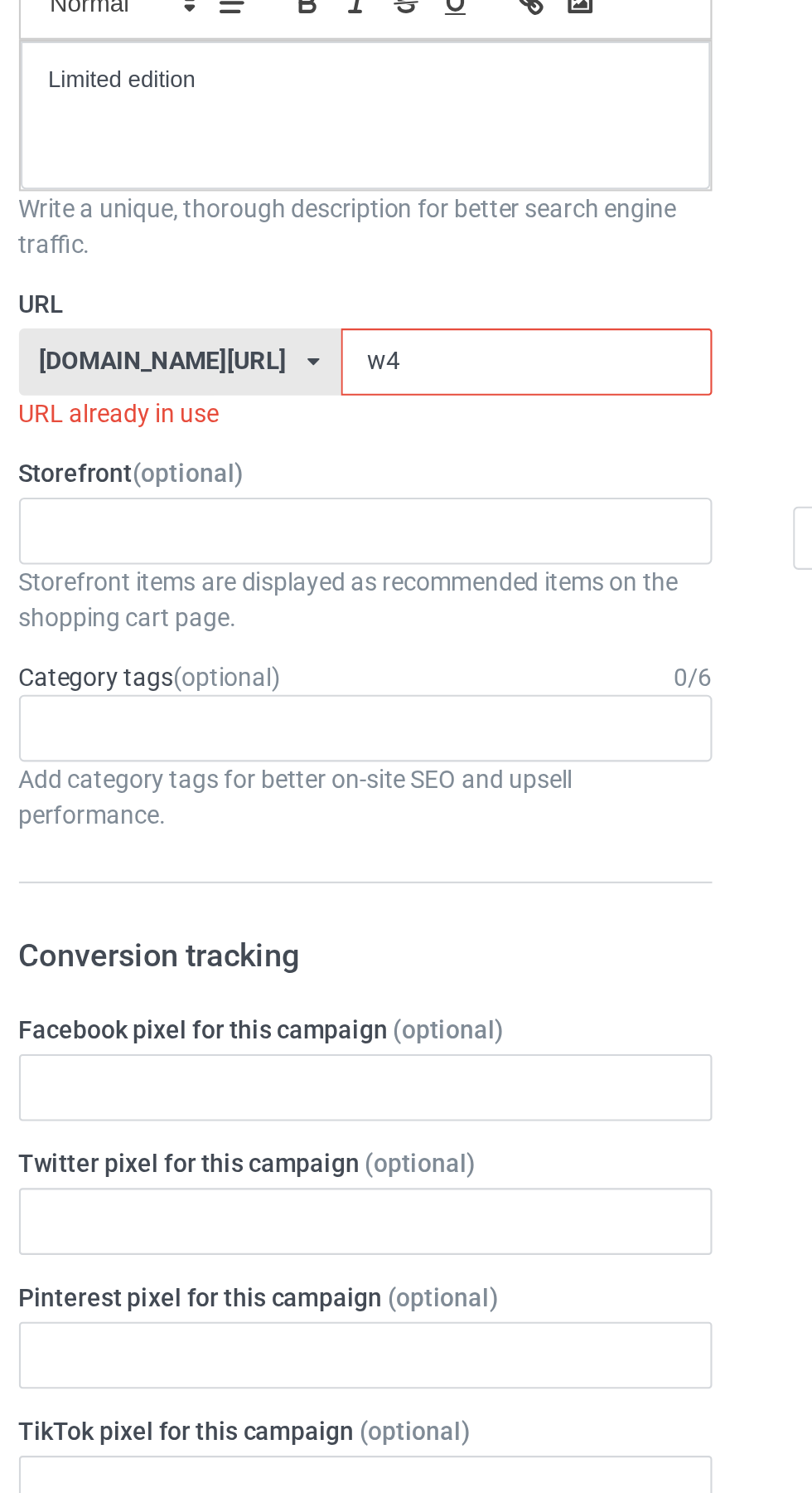
type input "w"
type input "Vm6"
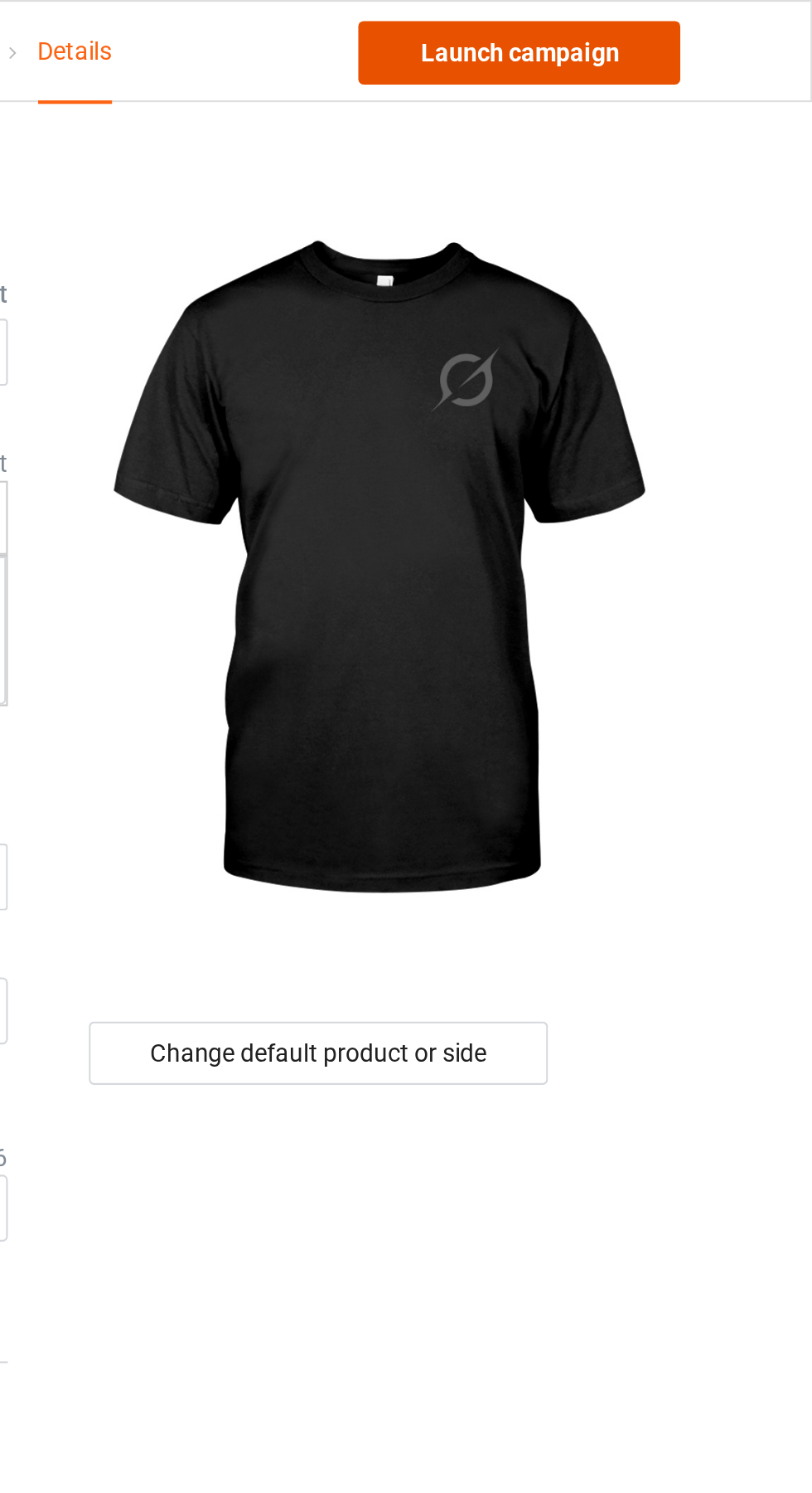
click at [714, 34] on link "Launch campaign" at bounding box center [673, 24] width 151 height 29
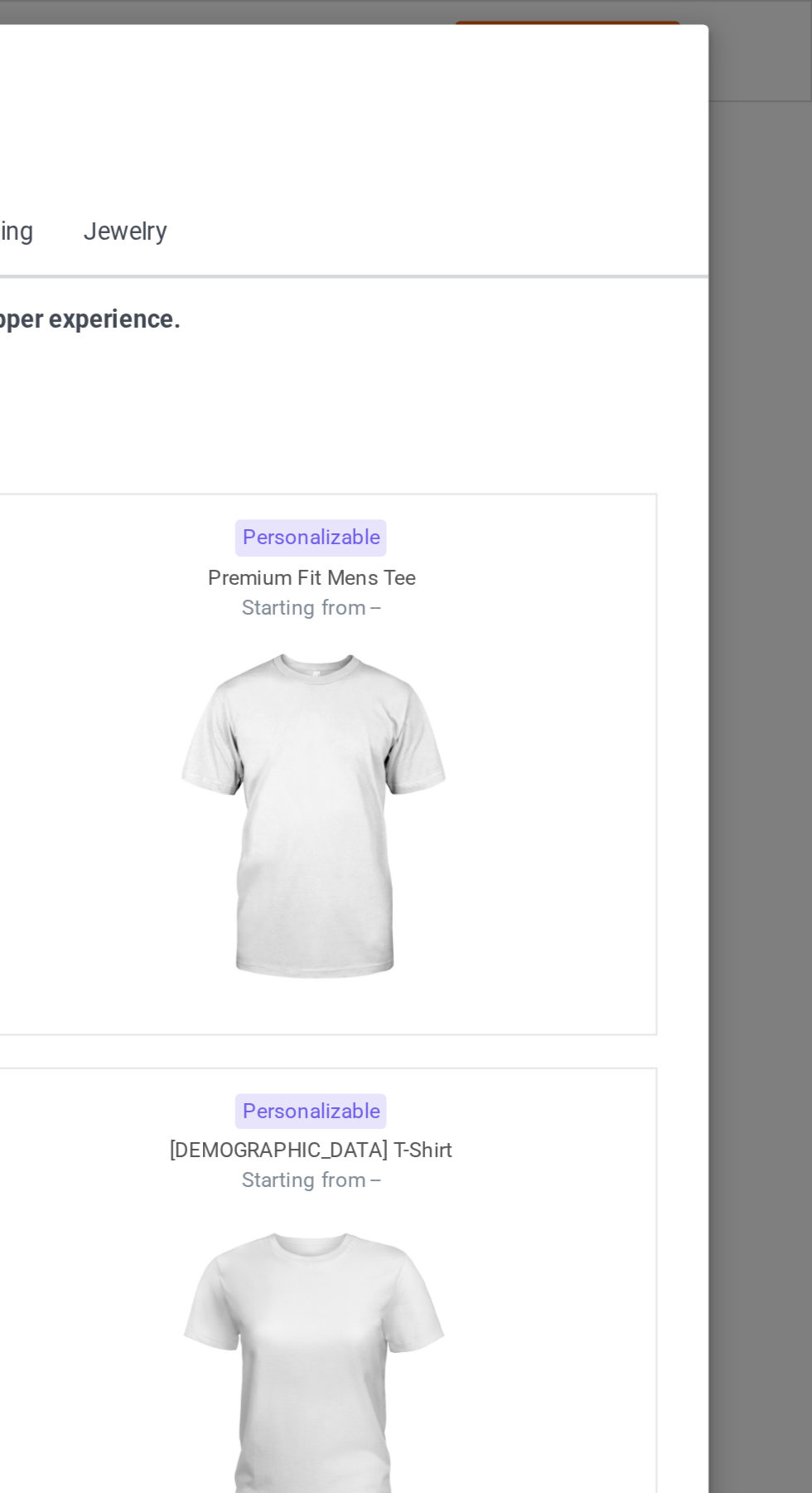
click at [98, 74] on span "Back to Dashboard" at bounding box center [143, 74] width 99 height 13
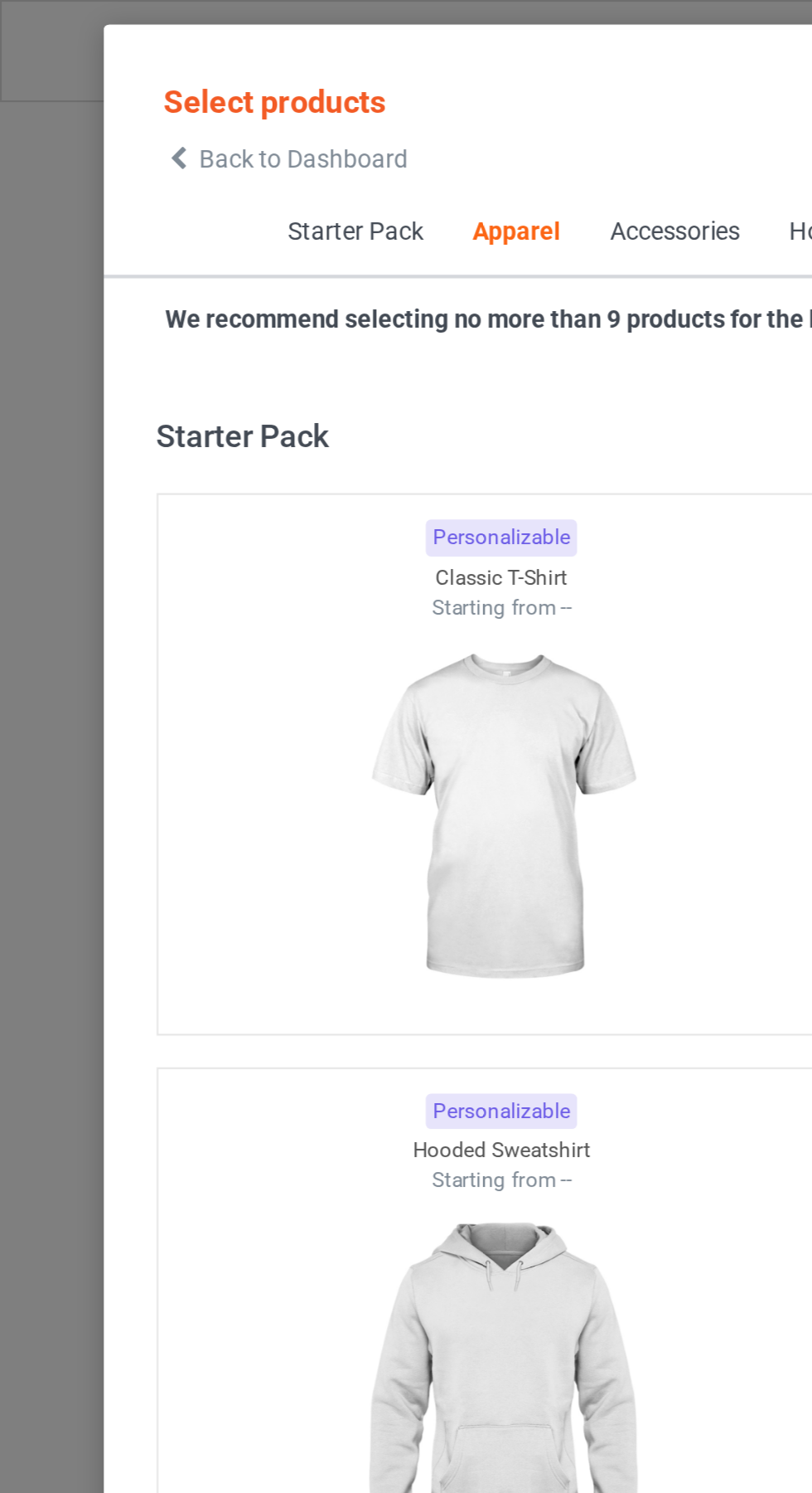
scroll to position [888, 0]
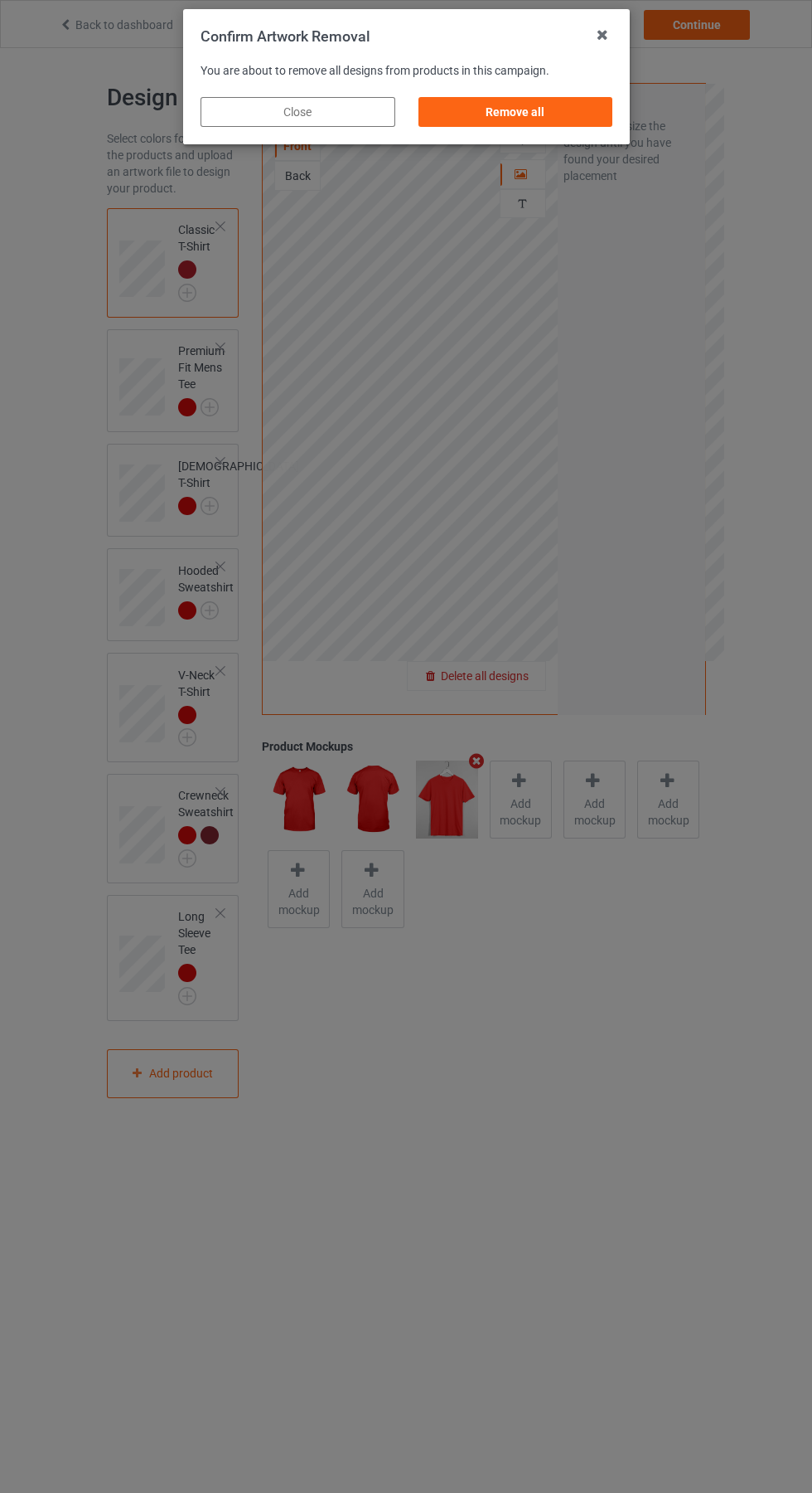
click at [525, 107] on div "Remove all" at bounding box center [515, 112] width 195 height 29
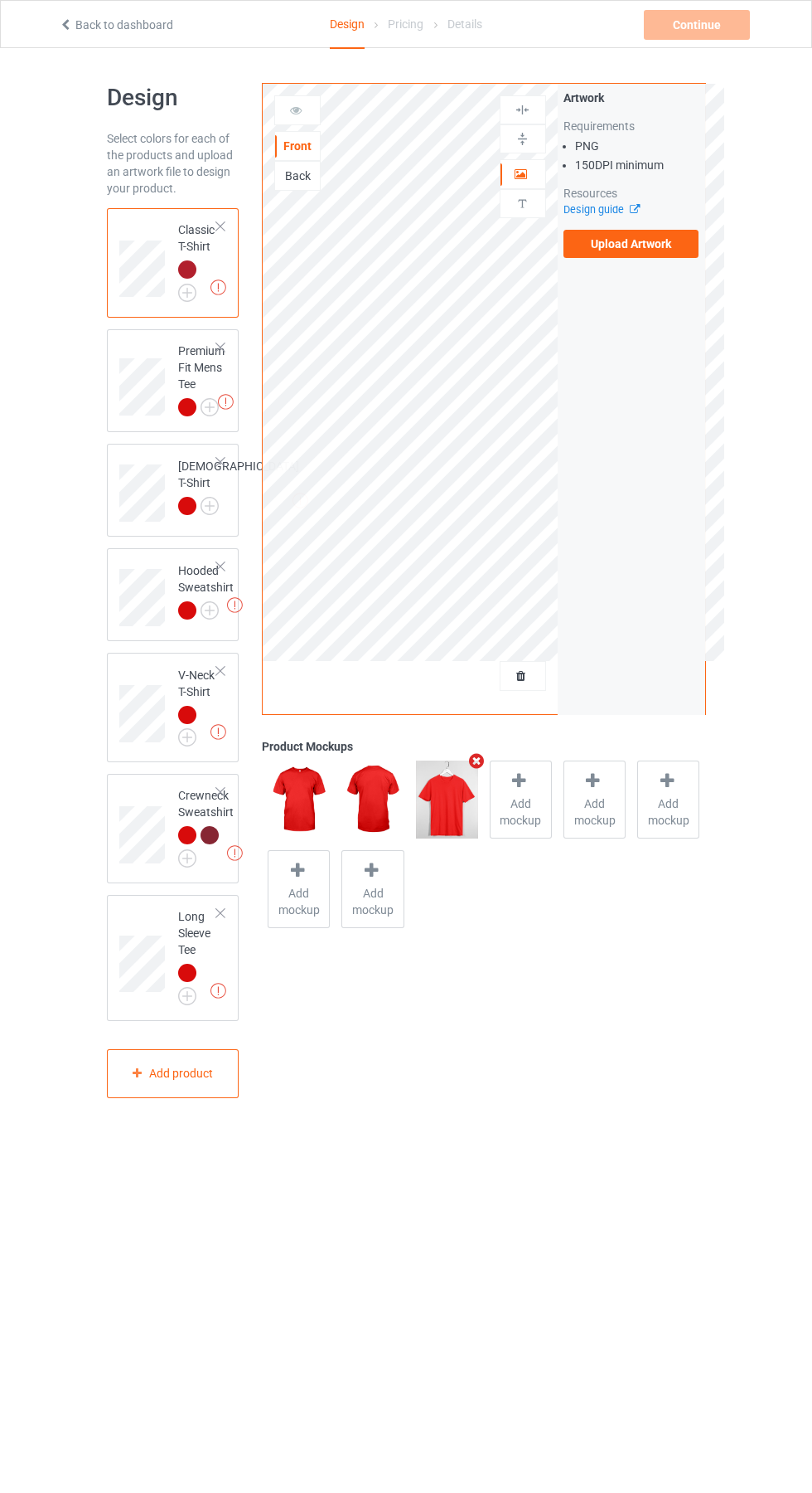
click at [674, 262] on div "Artwork Requirements PNG 150 DPI minimum Resources Design guide Upload Artwork" at bounding box center [631, 174] width 147 height 180
click at [654, 255] on label "Upload Artwork" at bounding box center [631, 243] width 136 height 29
click at [0, 0] on input "Upload Artwork" at bounding box center [0, 0] width 0 height 0
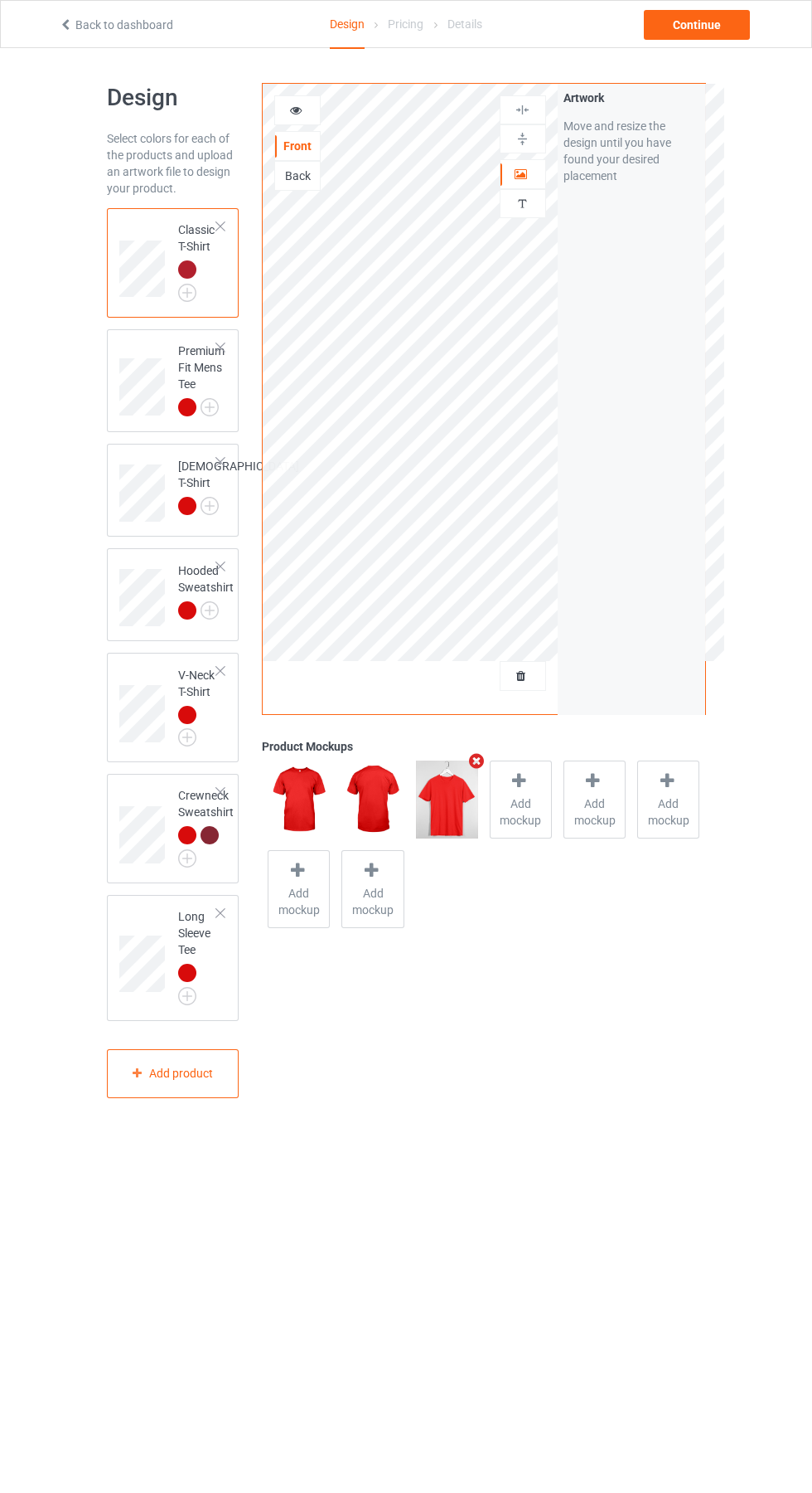
click at [0, 0] on img at bounding box center [0, 0] width 0 height 0
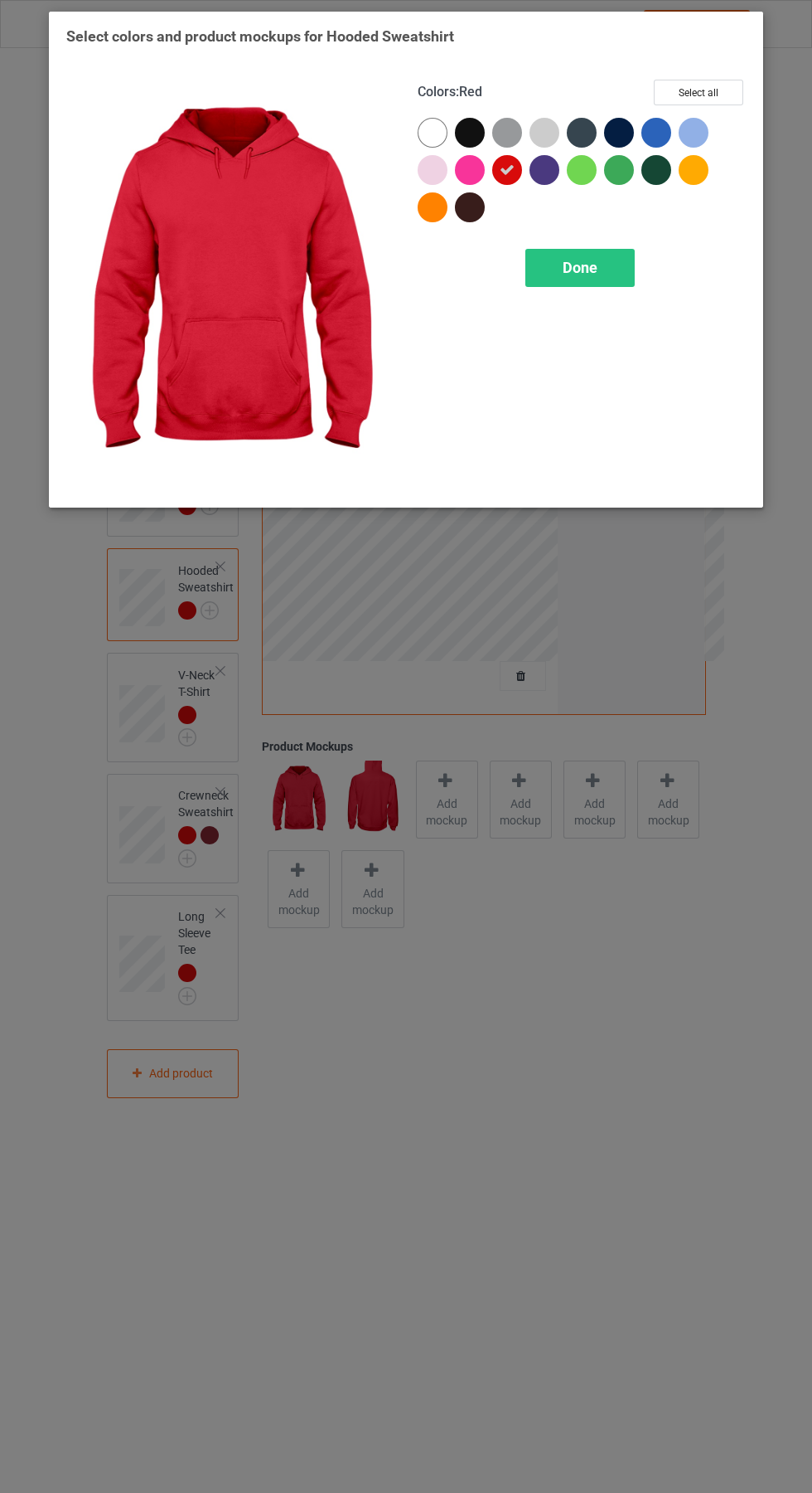
click at [617, 275] on div "Done" at bounding box center [580, 268] width 109 height 38
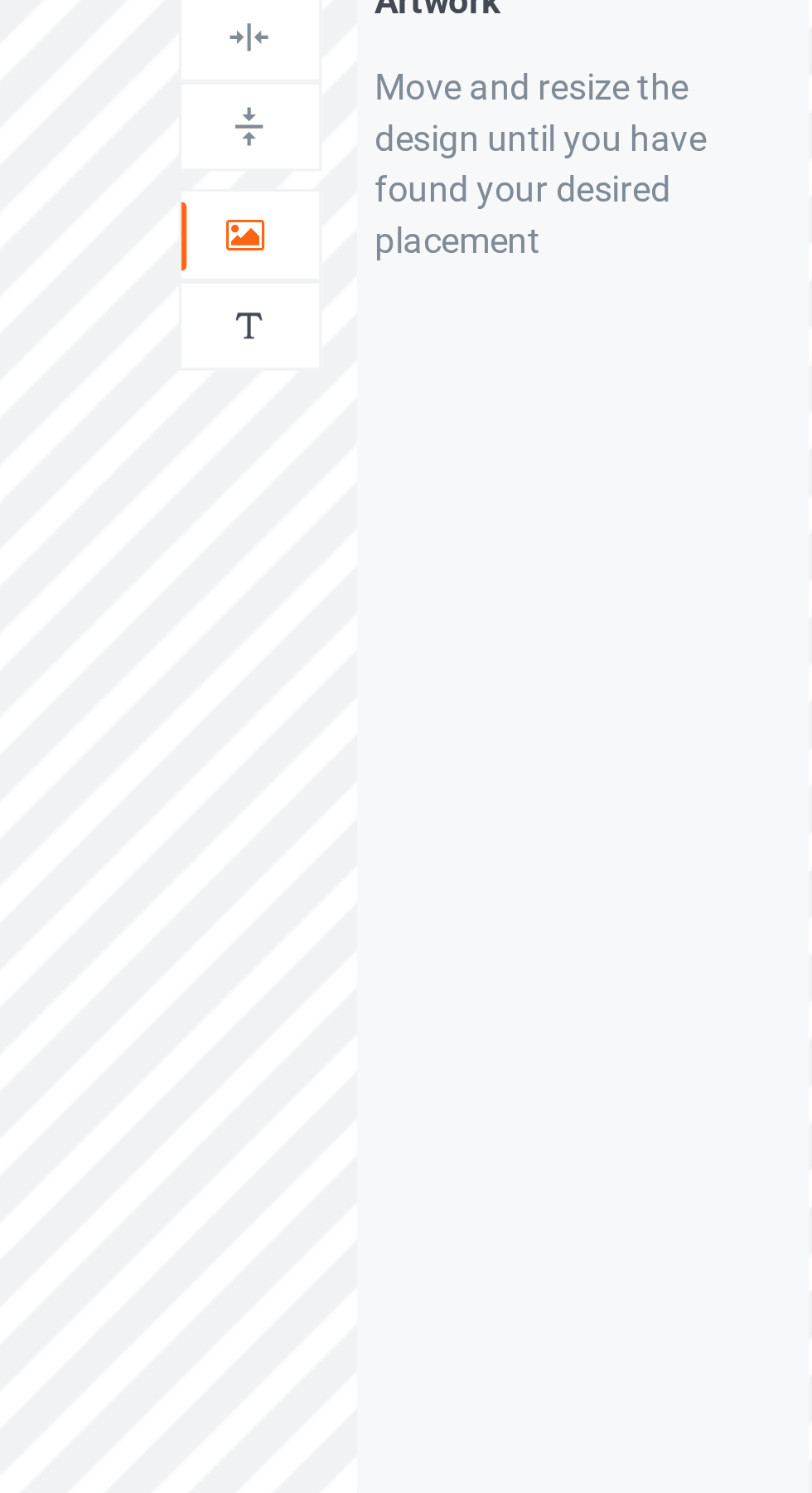
click at [528, 177] on icon at bounding box center [522, 171] width 14 height 11
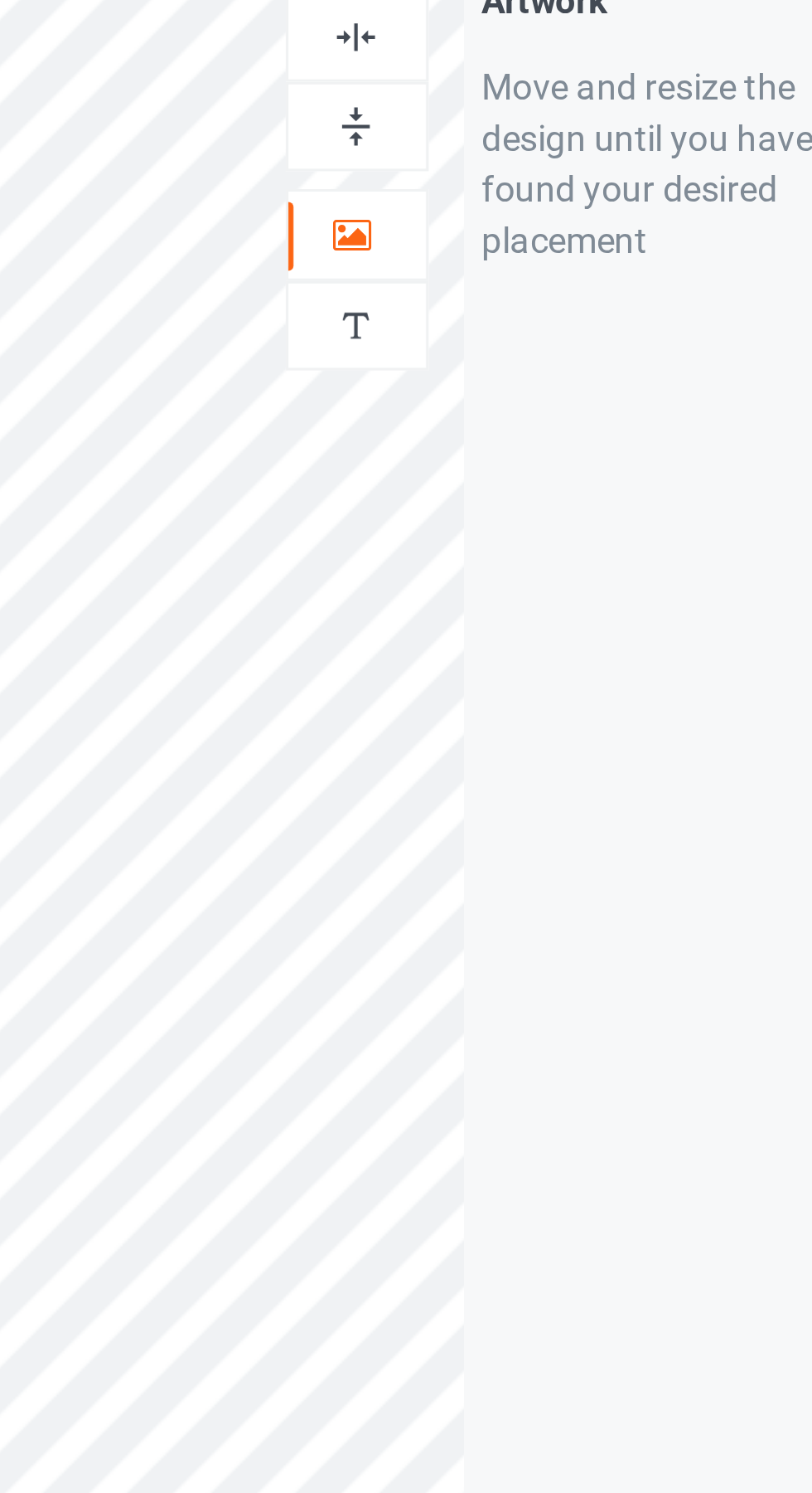
click at [558, 345] on div "Artwork Move and resize the design until you have found your desired placement" at bounding box center [631, 399] width 147 height 630
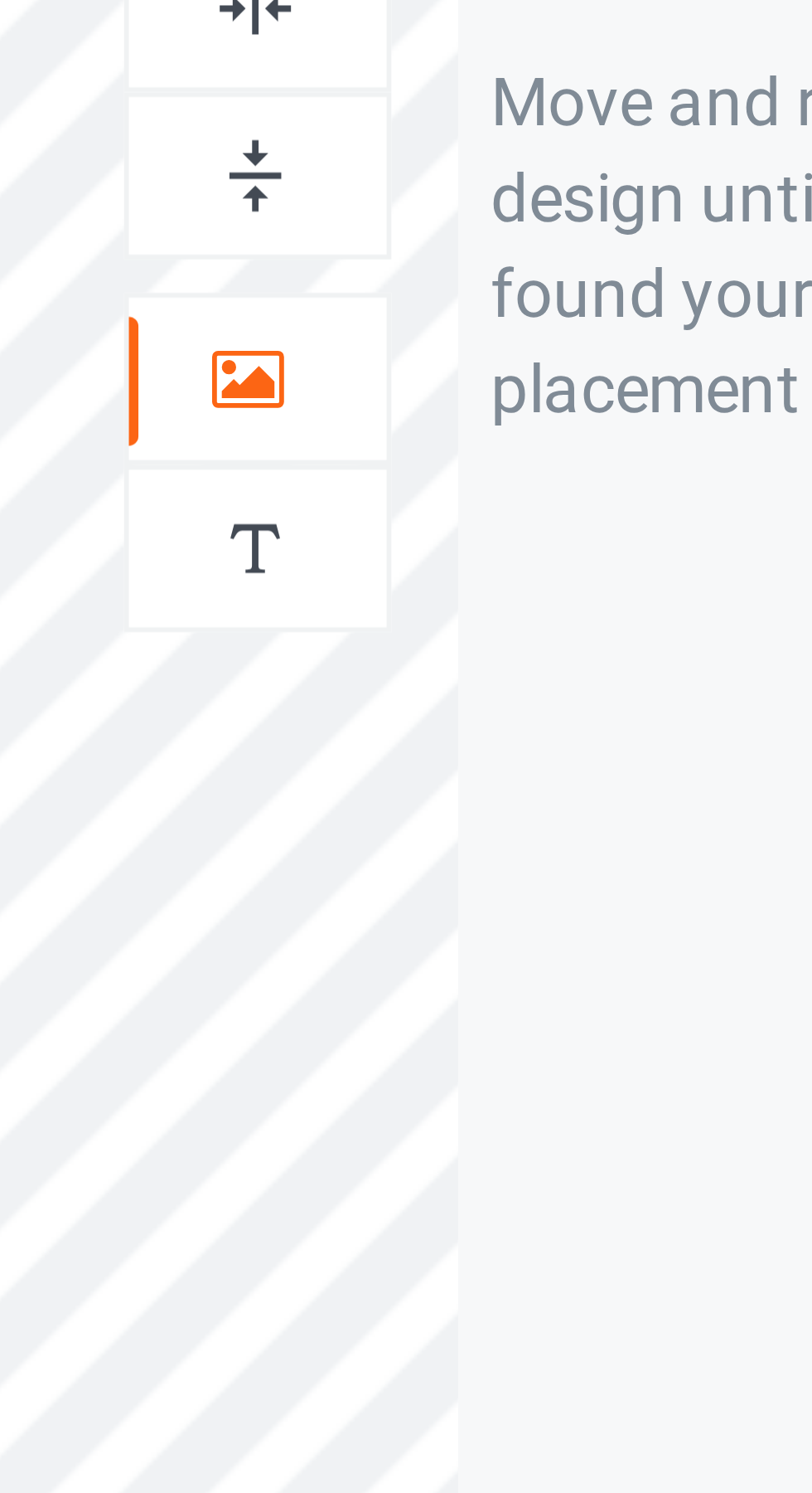
click at [525, 114] on img at bounding box center [523, 110] width 16 height 16
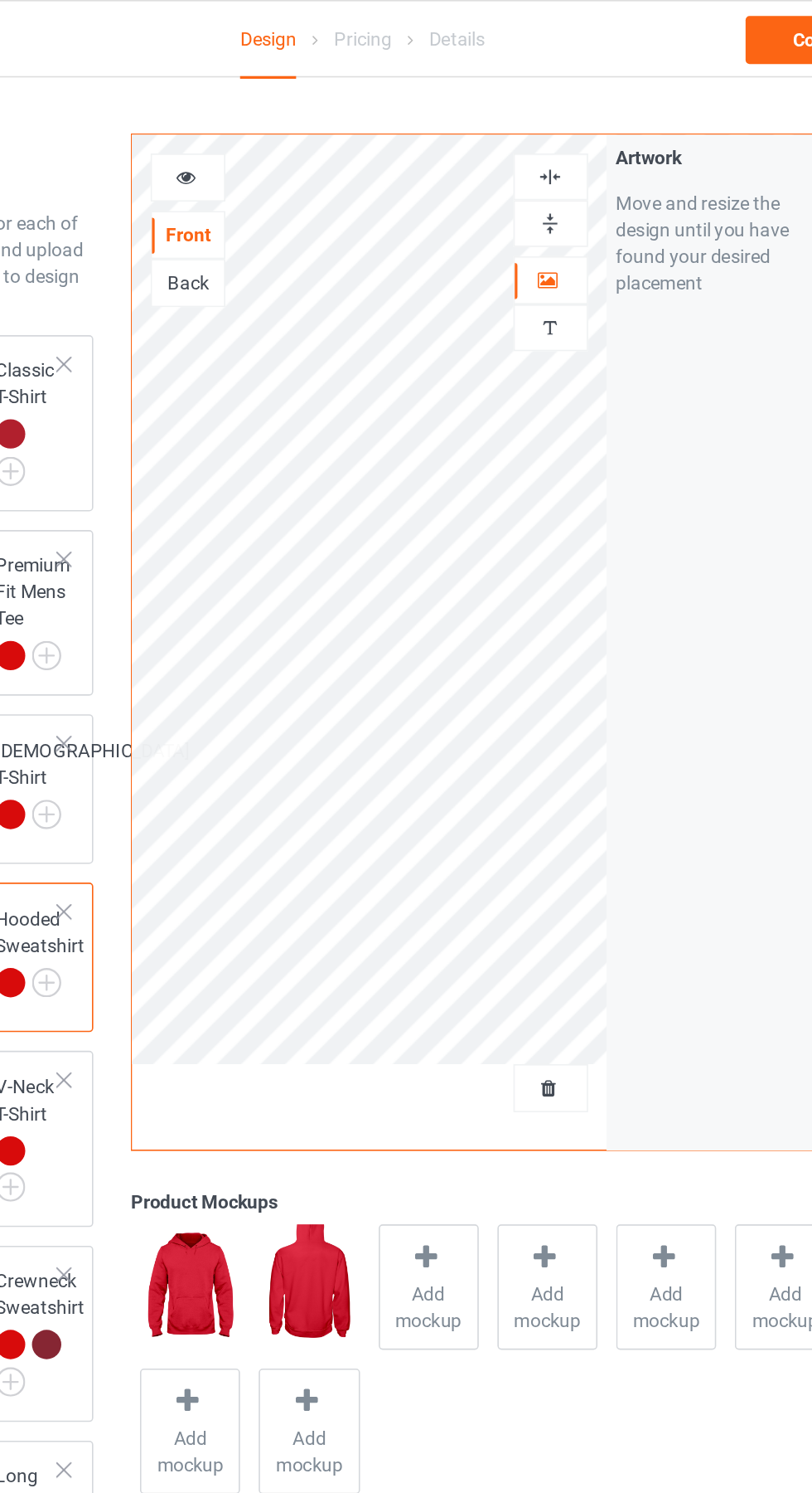
click at [464, 798] on span "Add mockup" at bounding box center [448, 811] width 61 height 33
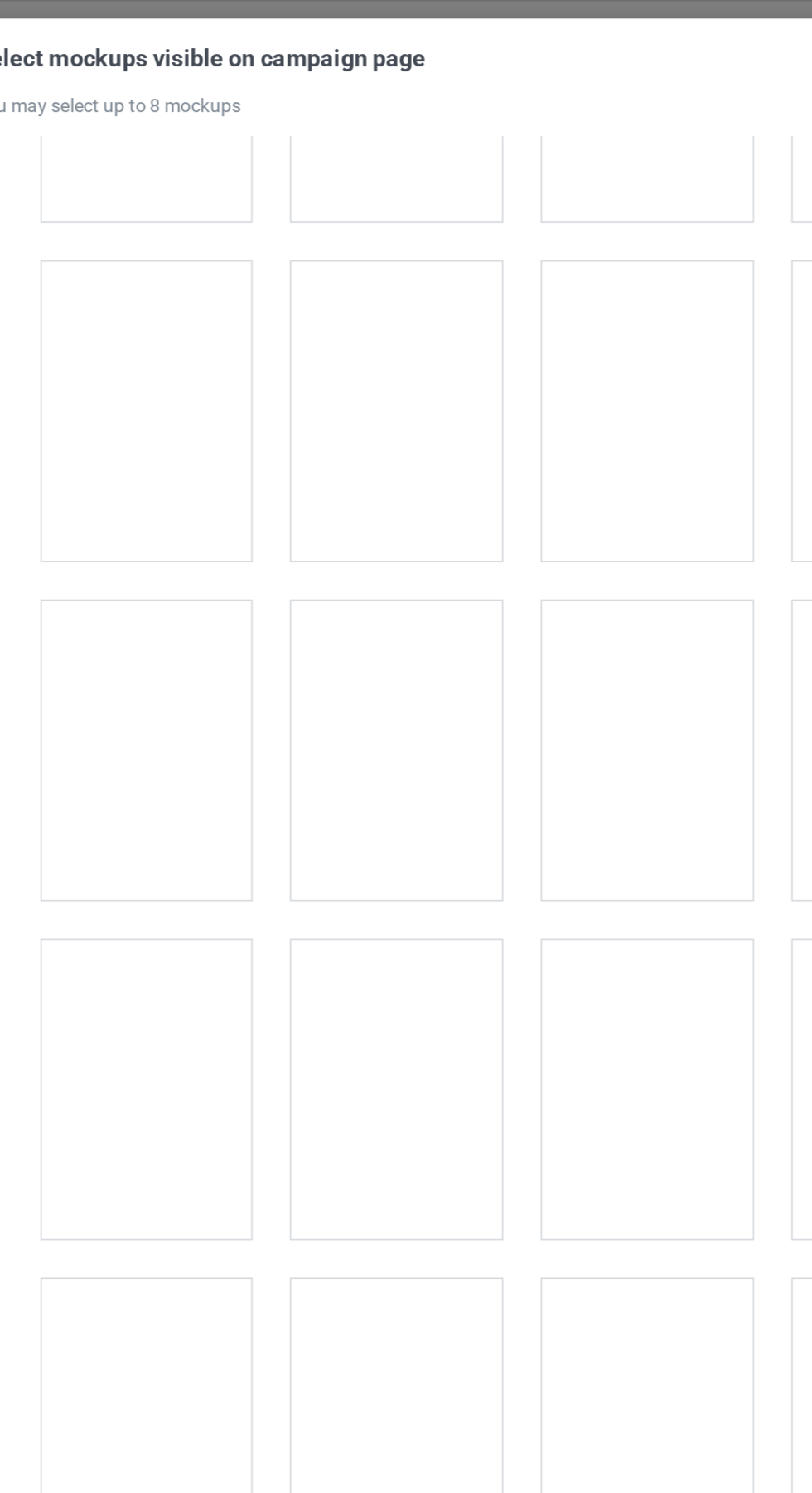
scroll to position [3729, 0]
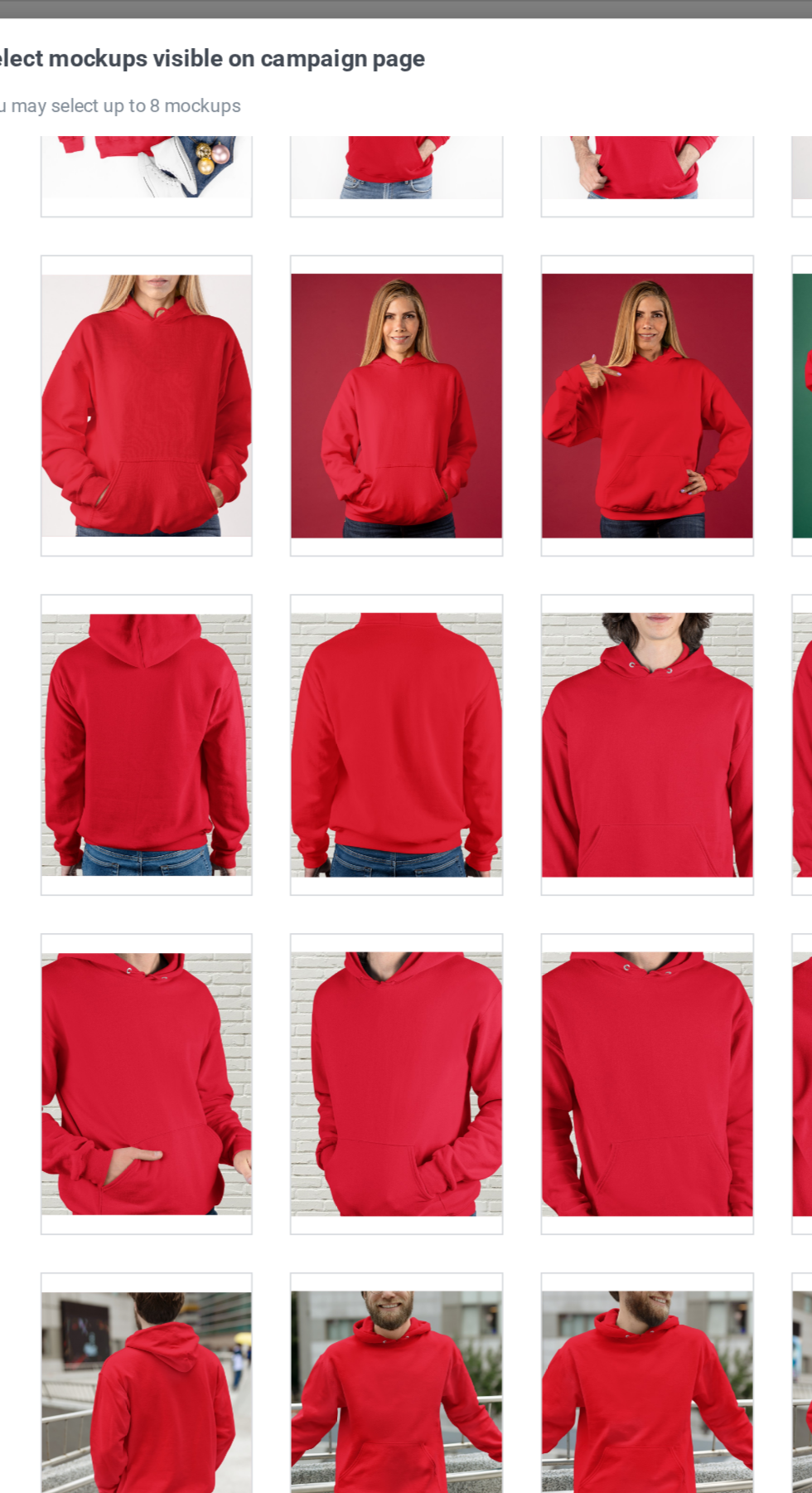
click at [173, 279] on div at bounding box center [172, 252] width 131 height 185
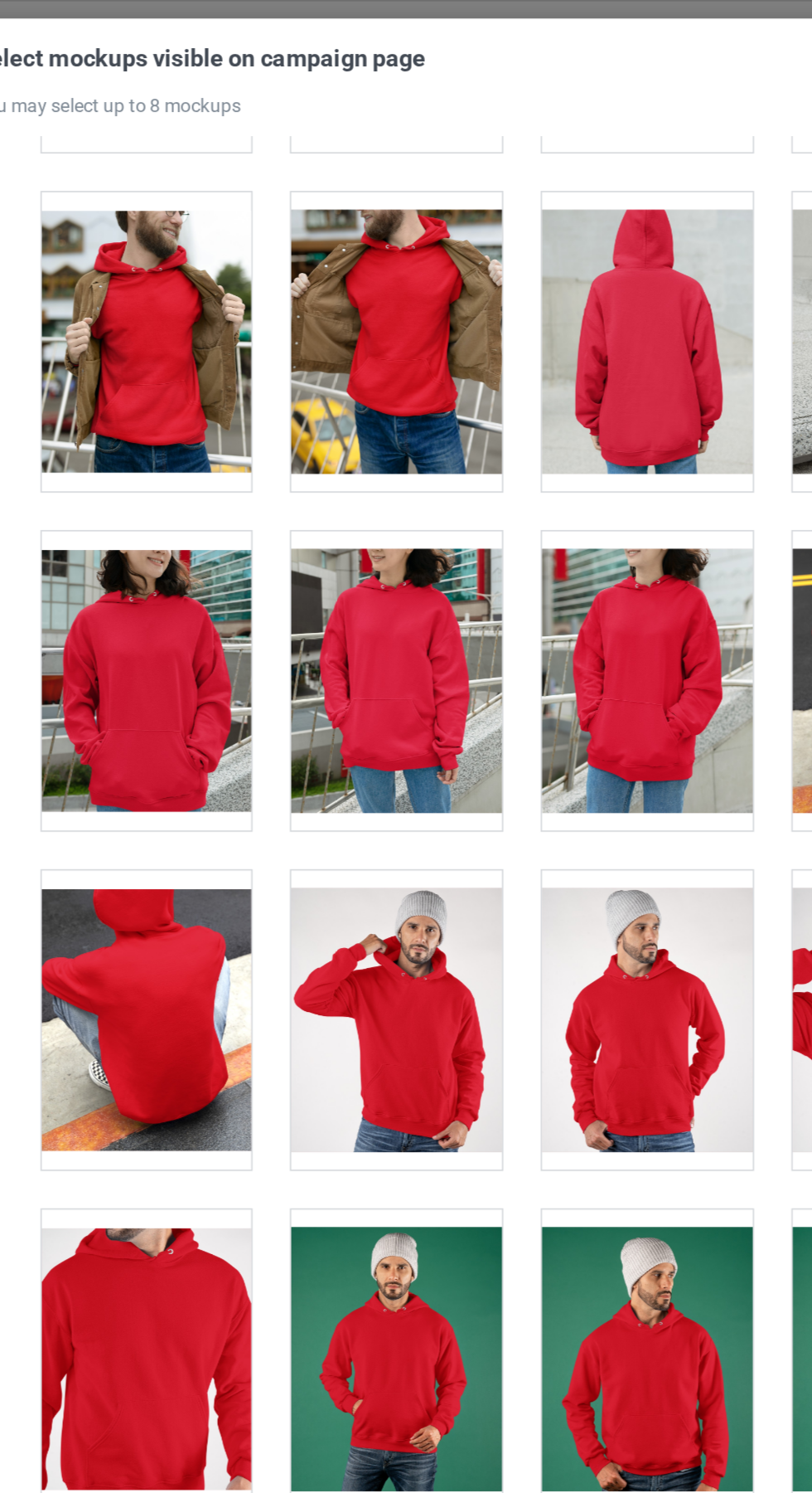
scroll to position [4823, 0]
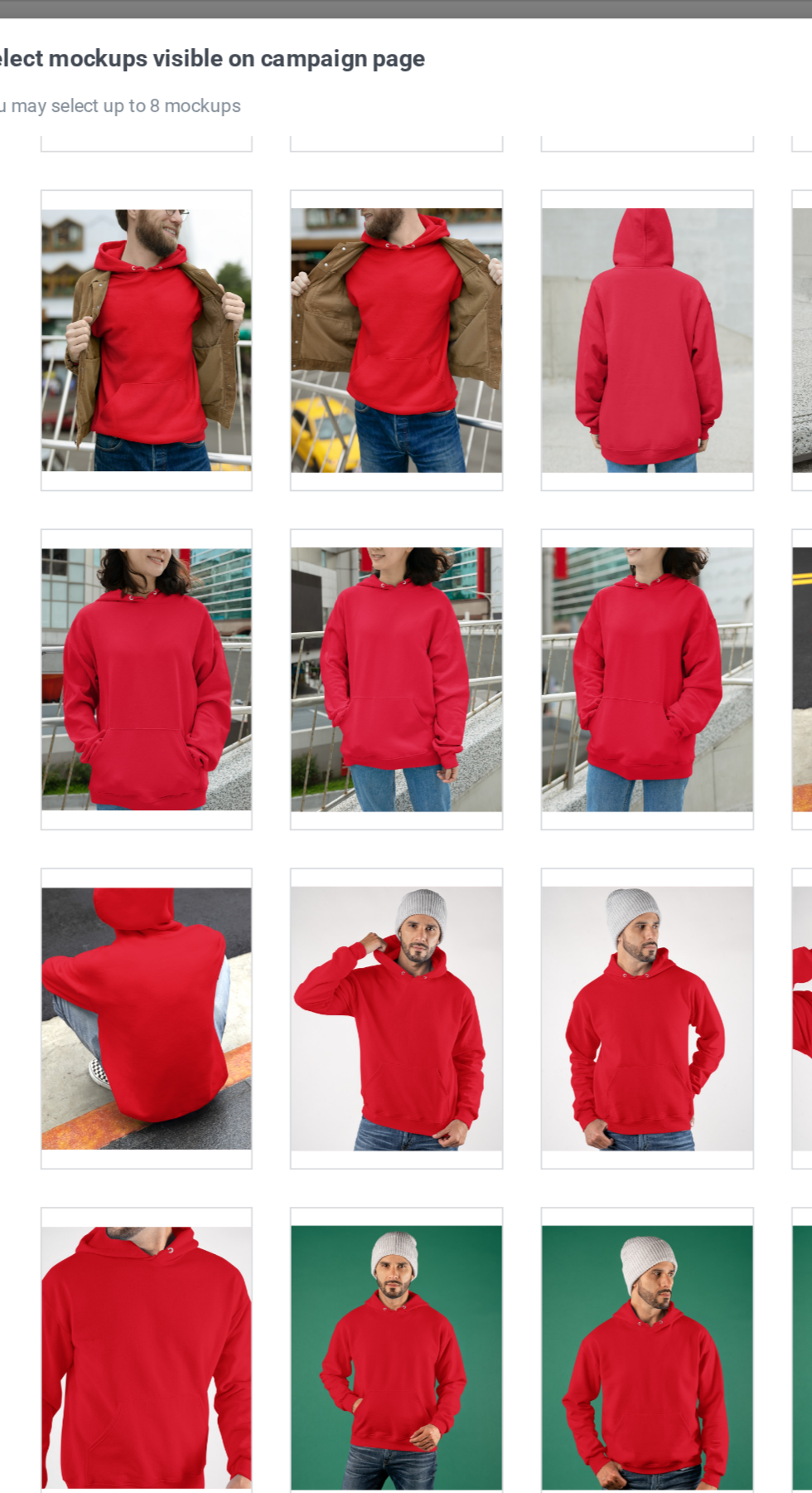
click at [506, 657] on div at bounding box center [484, 632] width 131 height 185
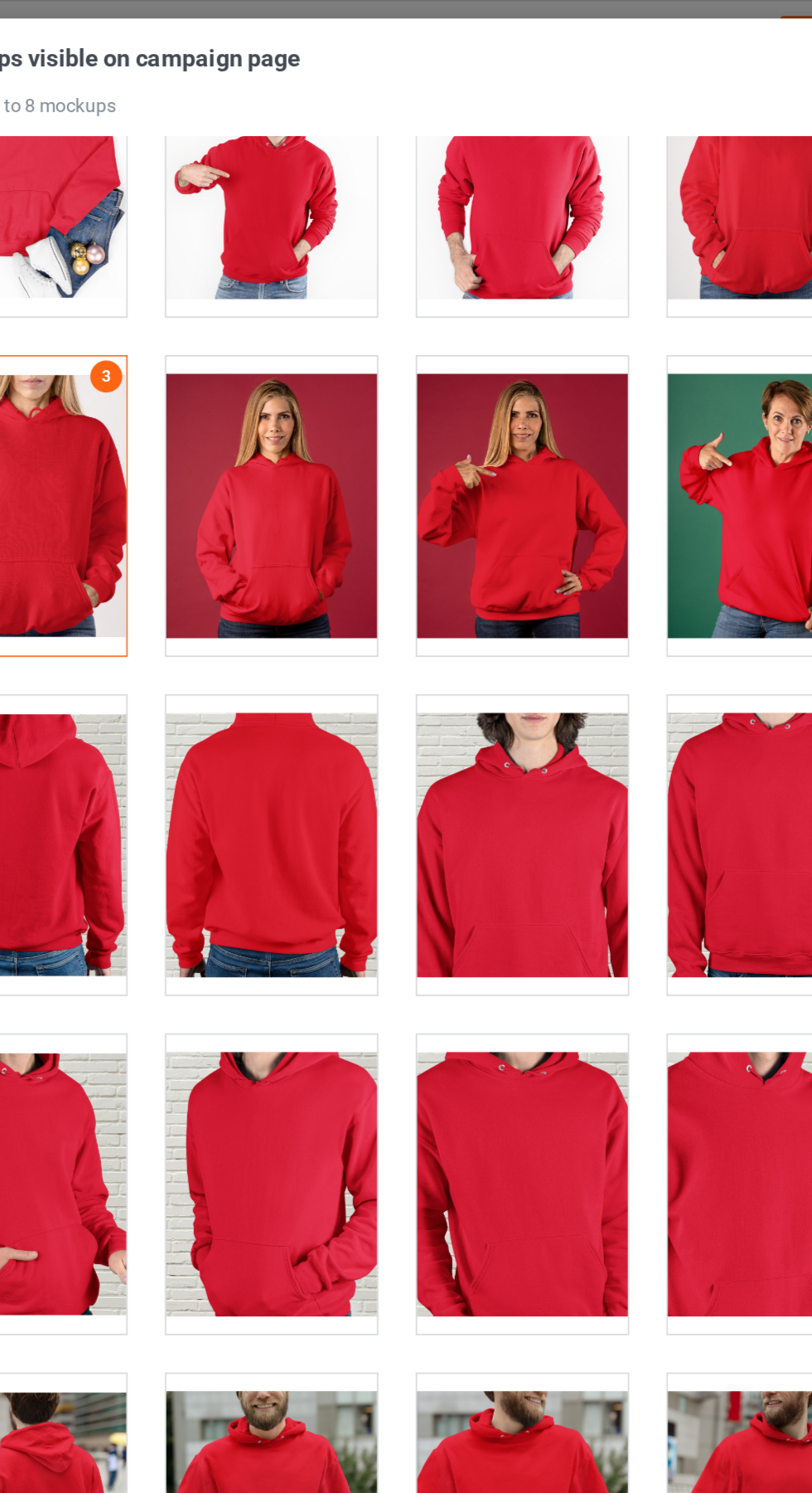
scroll to position [0, 0]
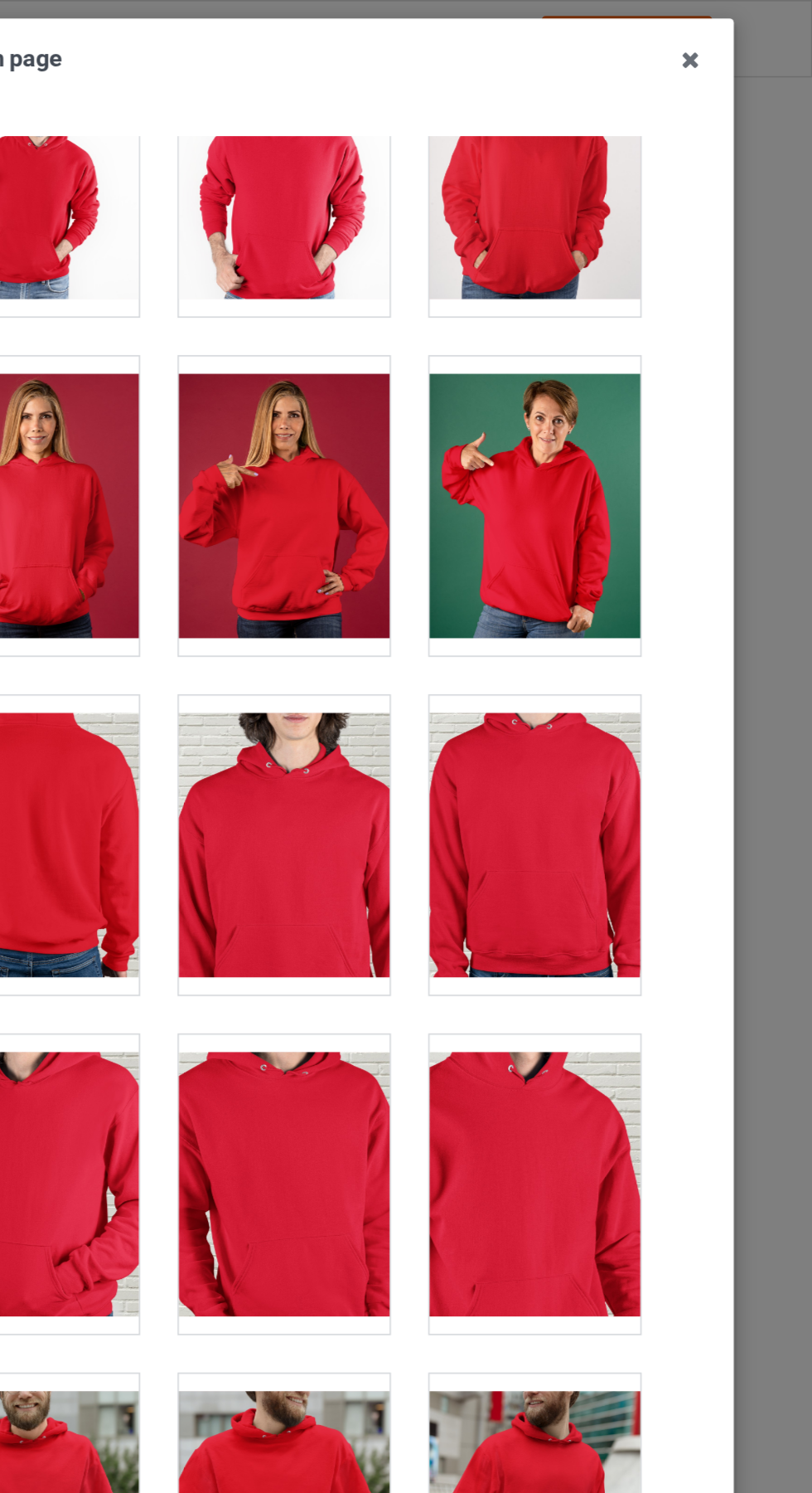
click at [736, 38] on icon at bounding box center [736, 37] width 27 height 27
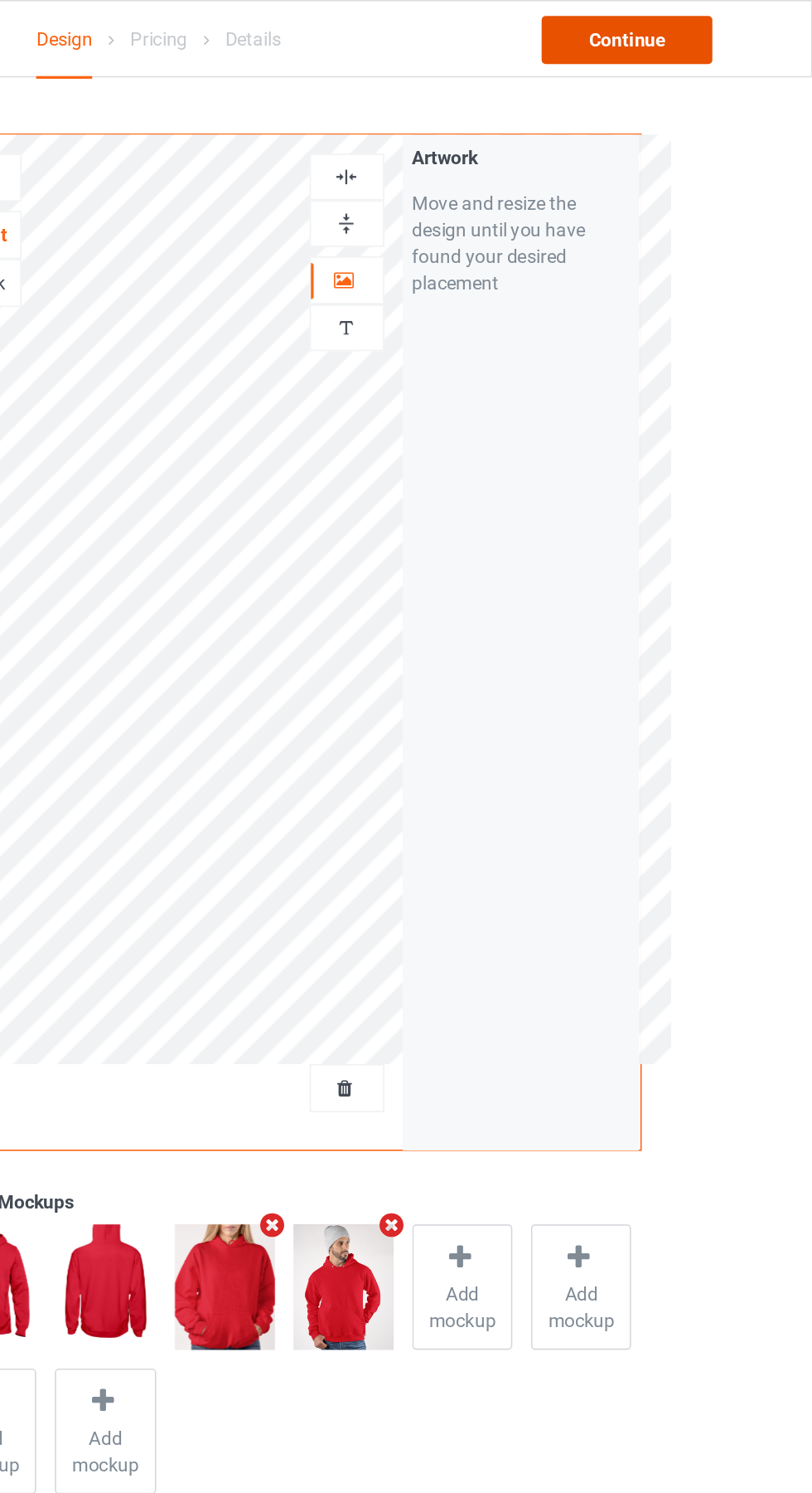
click at [723, 29] on div "Continue" at bounding box center [697, 24] width 106 height 29
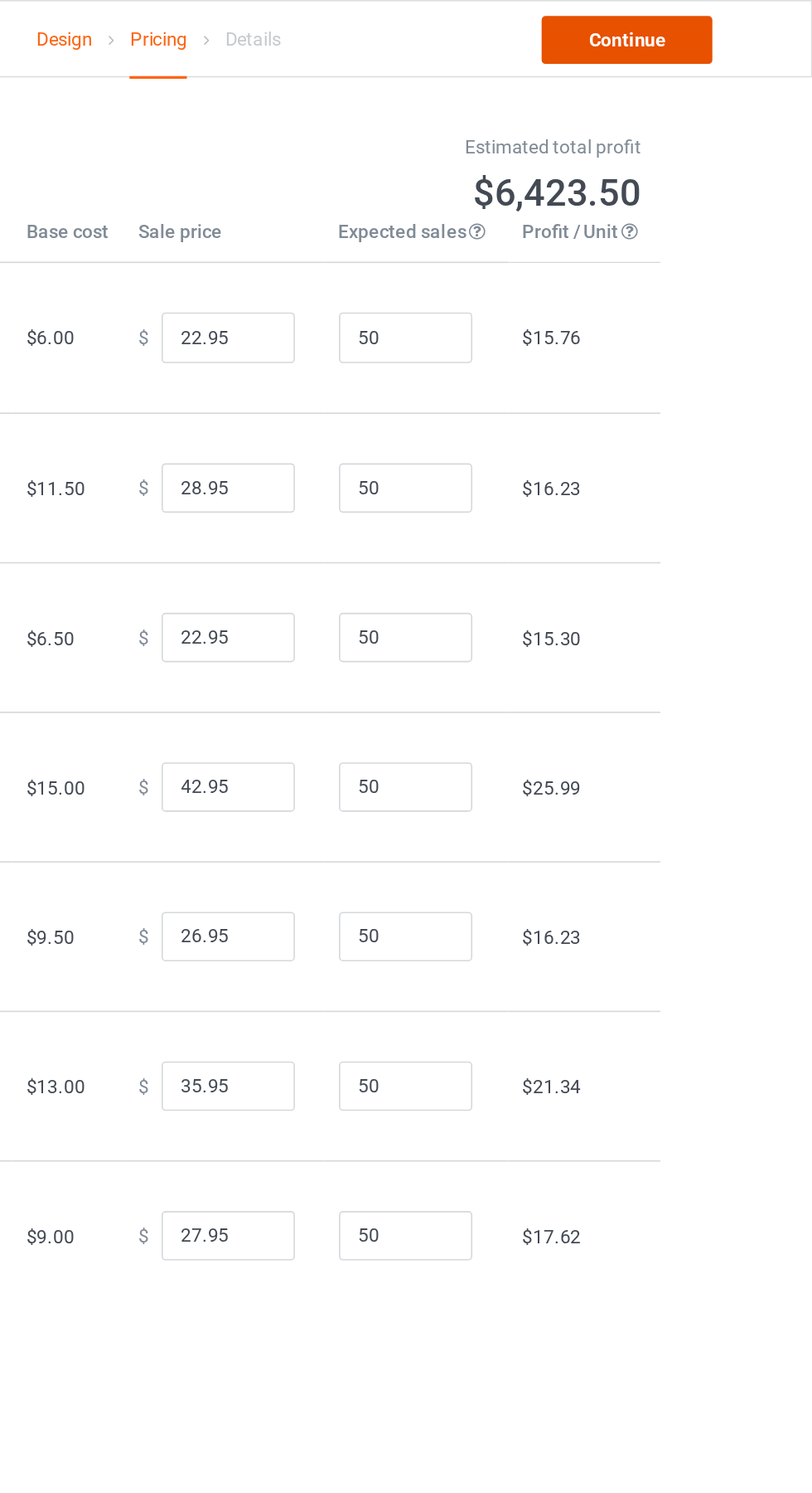
click at [712, 29] on link "Continue" at bounding box center [697, 24] width 106 height 29
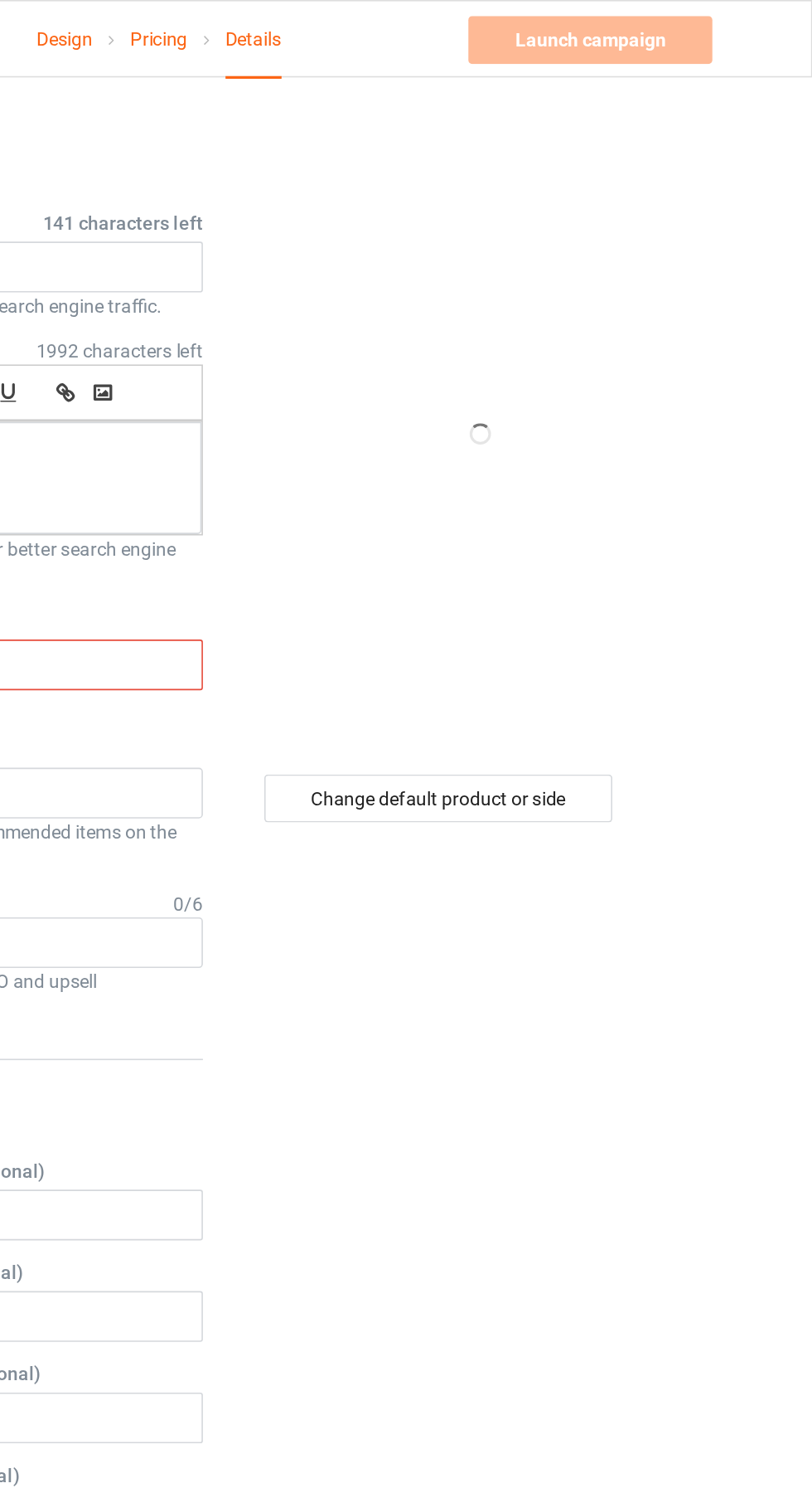
scroll to position [10, 0]
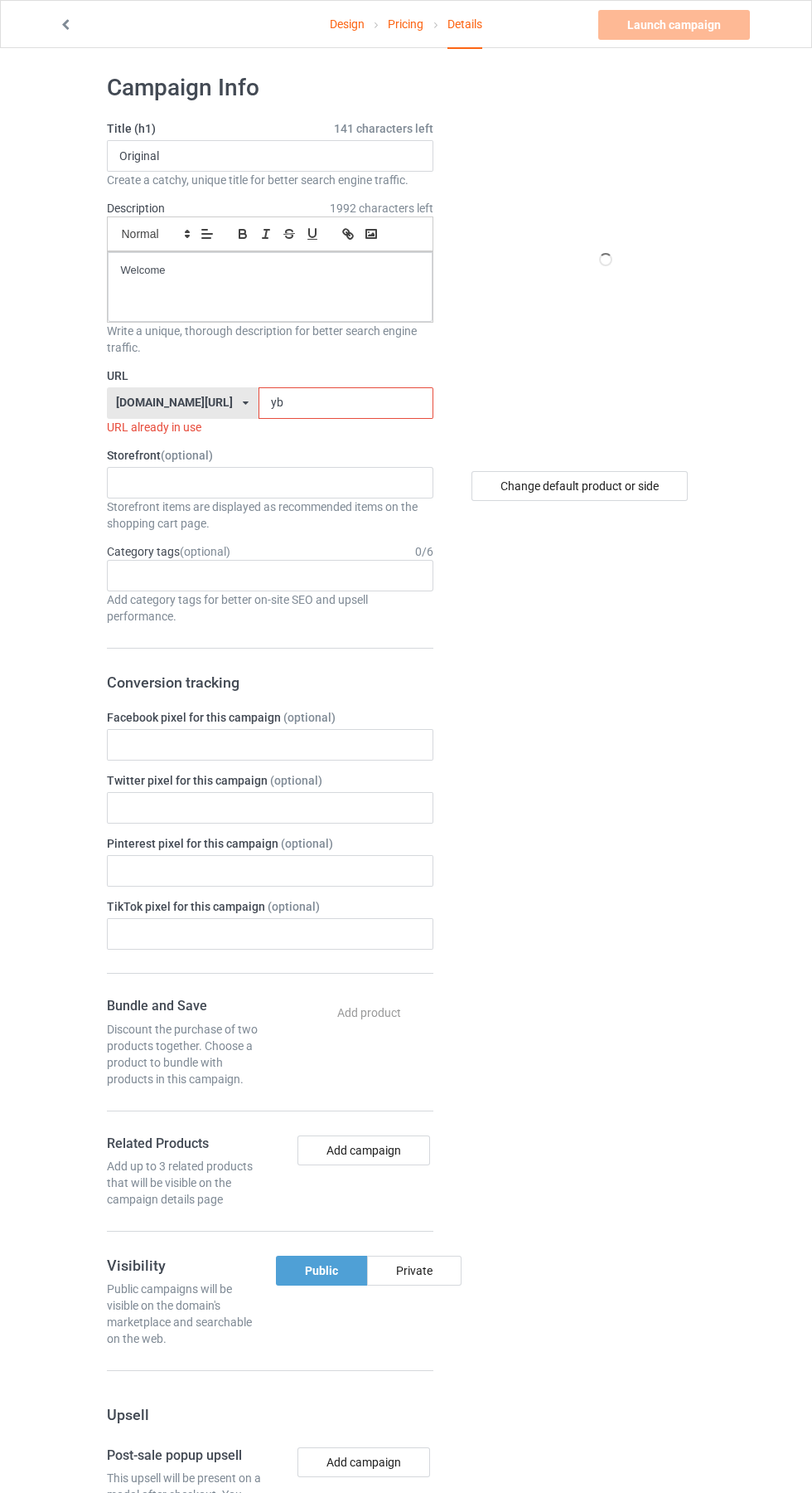
click at [297, 400] on input "yb" at bounding box center [346, 403] width 175 height 31
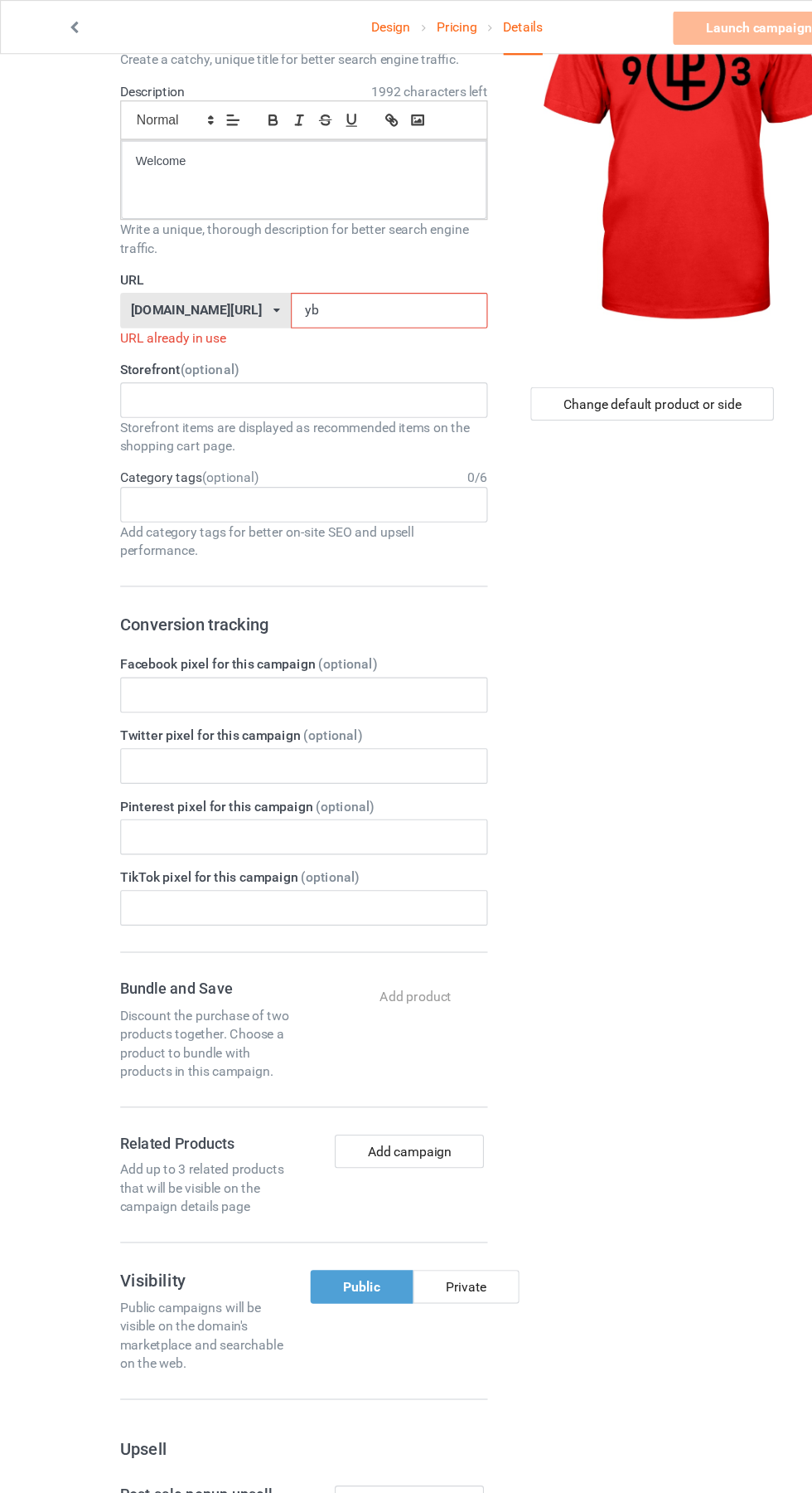
scroll to position [136, 0]
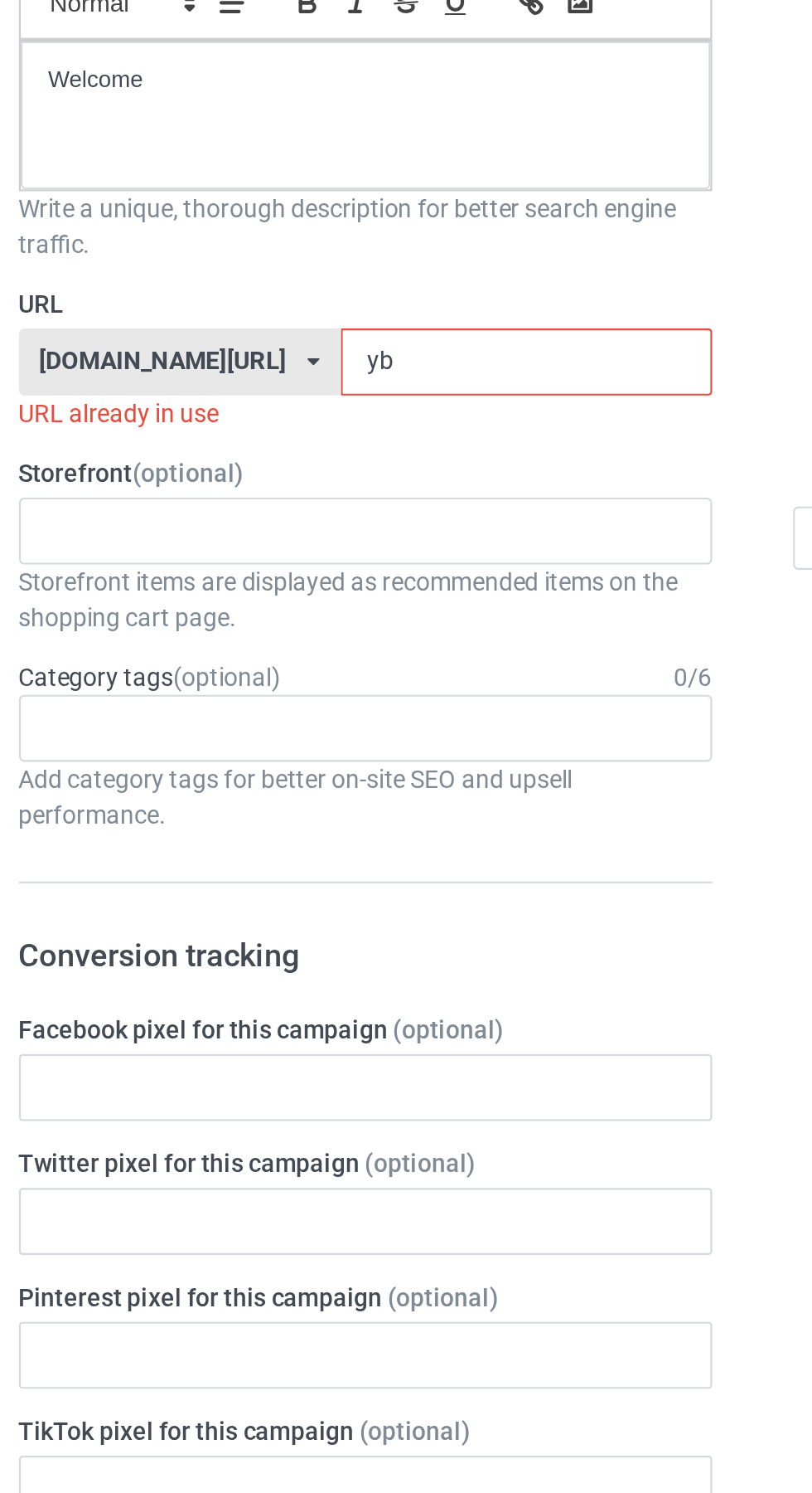
type input "yb5"
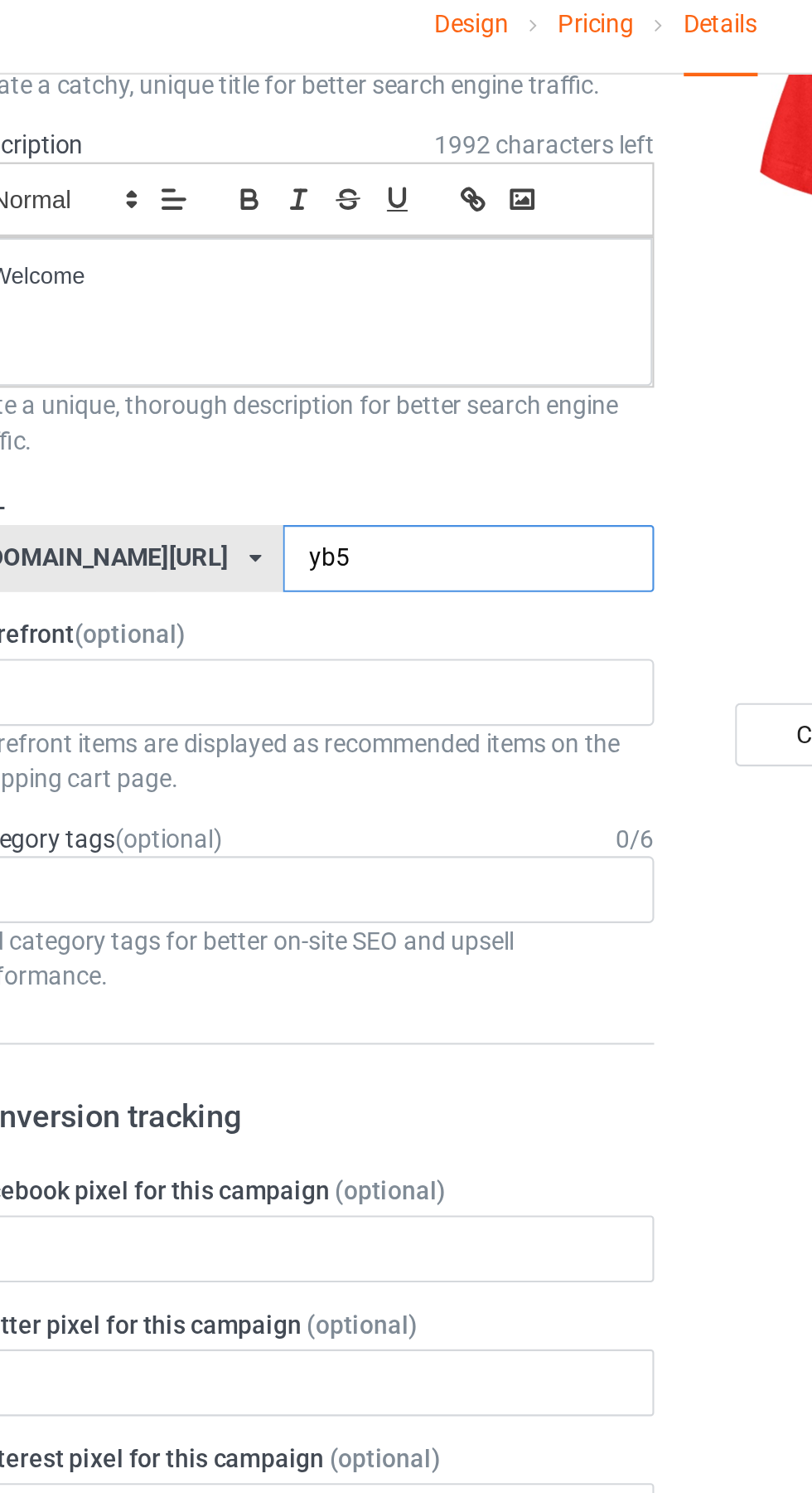
scroll to position [0, 0]
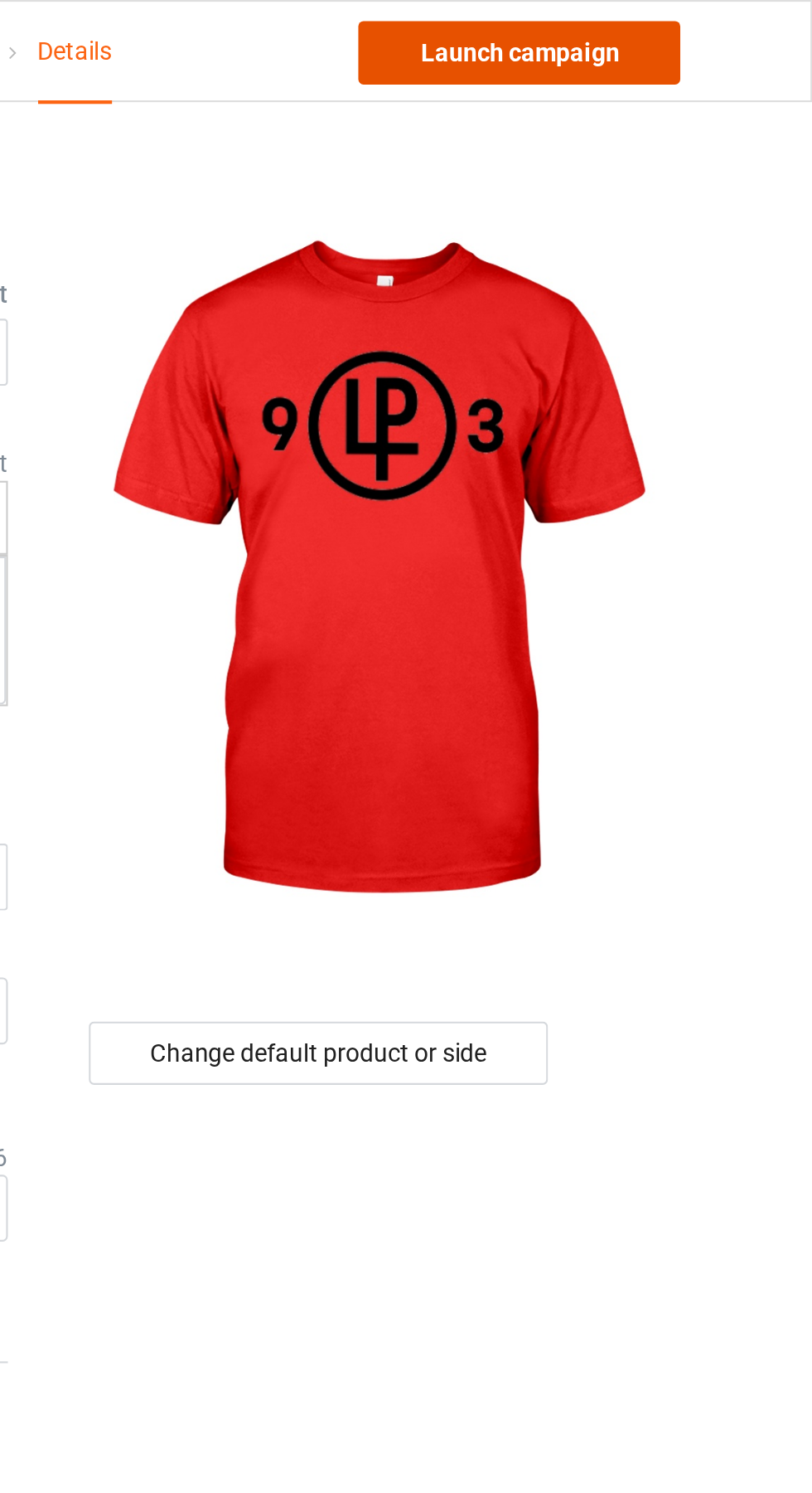
click at [705, 29] on link "Launch campaign" at bounding box center [673, 24] width 151 height 29
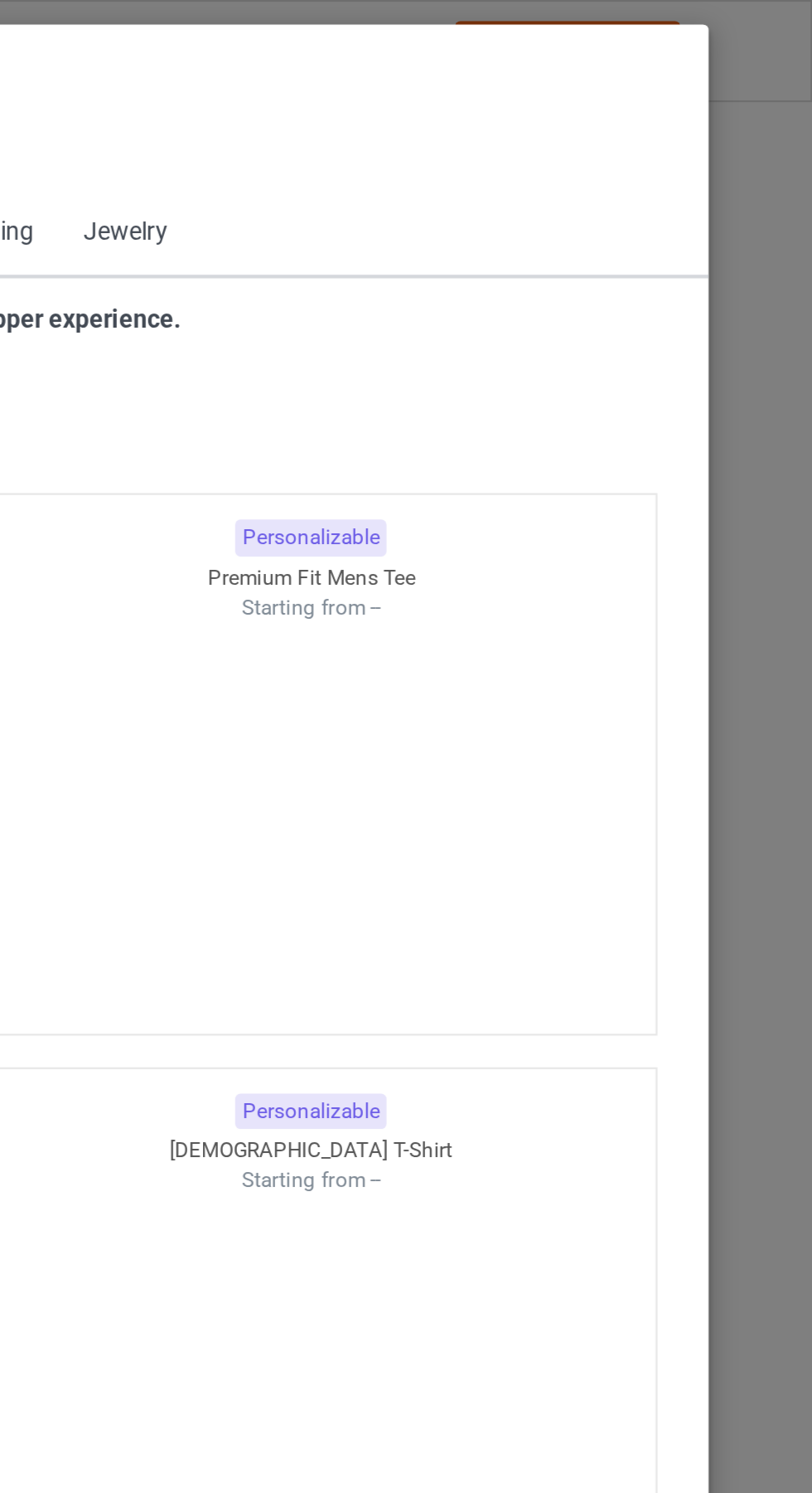
scroll to position [888, 0]
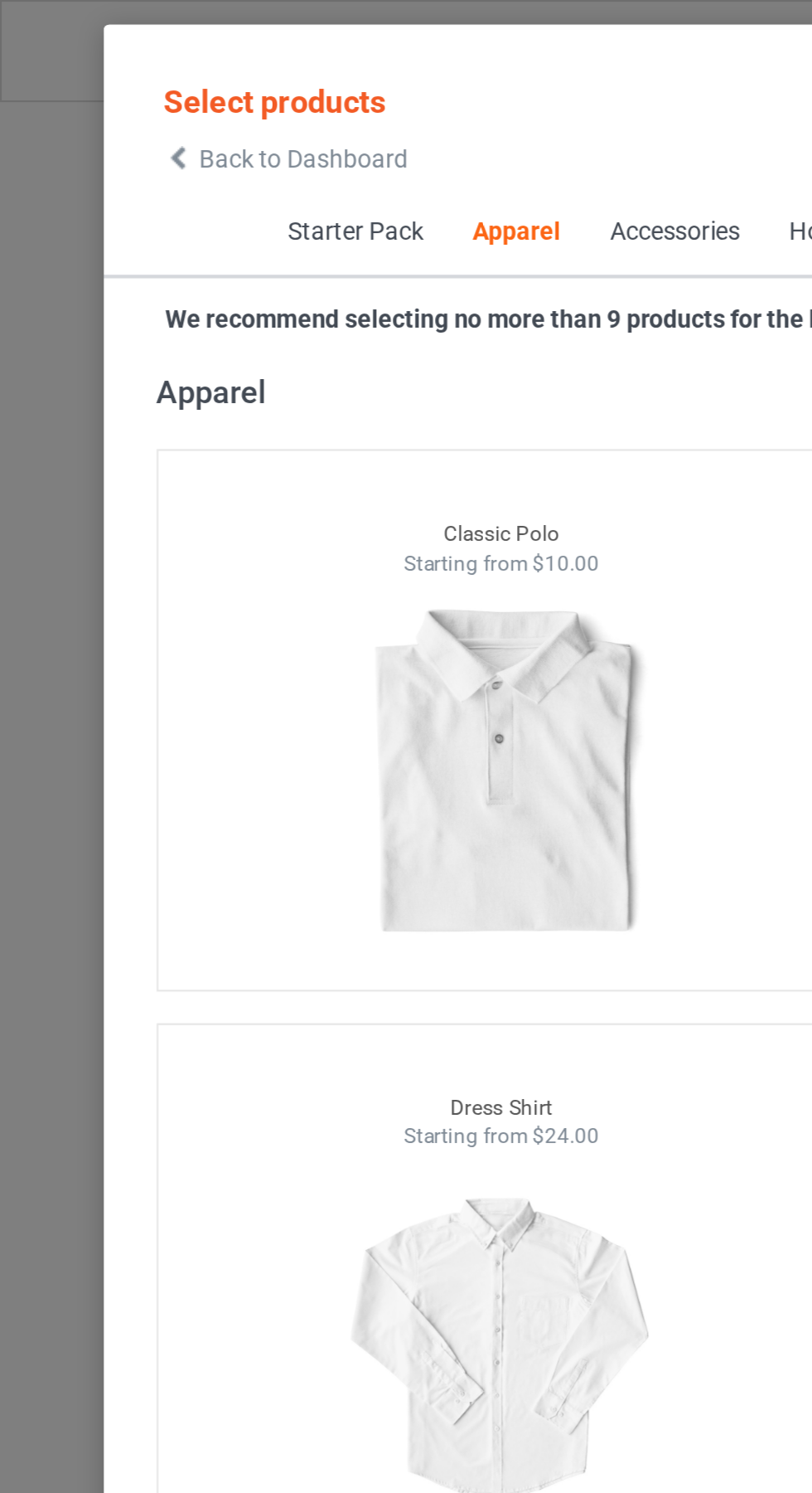
click at [93, 75] on span "Back to Dashboard" at bounding box center [143, 74] width 99 height 13
